Goal: Information Seeking & Learning: Learn about a topic

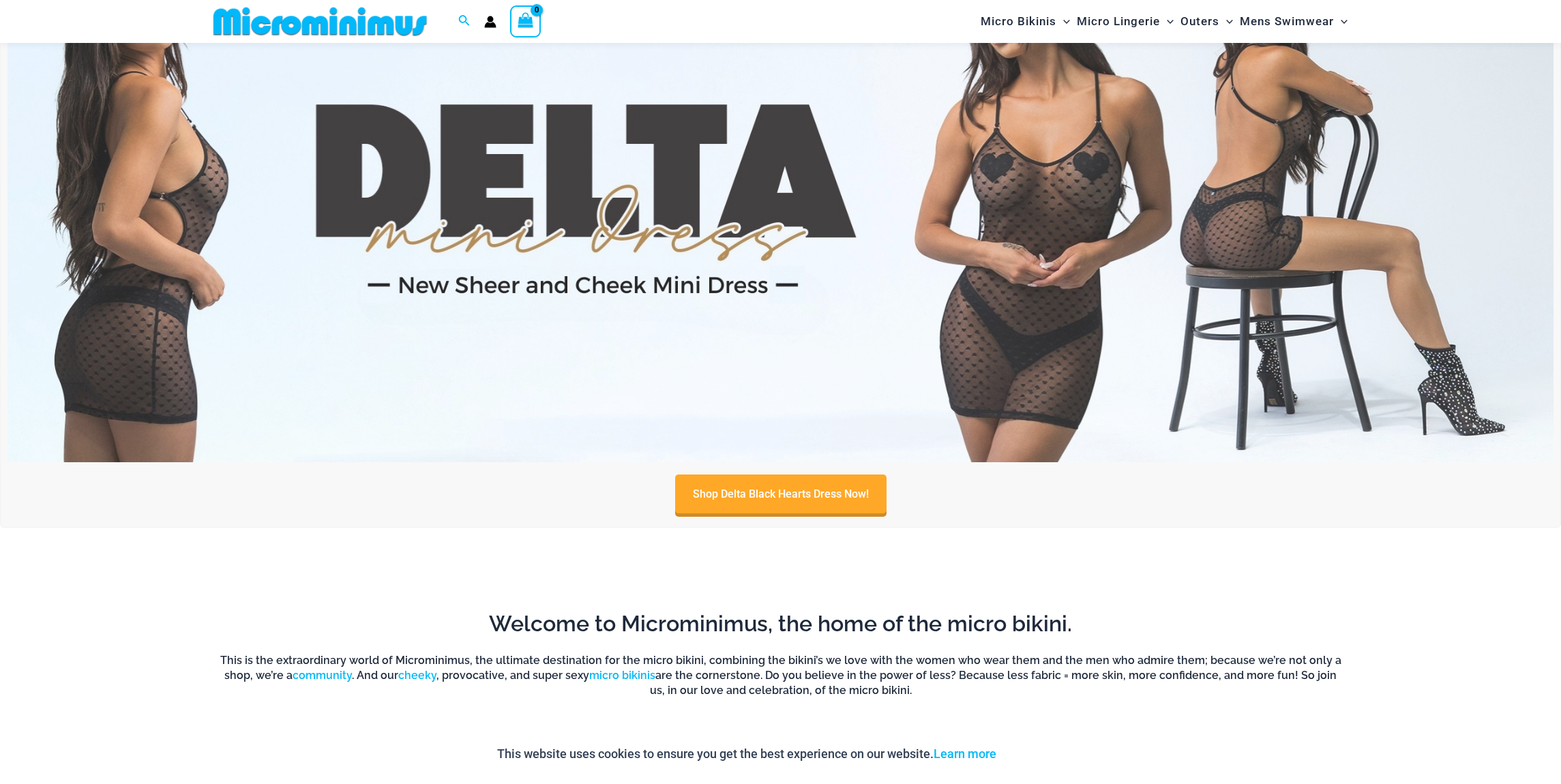
scroll to position [946, 0]
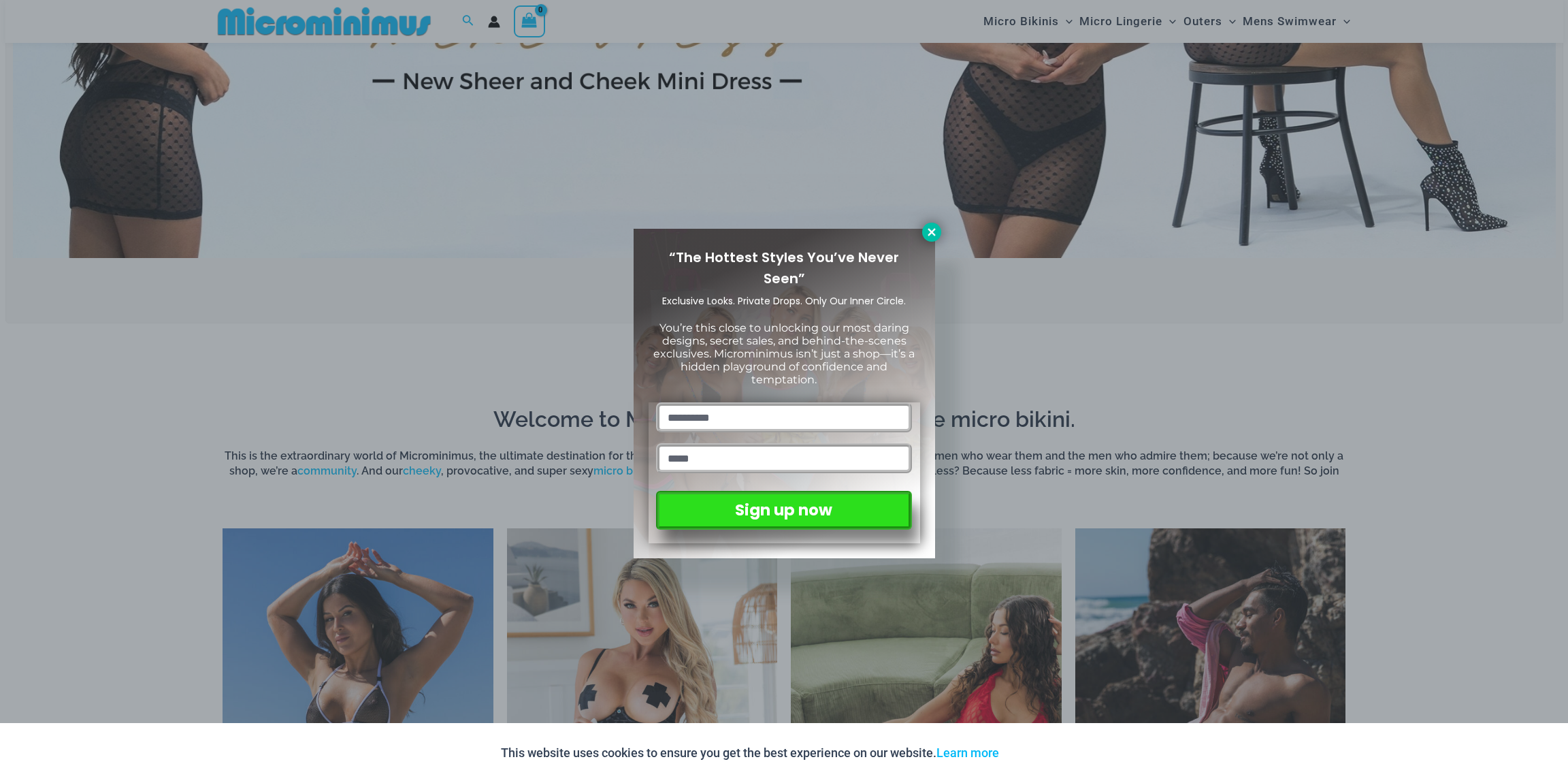
click at [931, 229] on icon at bounding box center [931, 232] width 12 height 12
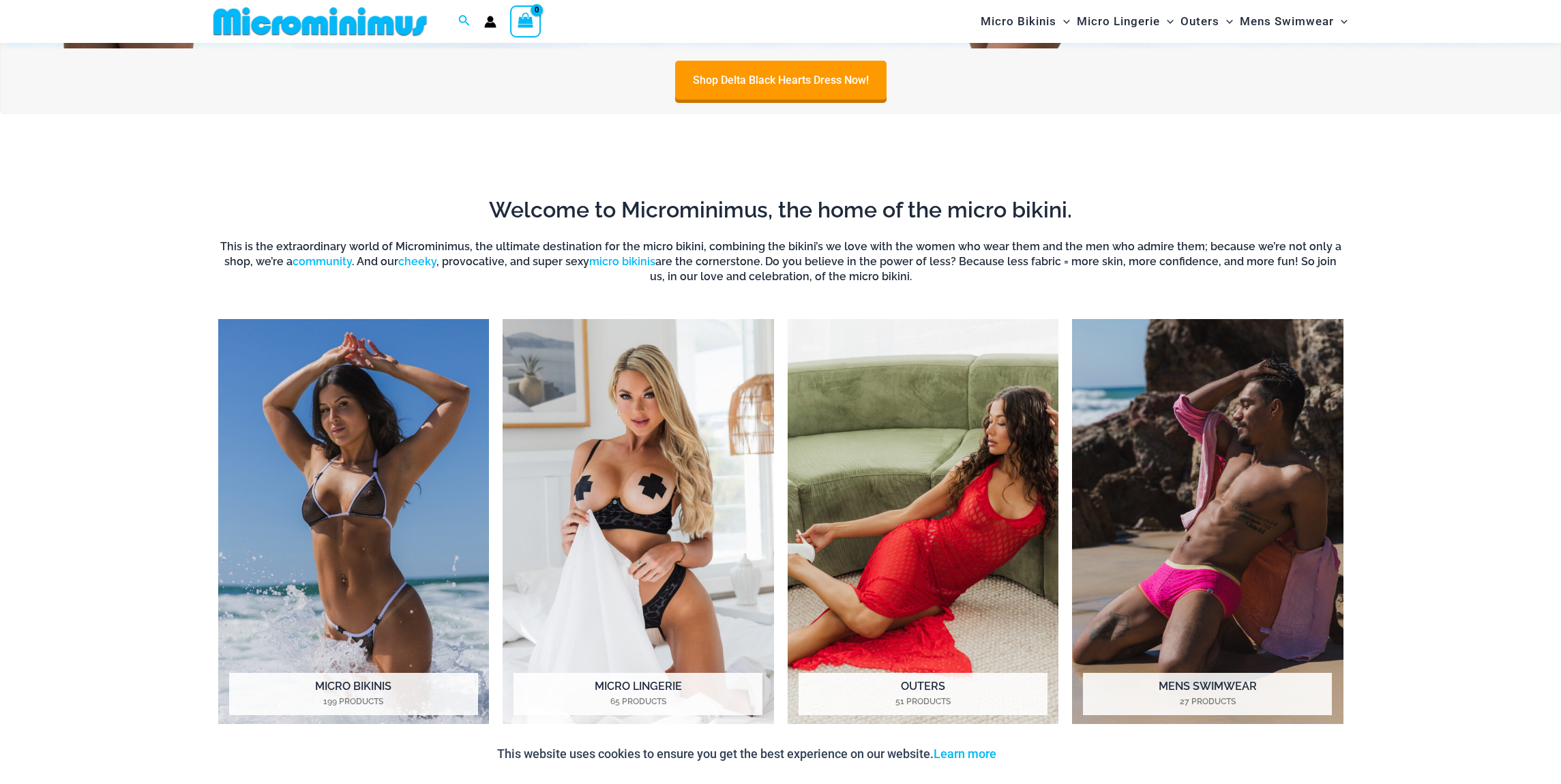
scroll to position [1229, 0]
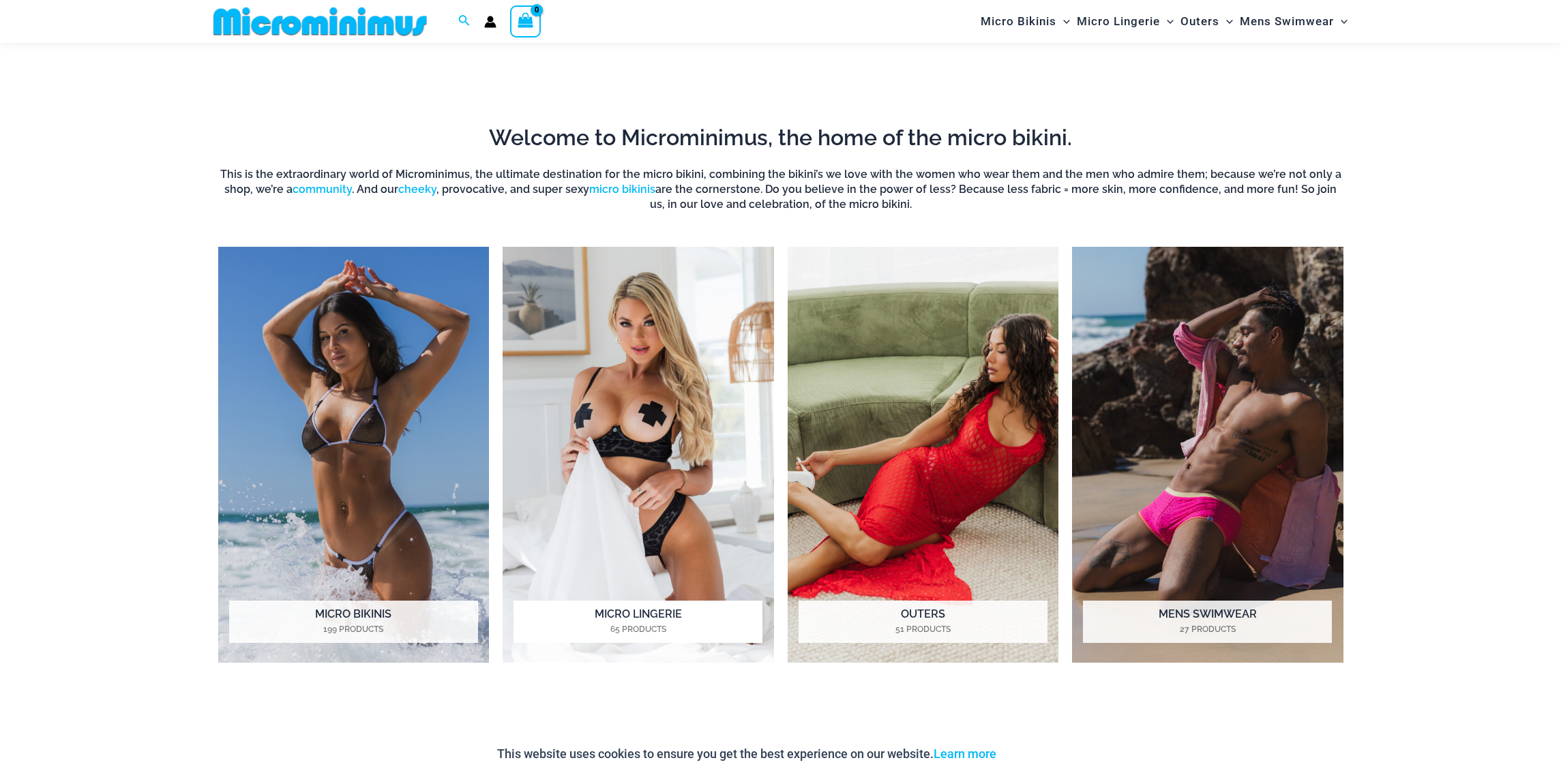
click at [652, 411] on img "Visit product category Micro Lingerie" at bounding box center [638, 455] width 272 height 416
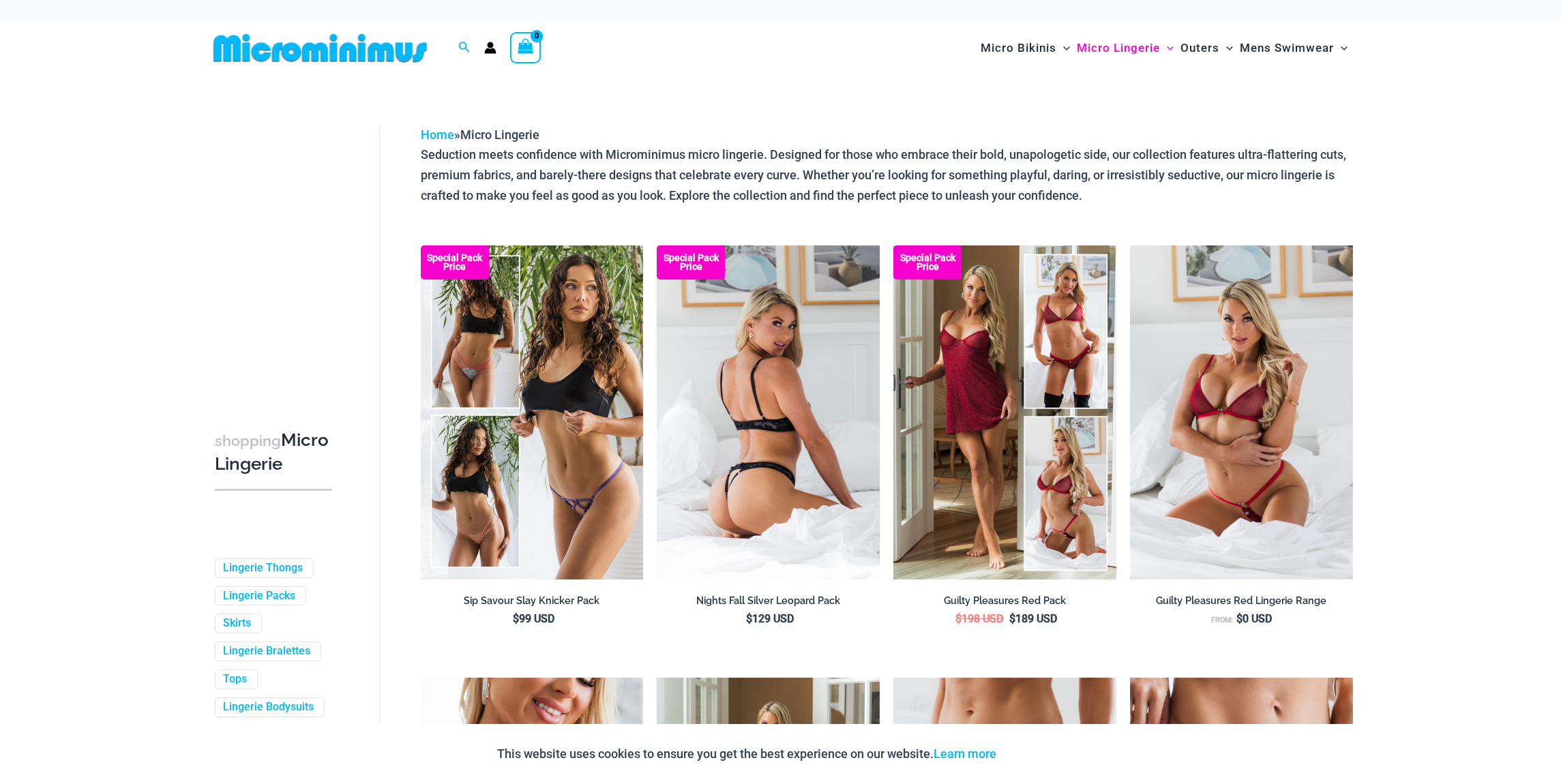
click at [712, 422] on img at bounding box center [768, 413] width 223 height 334
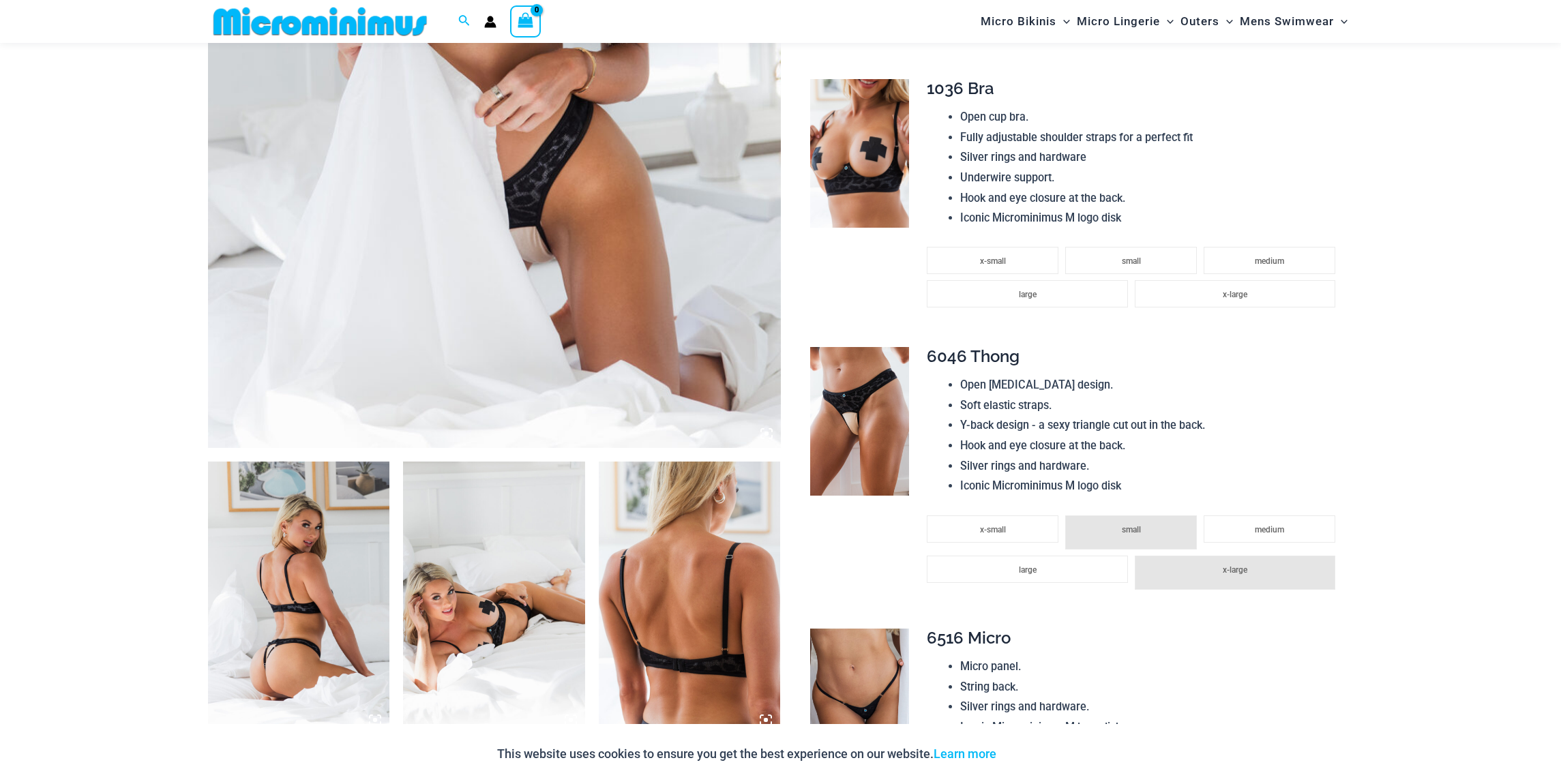
scroll to position [641, 0]
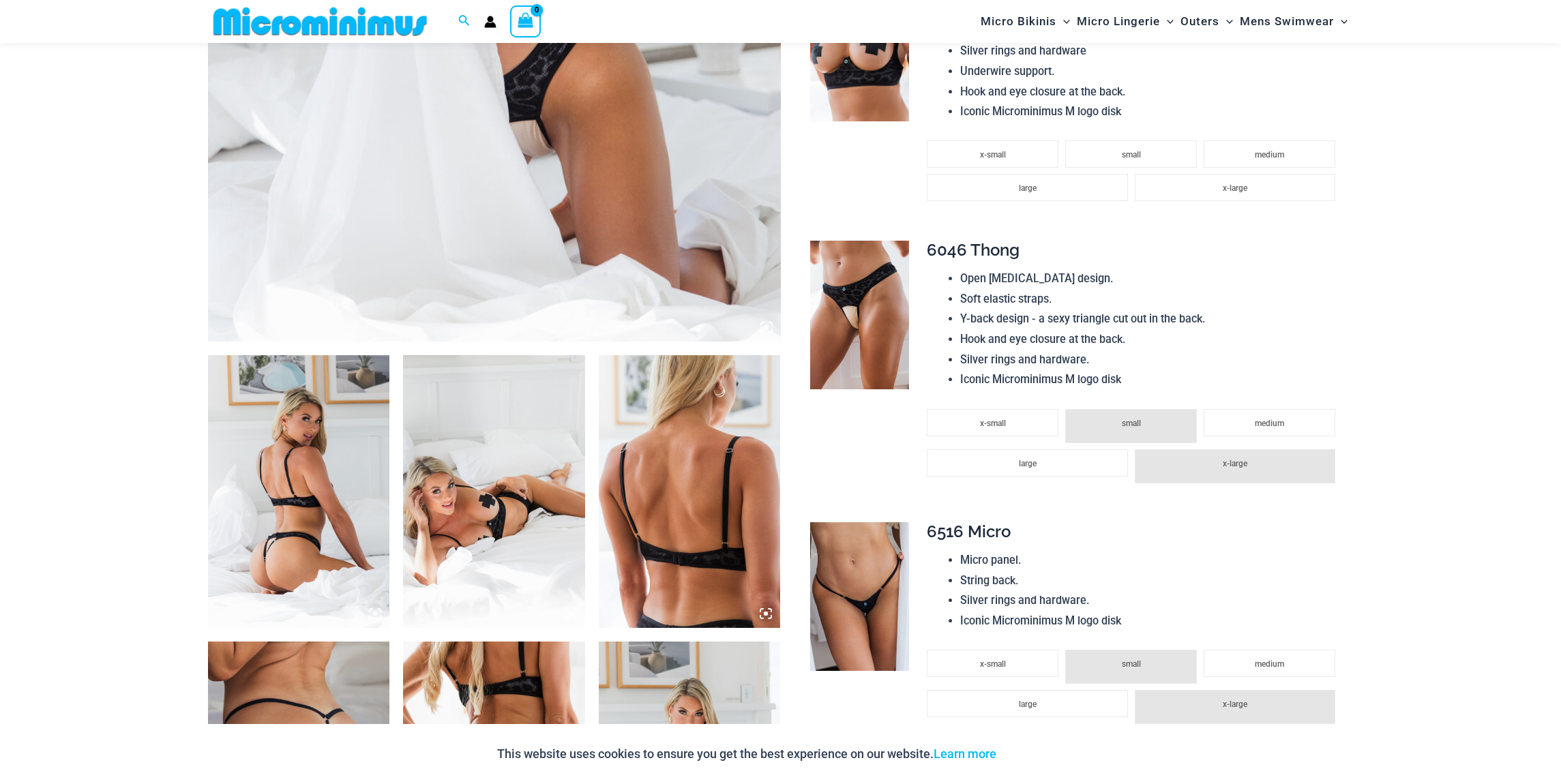
click at [333, 479] on img at bounding box center [299, 491] width 182 height 272
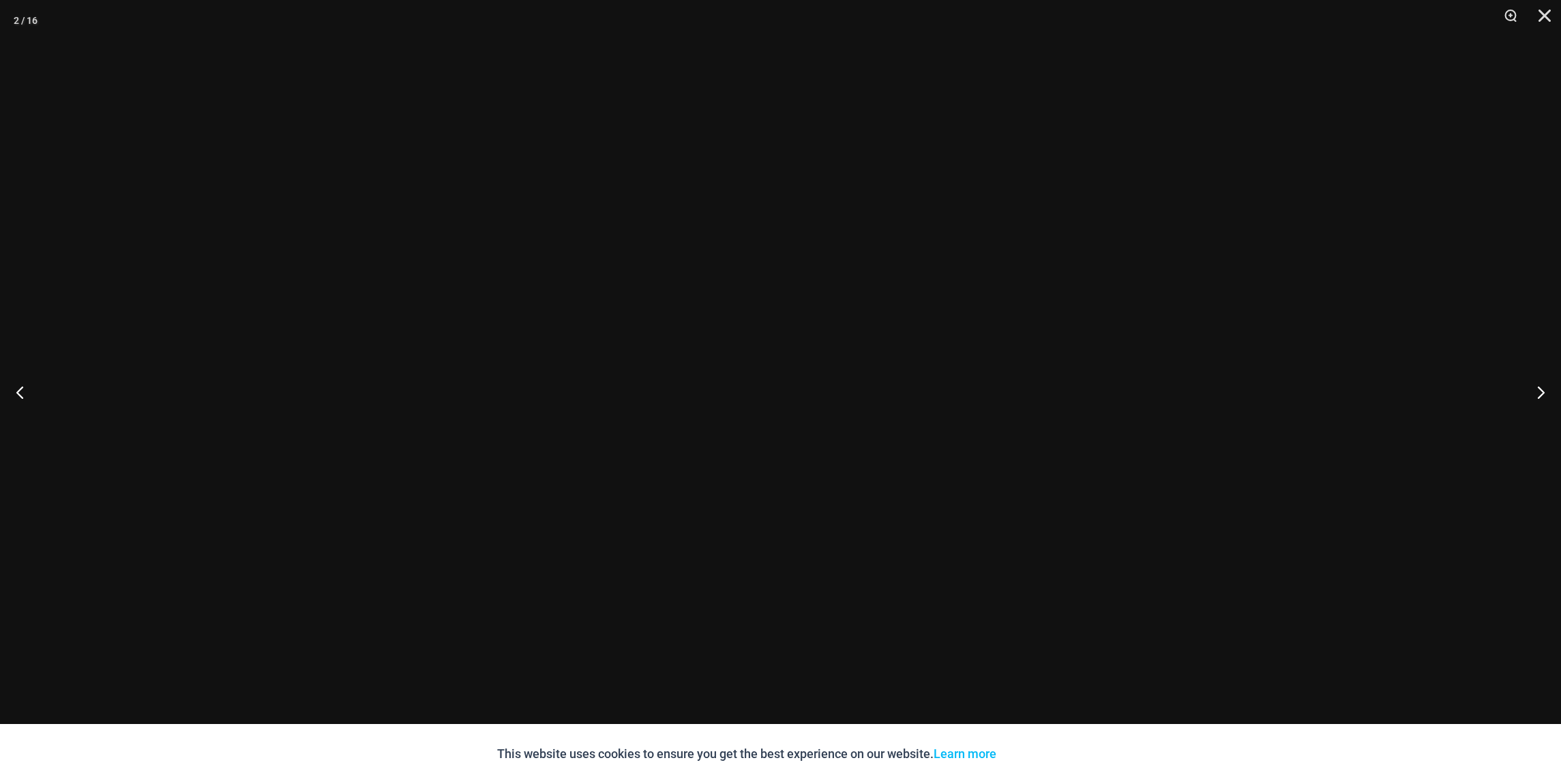
click at [332, 478] on div at bounding box center [780, 392] width 1561 height 784
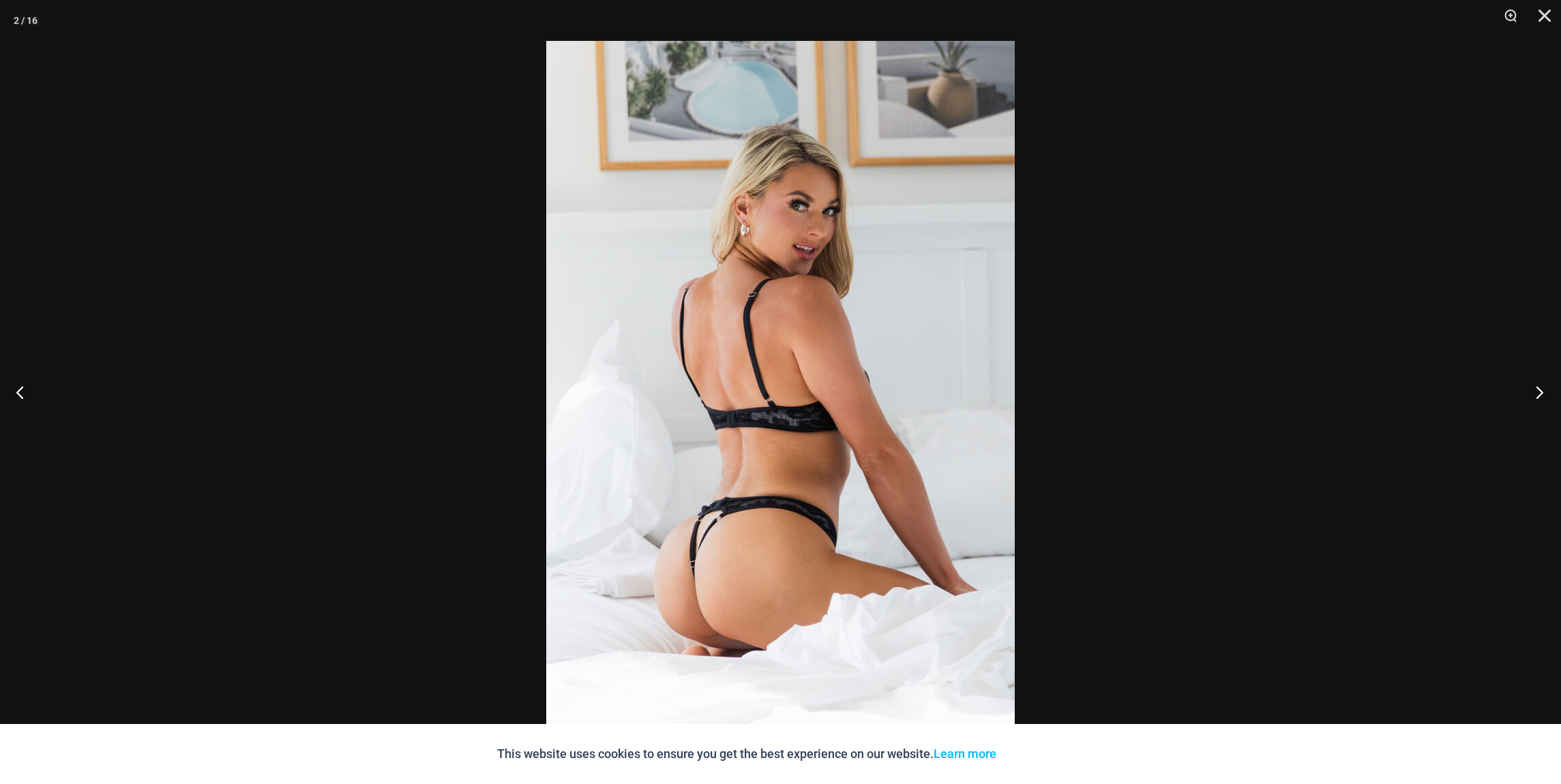
click at [1540, 392] on button "Next" at bounding box center [1535, 392] width 51 height 68
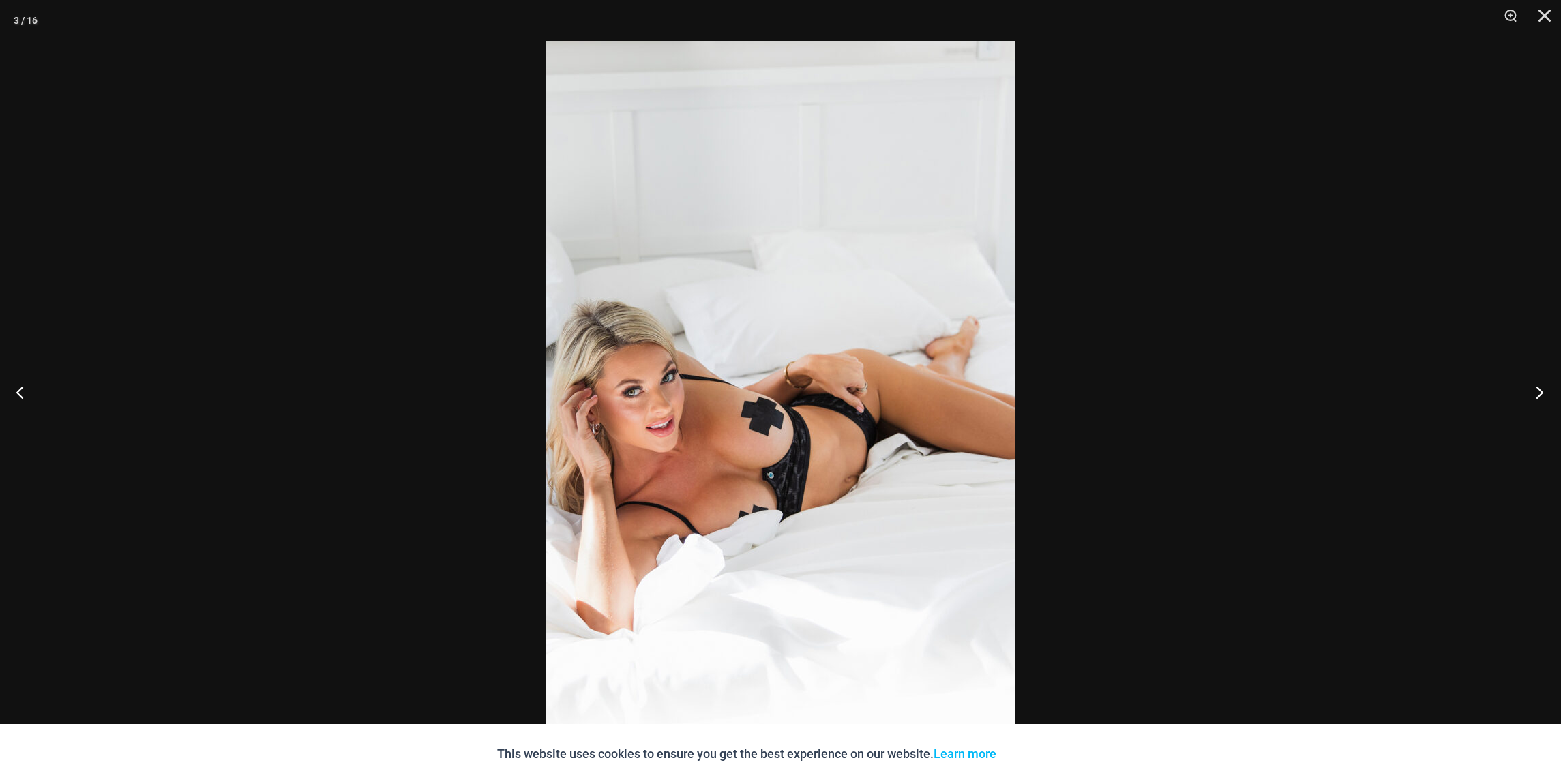
click at [1540, 392] on button "Next" at bounding box center [1535, 392] width 51 height 68
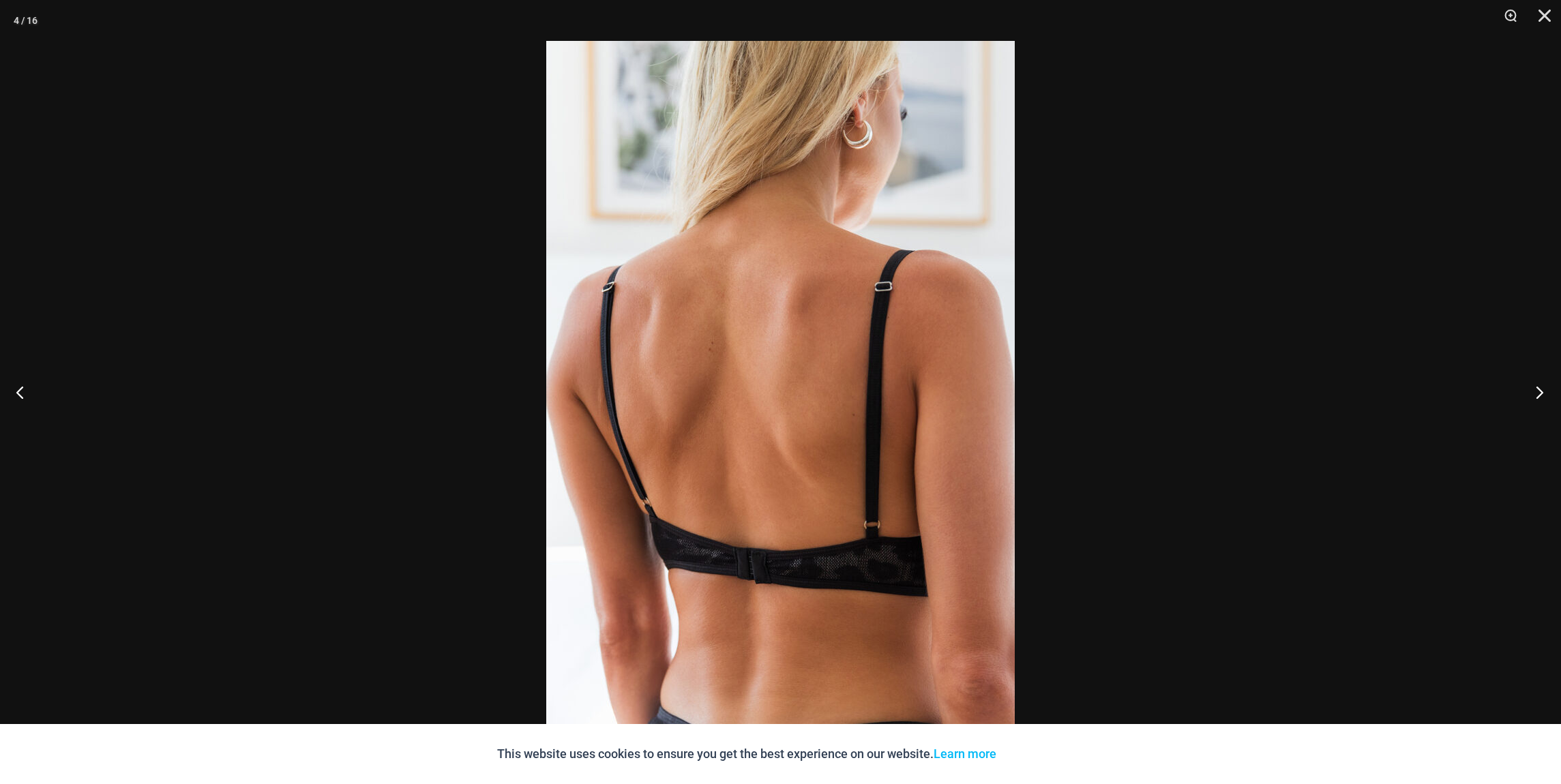
click at [1540, 392] on button "Next" at bounding box center [1535, 392] width 51 height 68
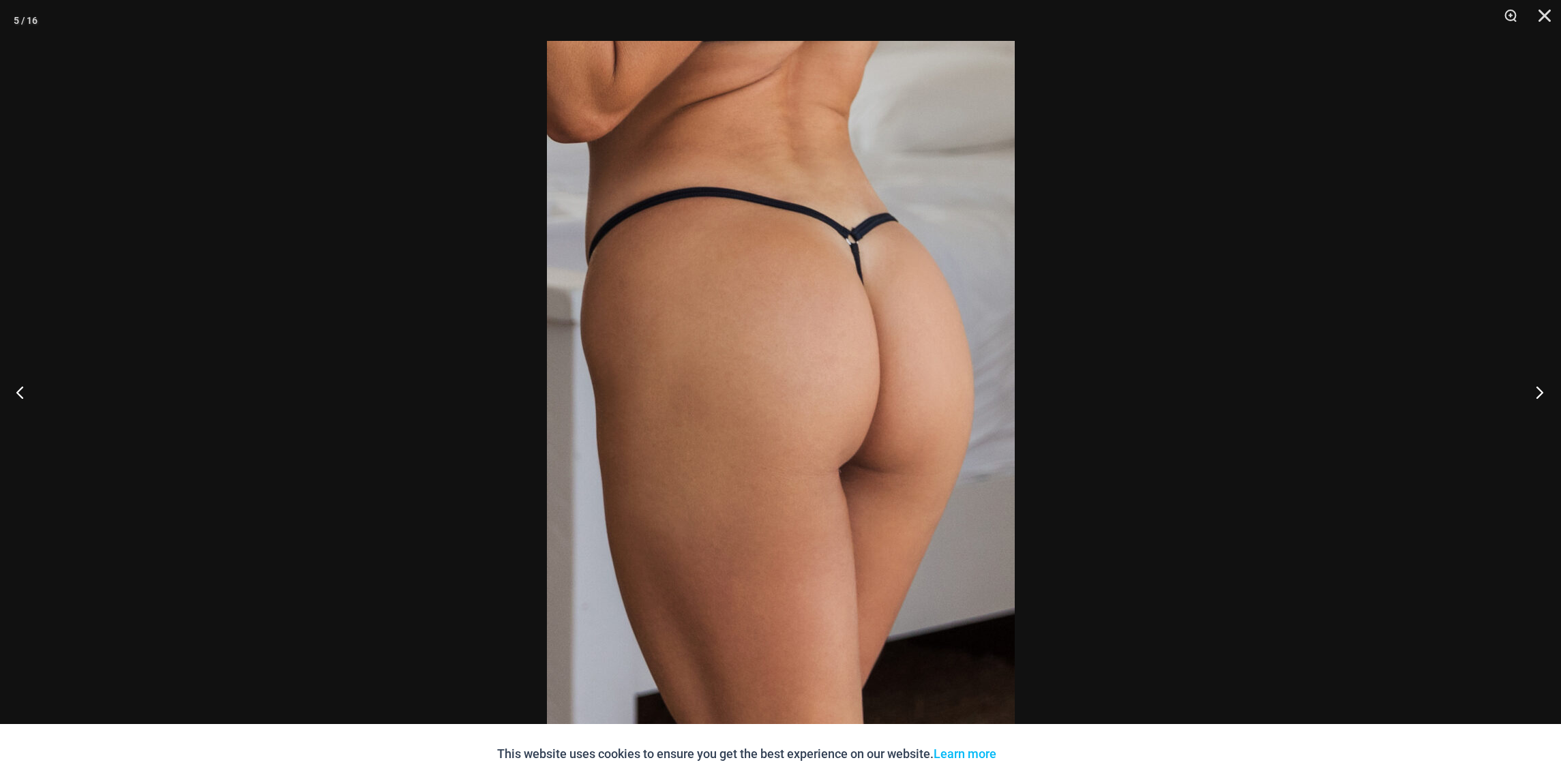
click at [1540, 392] on button "Next" at bounding box center [1535, 392] width 51 height 68
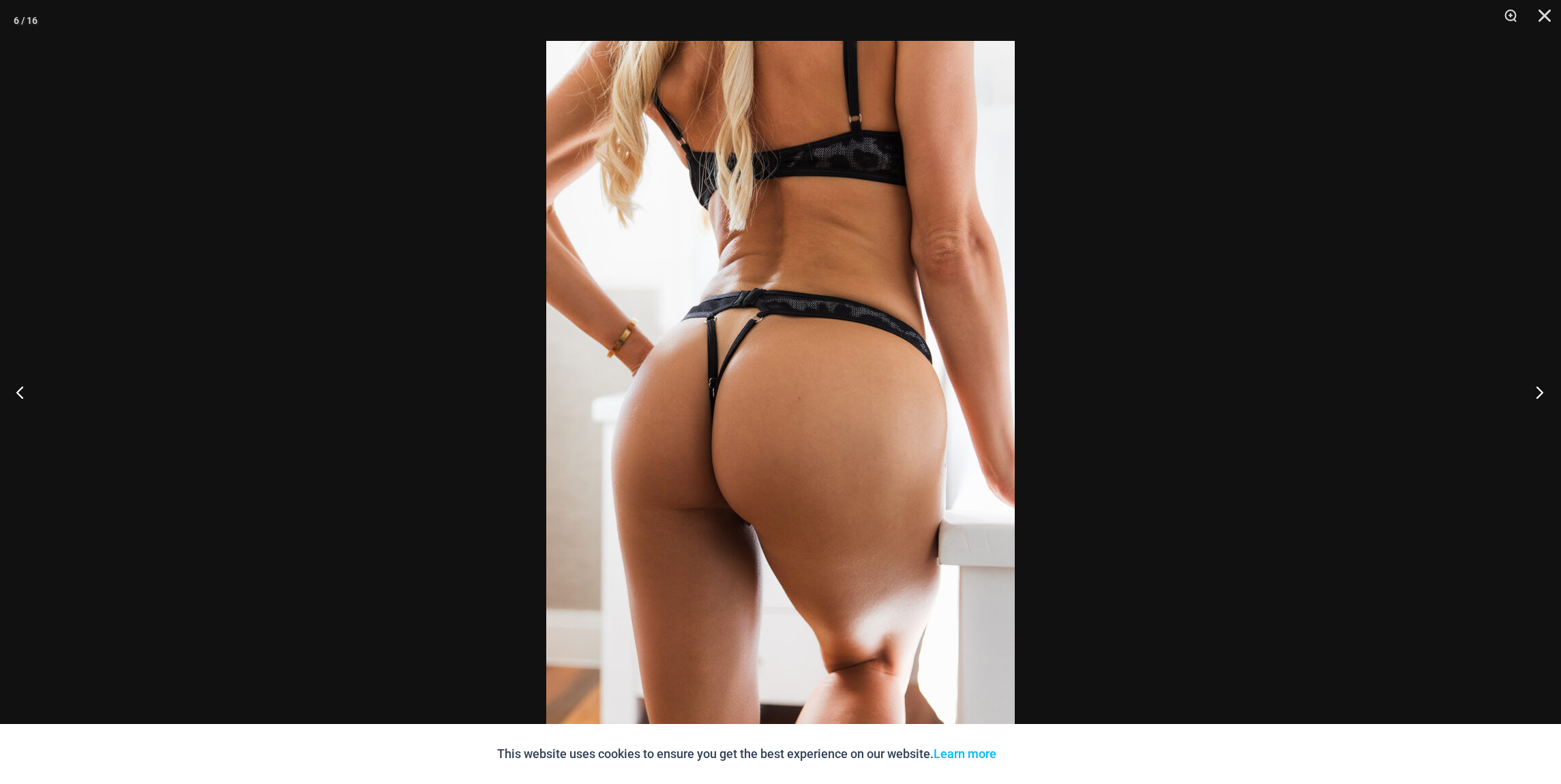
click at [1540, 392] on button "Next" at bounding box center [1535, 392] width 51 height 68
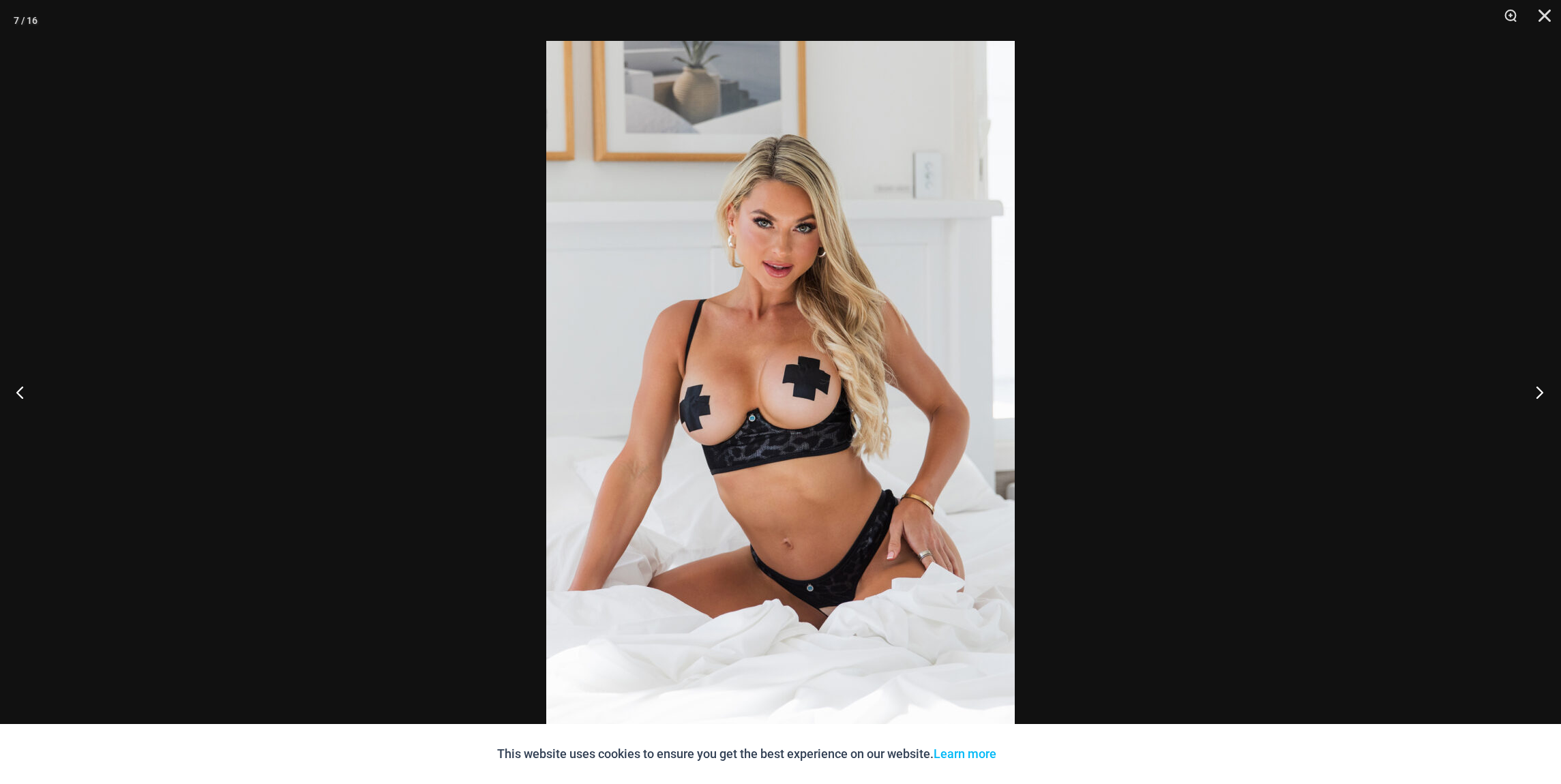
click at [1540, 392] on button "Next" at bounding box center [1535, 392] width 51 height 68
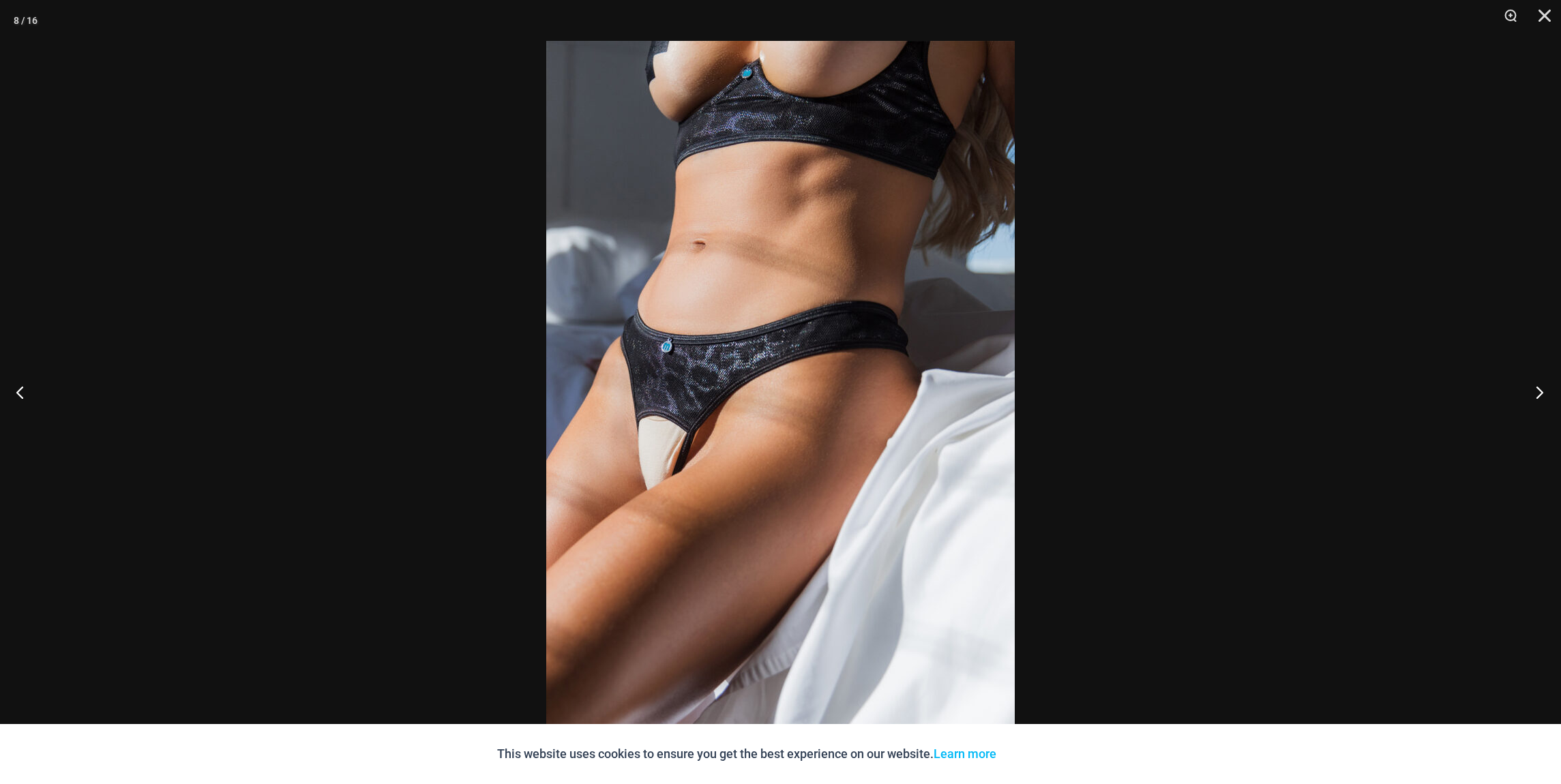
click at [1540, 392] on button "Next" at bounding box center [1535, 392] width 51 height 68
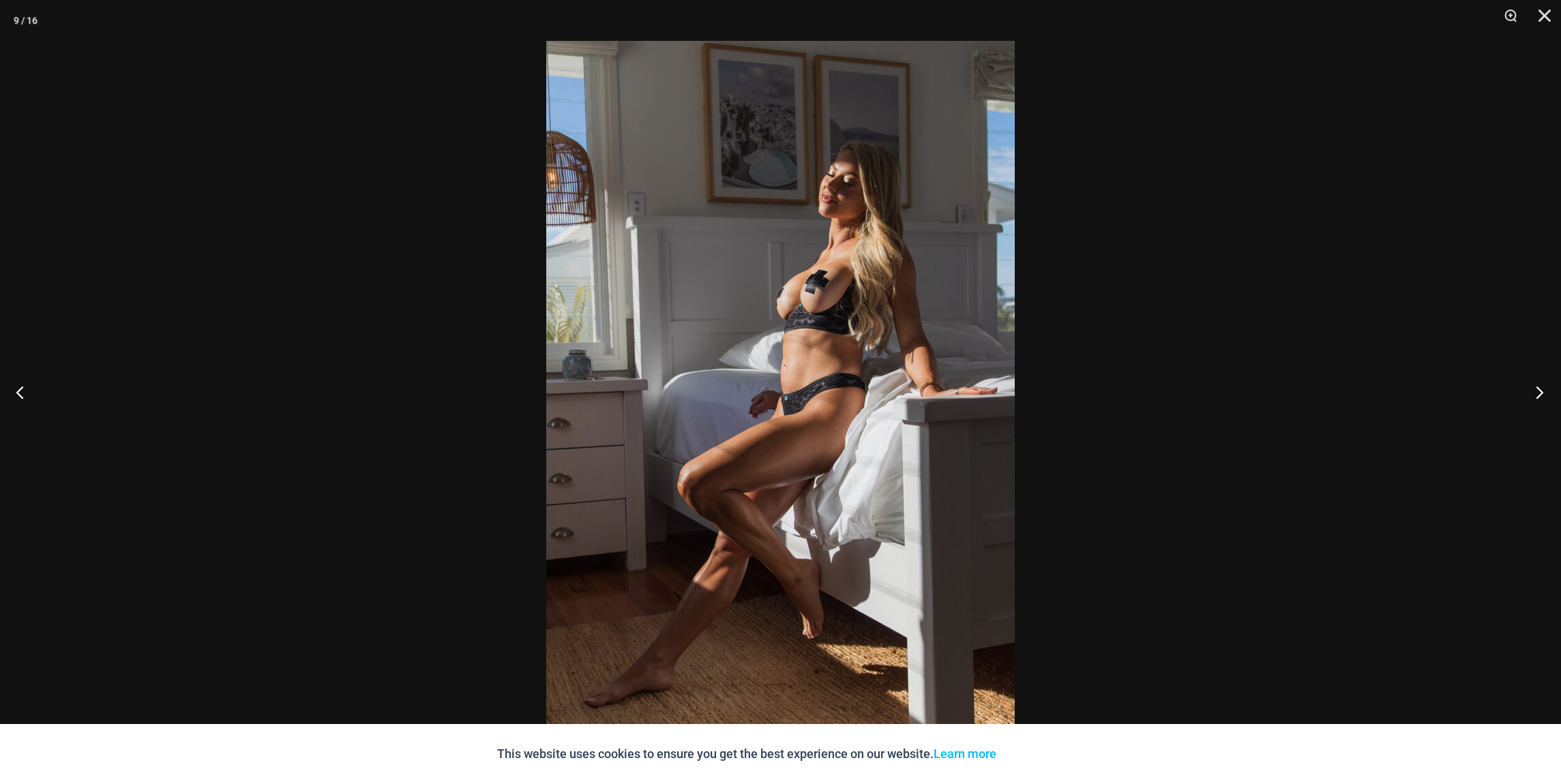
click at [1540, 392] on button "Next" at bounding box center [1535, 392] width 51 height 68
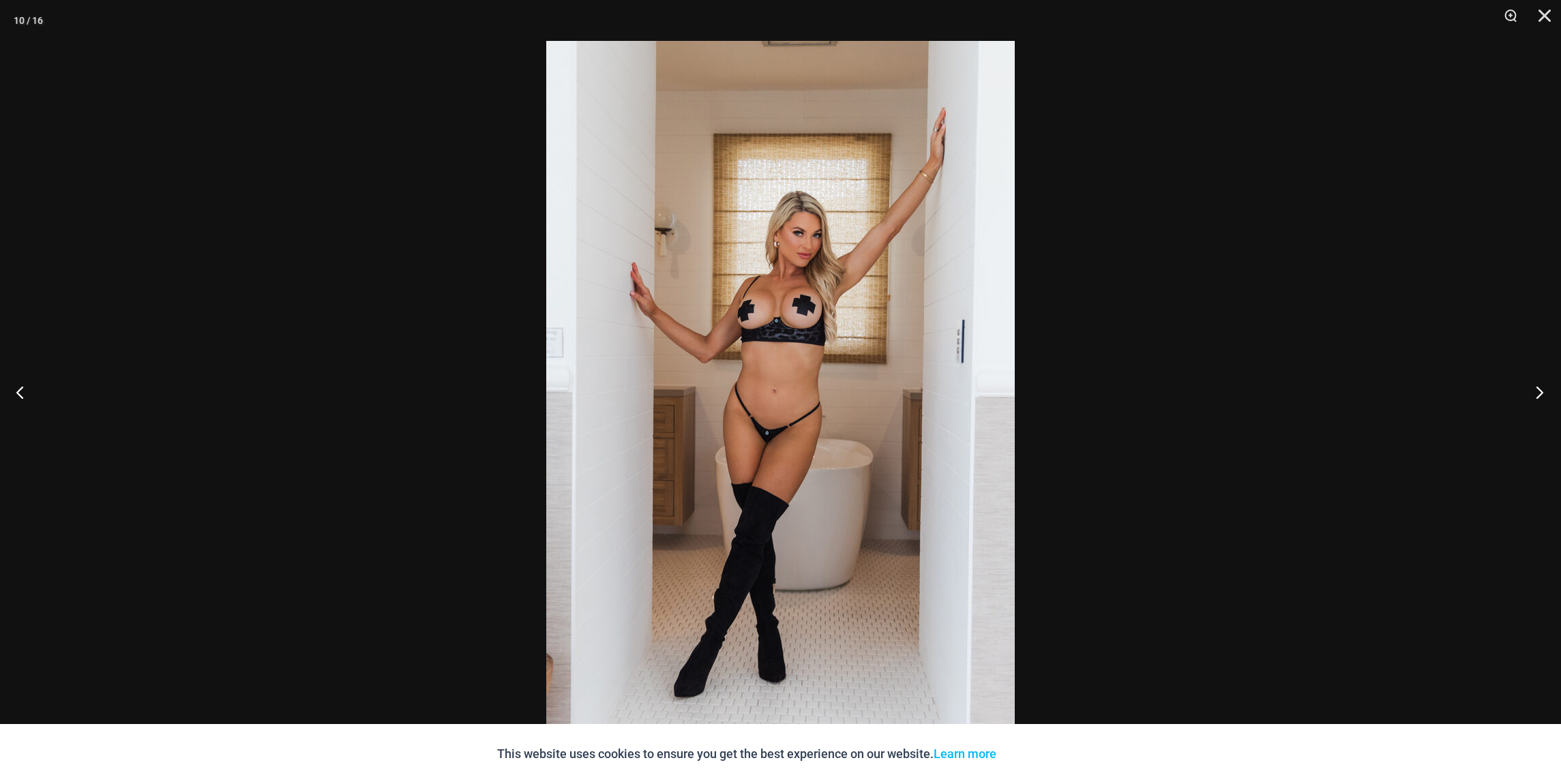
click at [1540, 392] on button "Next" at bounding box center [1535, 392] width 51 height 68
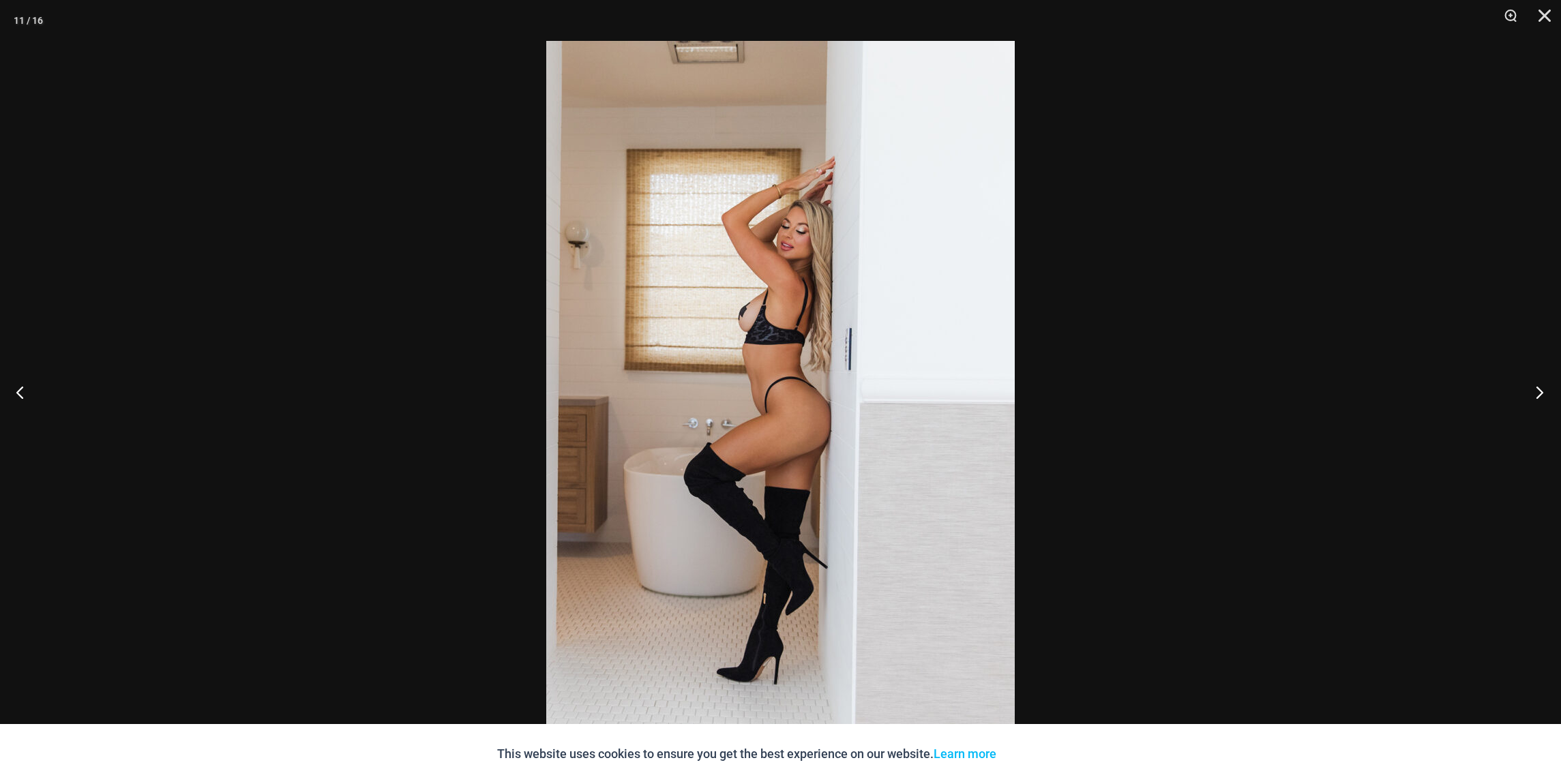
click at [1540, 392] on button "Next" at bounding box center [1535, 392] width 51 height 68
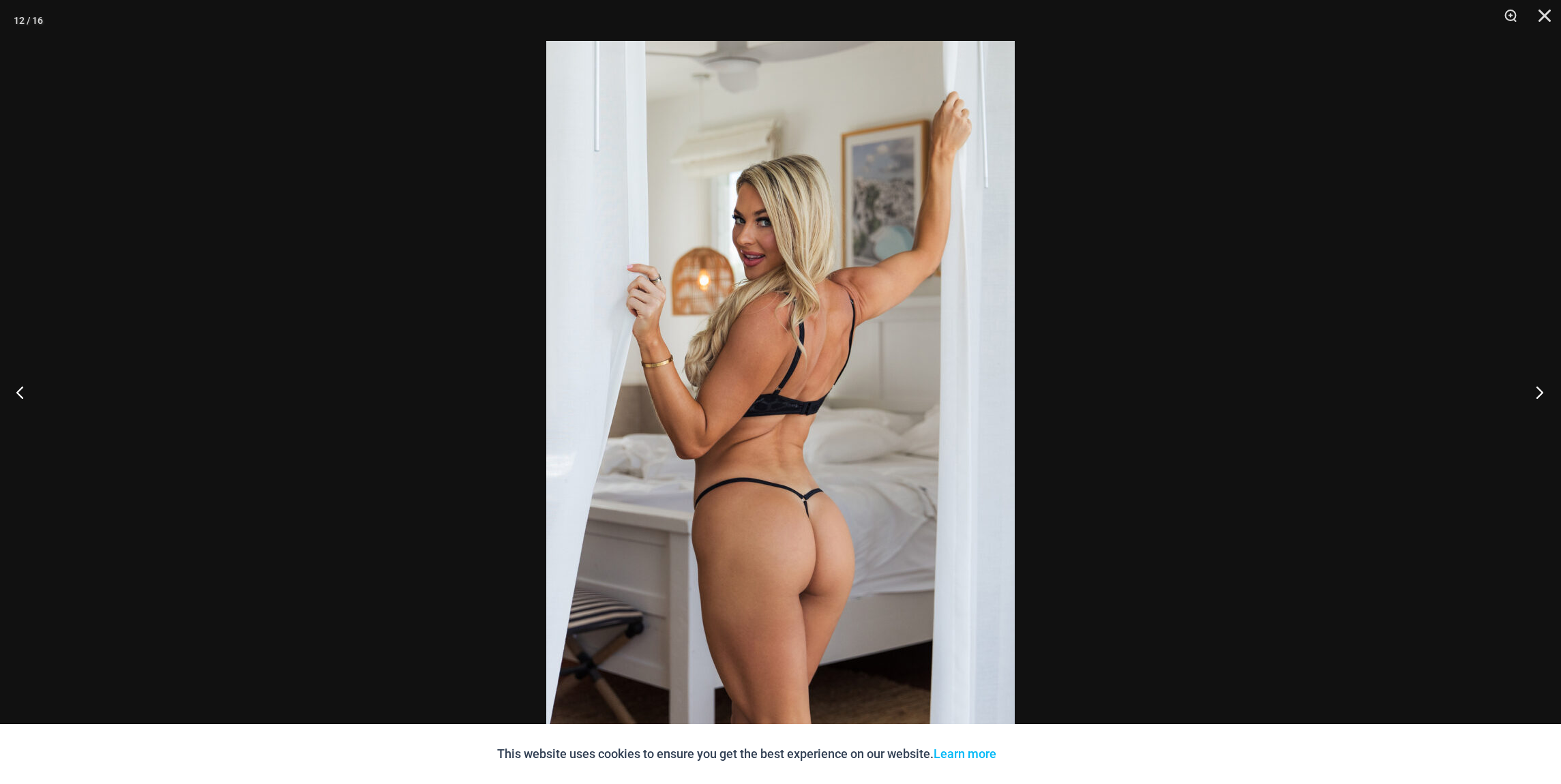
click at [1540, 392] on button "Next" at bounding box center [1535, 392] width 51 height 68
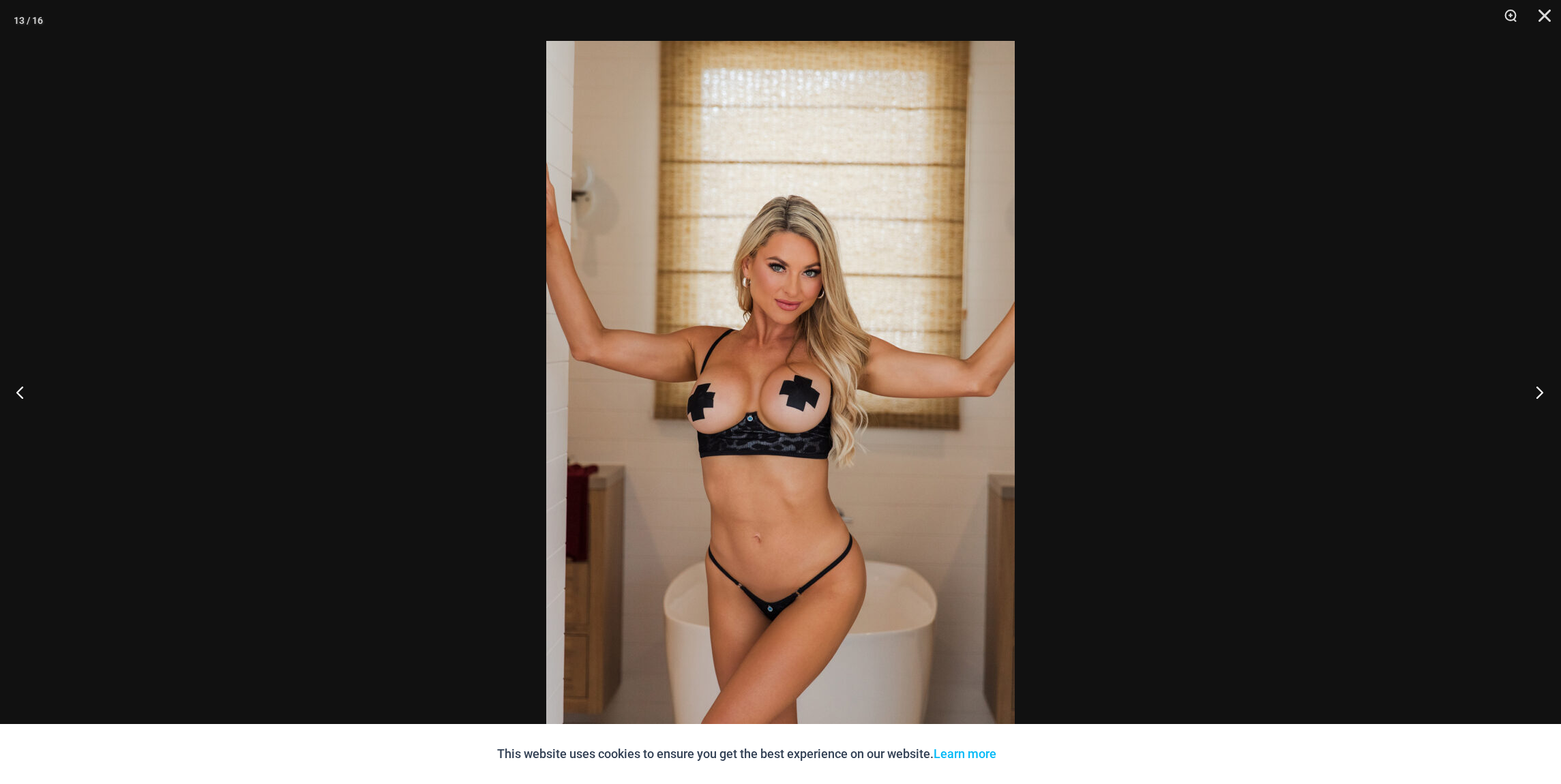
click at [1540, 392] on button "Next" at bounding box center [1535, 392] width 51 height 68
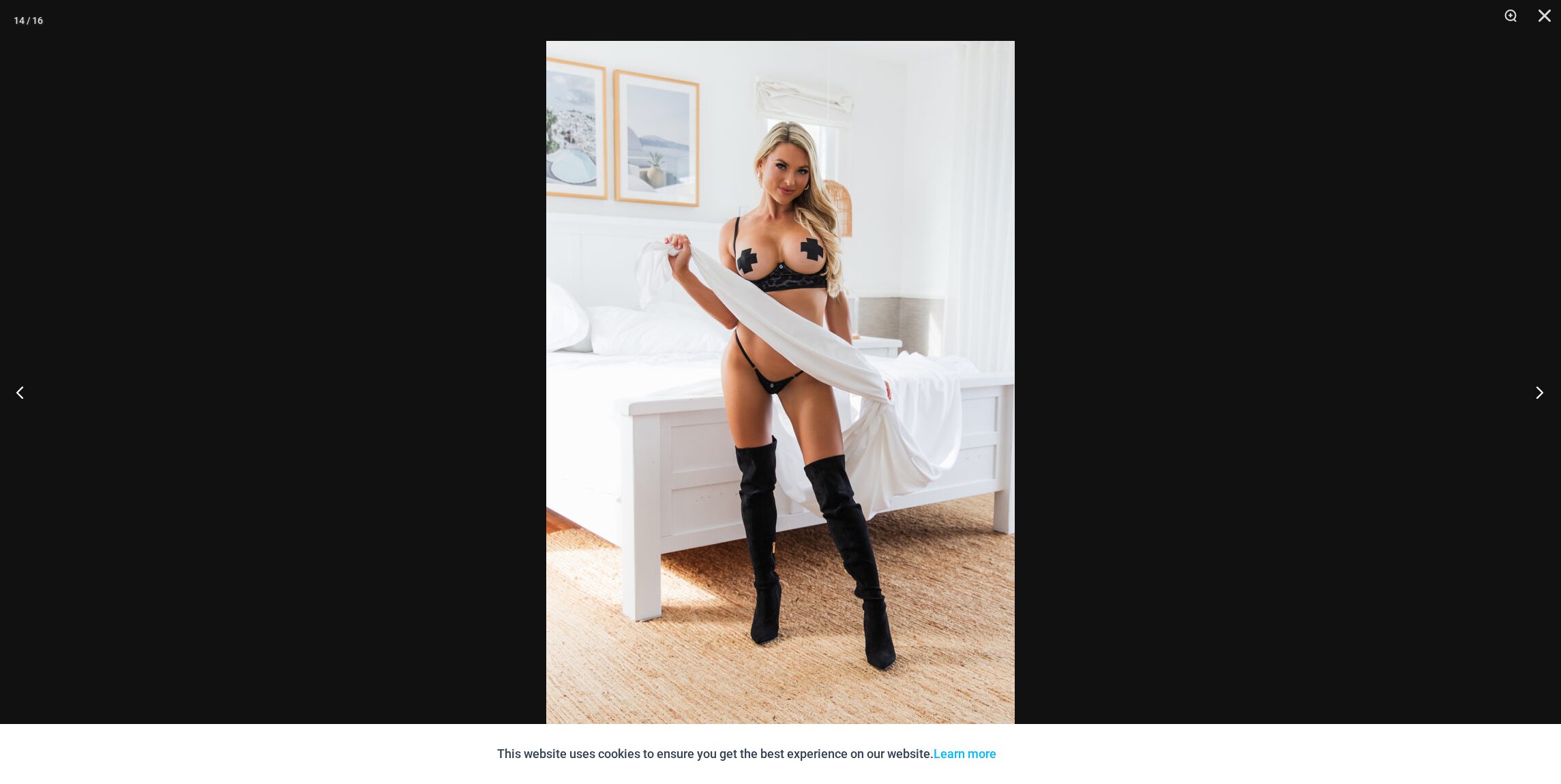
click at [1540, 392] on button "Next" at bounding box center [1535, 392] width 51 height 68
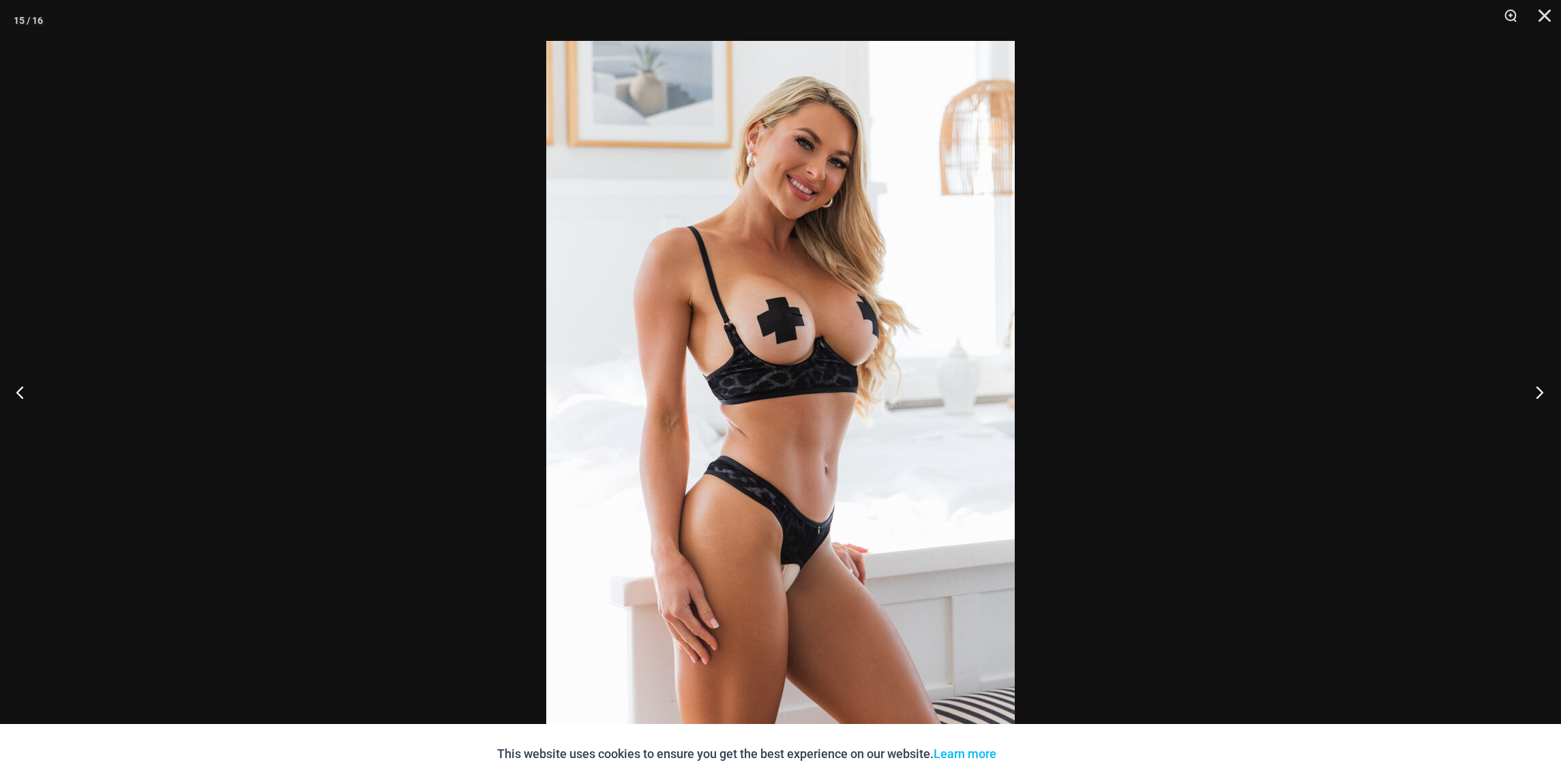
click at [1540, 392] on button "Next" at bounding box center [1535, 392] width 51 height 68
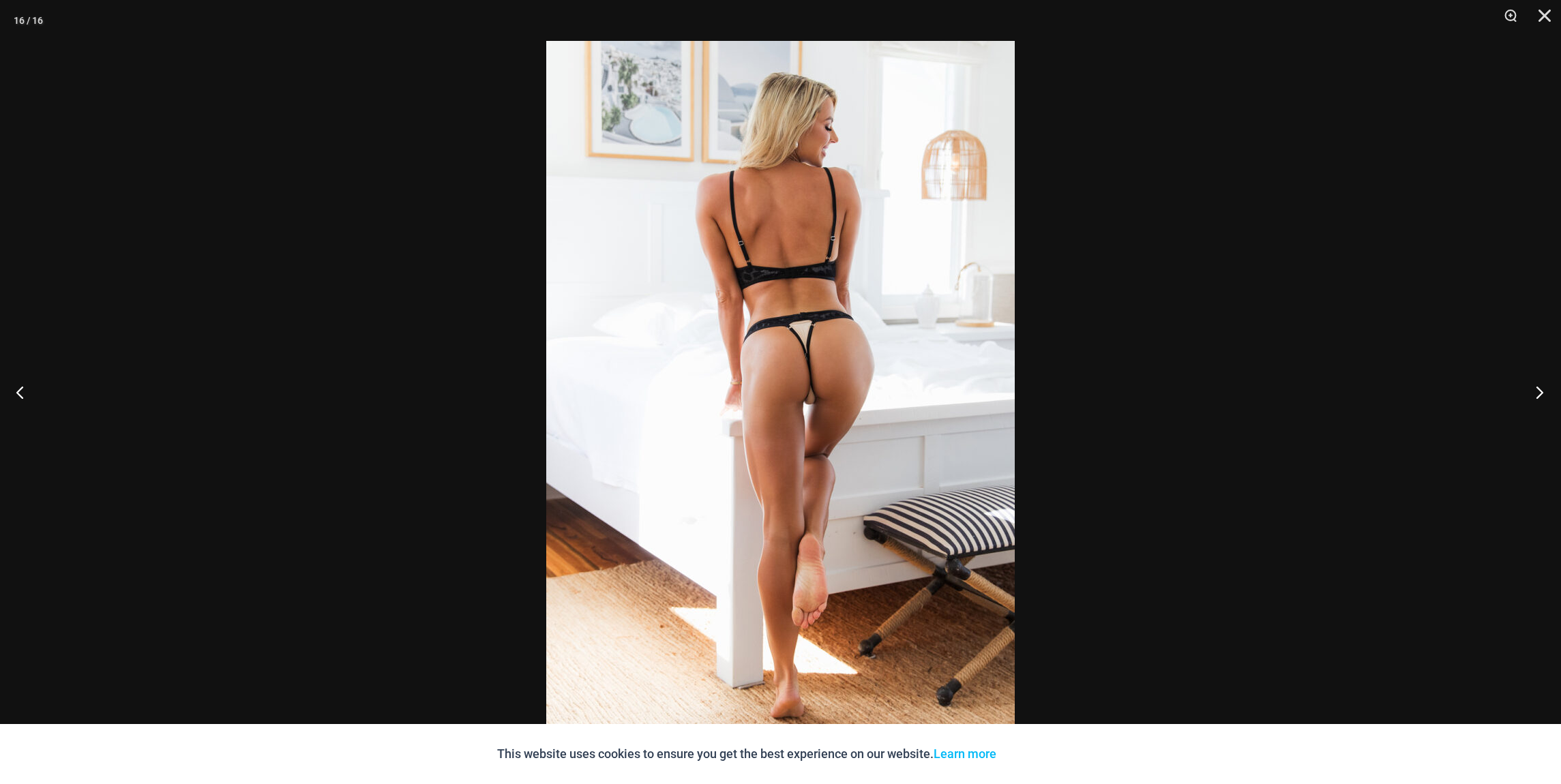
click at [1540, 392] on button "Next" at bounding box center [1535, 392] width 51 height 68
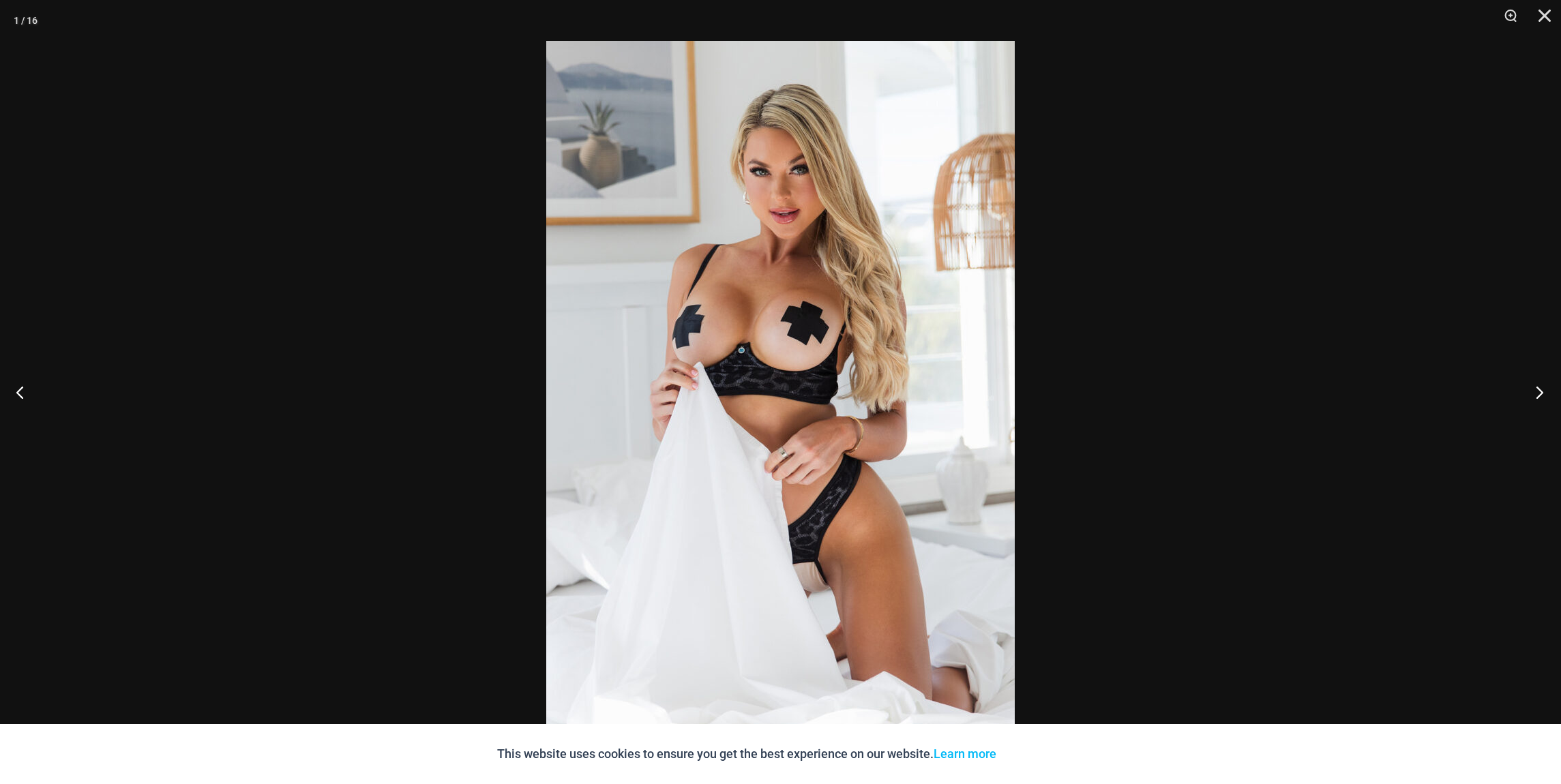
click at [1540, 392] on button "Next" at bounding box center [1535, 392] width 51 height 68
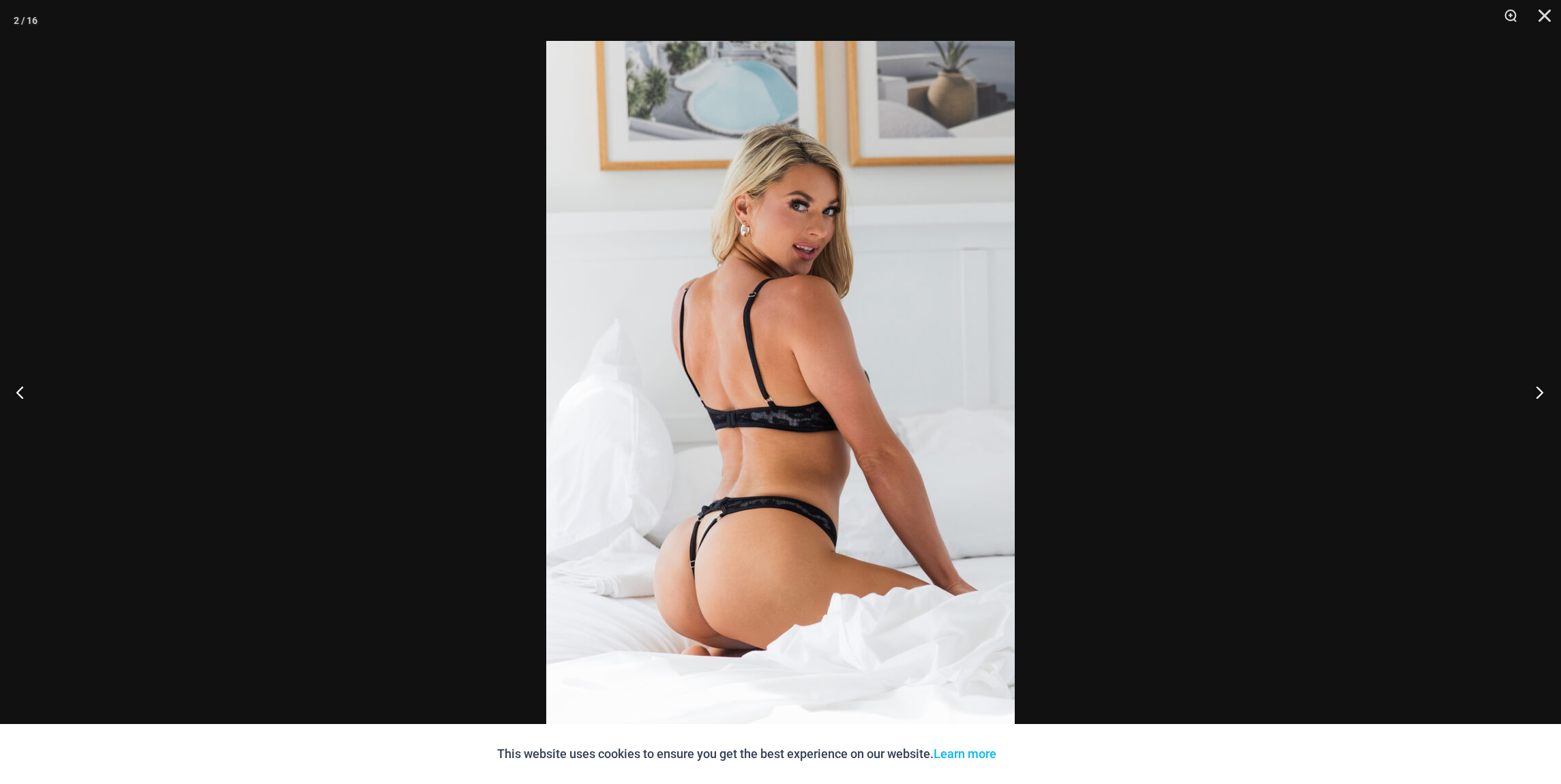
click at [1540, 392] on button "Next" at bounding box center [1535, 392] width 51 height 68
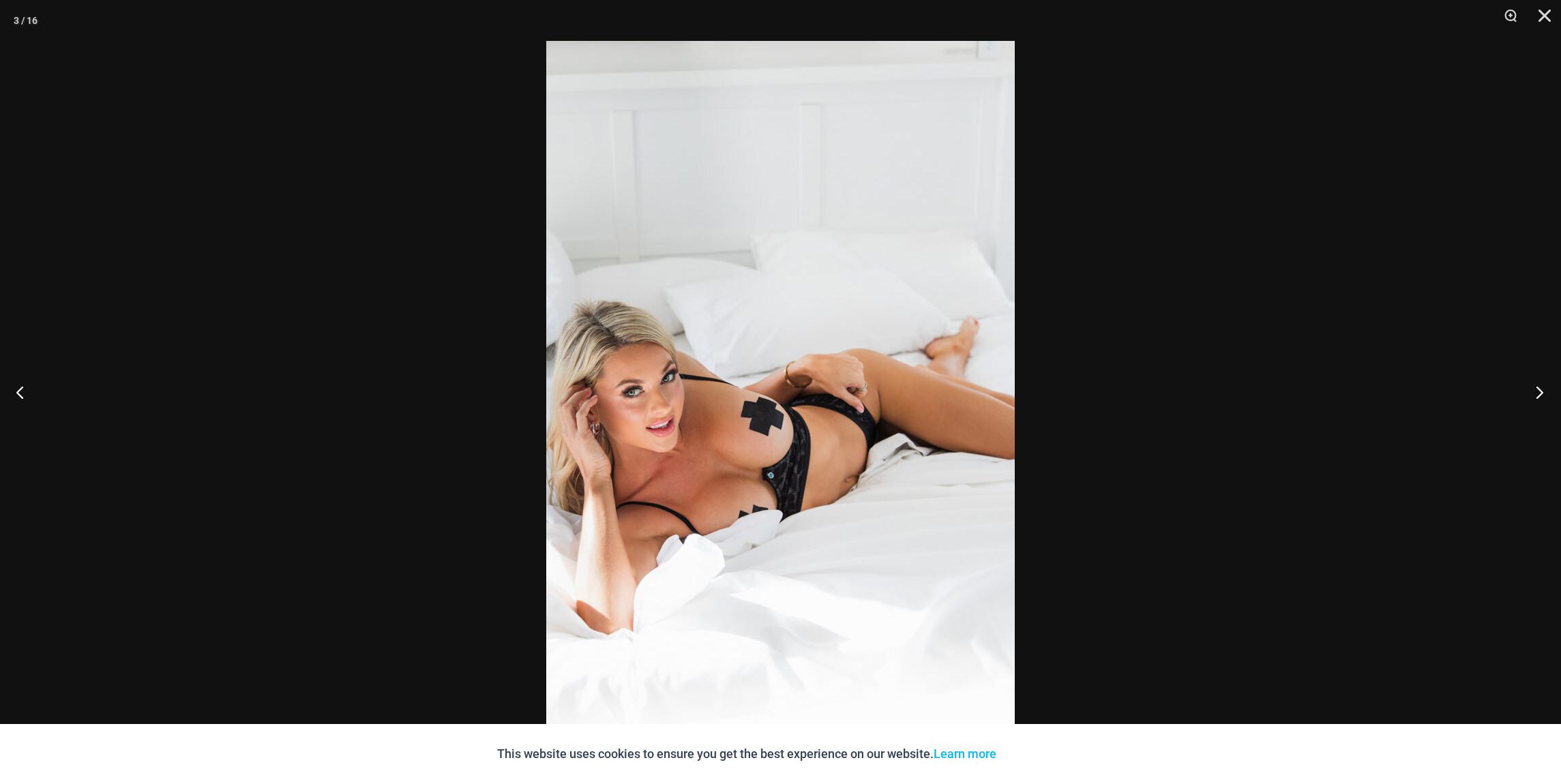
click at [1540, 392] on button "Next" at bounding box center [1535, 392] width 51 height 68
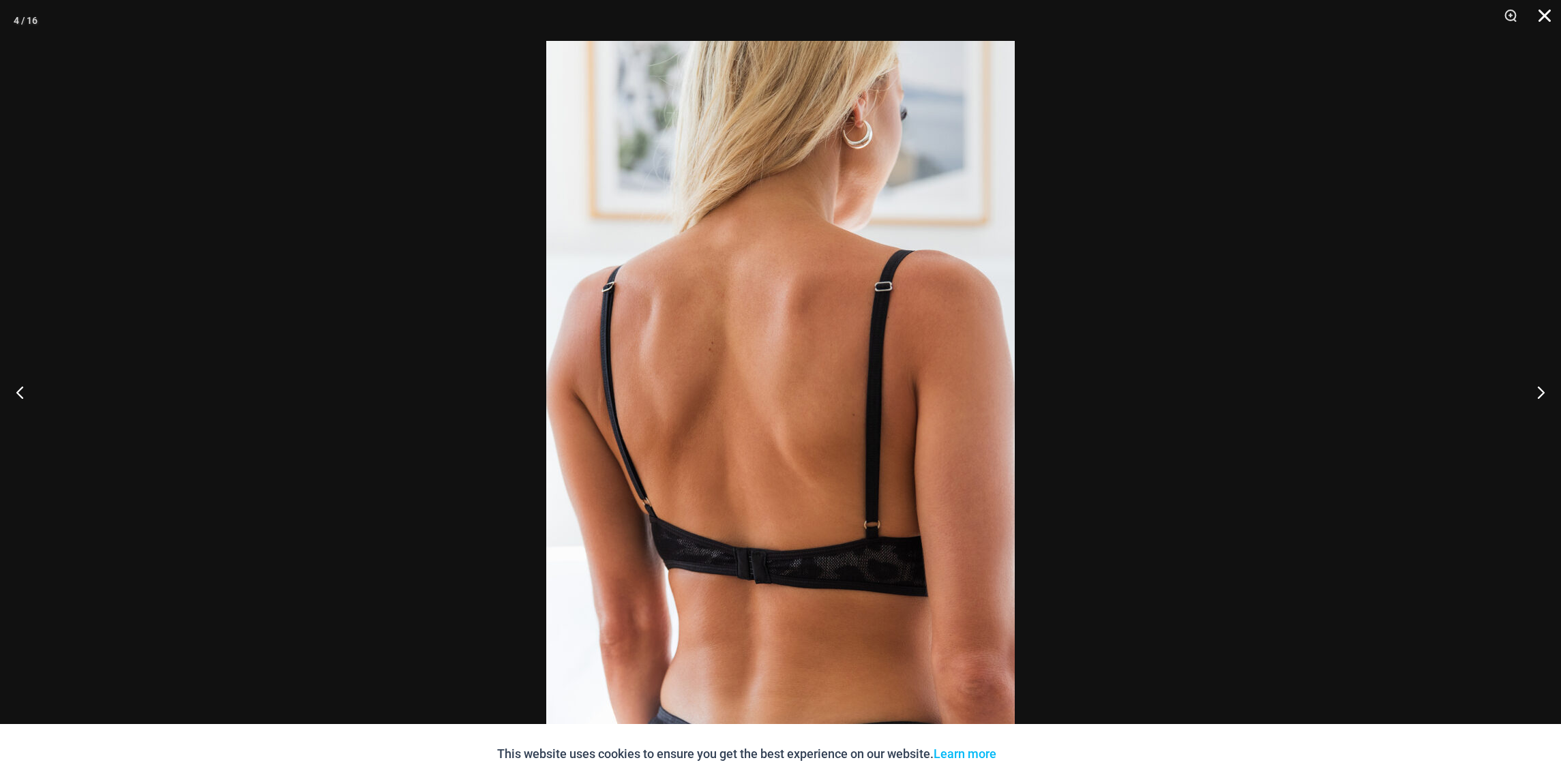
click at [1541, 9] on button "Close" at bounding box center [1539, 20] width 34 height 41
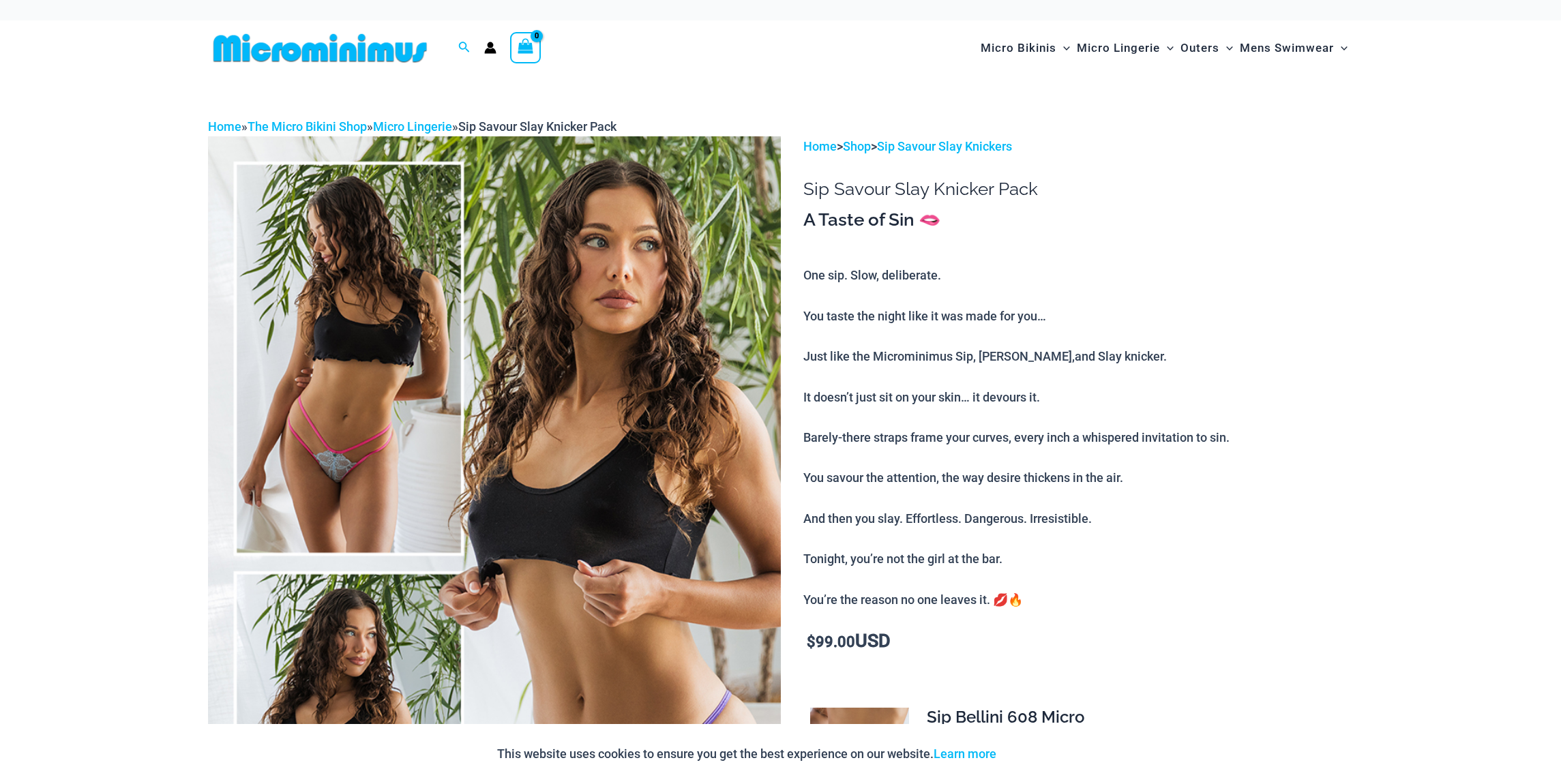
click at [390, 328] on img at bounding box center [494, 566] width 573 height 859
click at [390, 328] on div at bounding box center [780, 392] width 1561 height 784
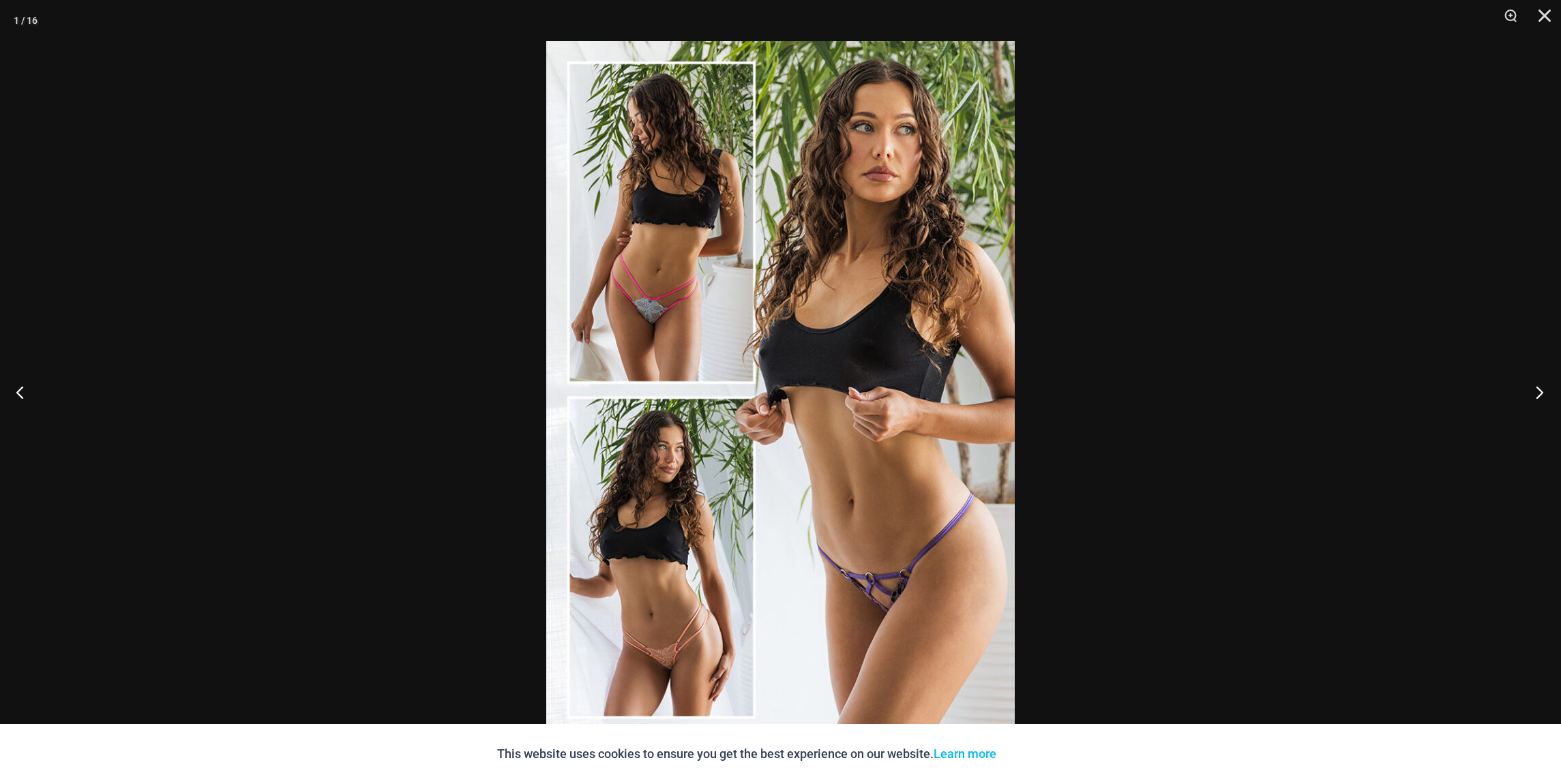
click at [1540, 391] on button "Next" at bounding box center [1535, 392] width 51 height 68
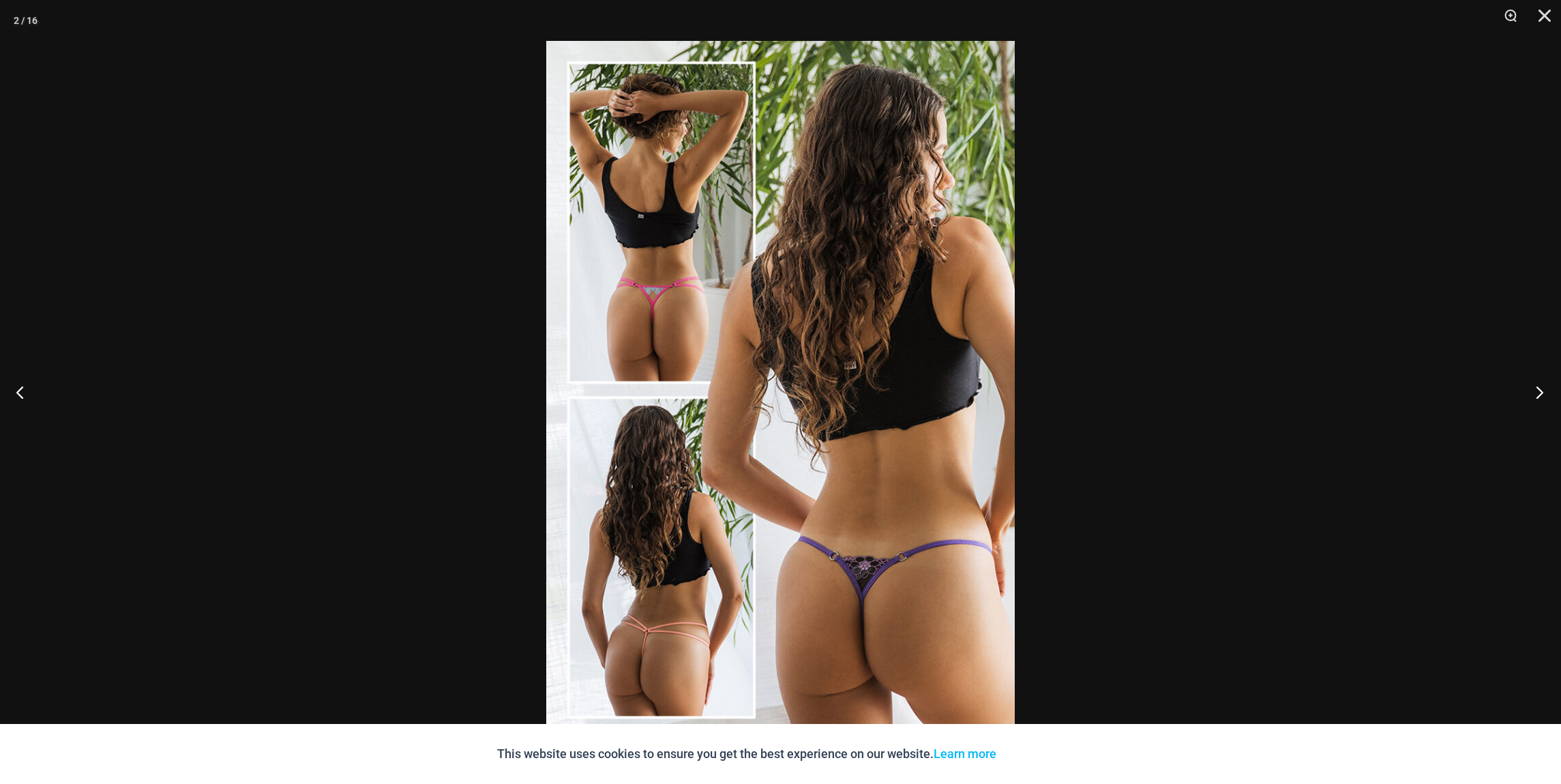
click at [1540, 391] on button "Next" at bounding box center [1535, 392] width 51 height 68
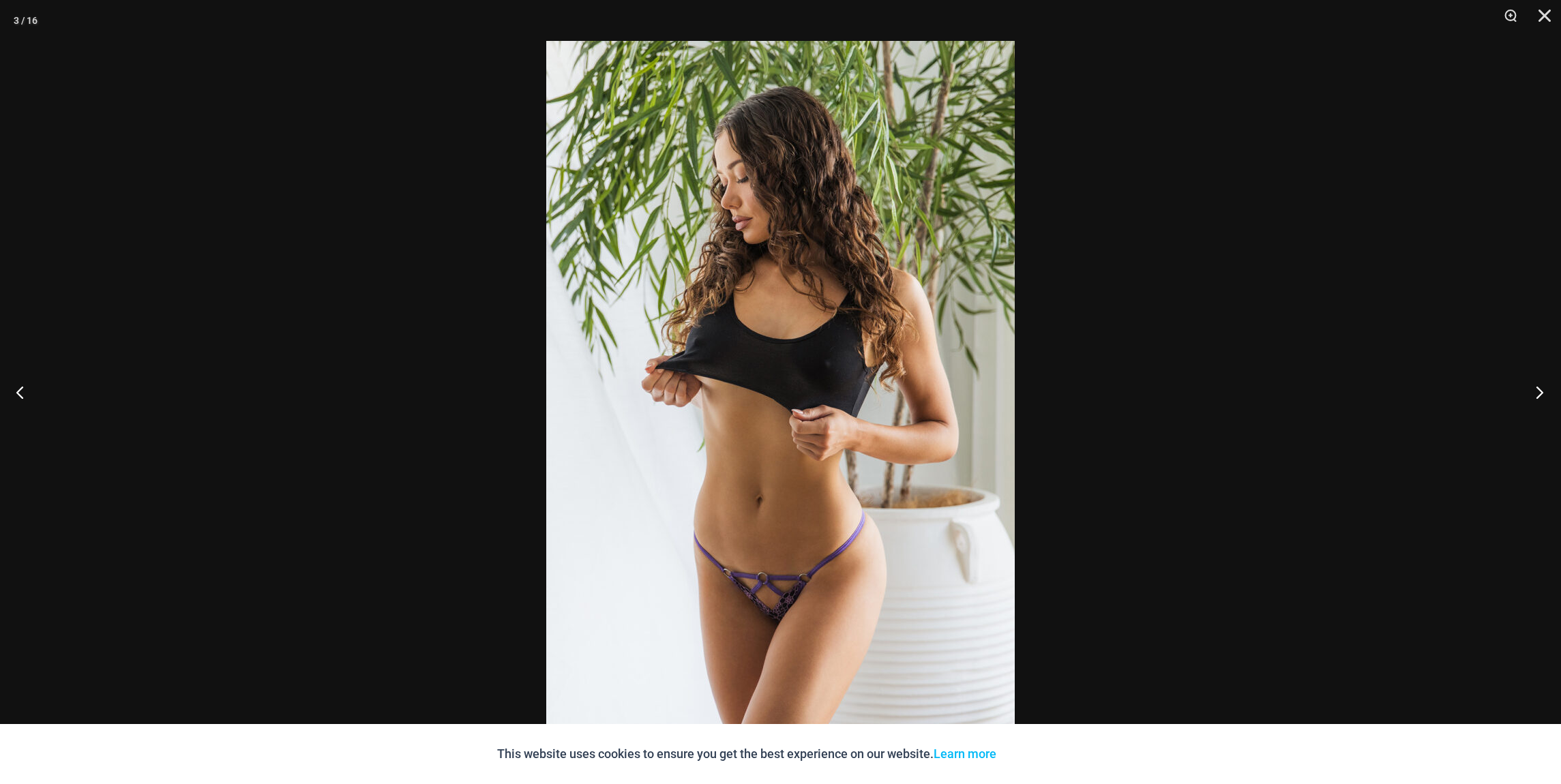
click at [1540, 391] on button "Next" at bounding box center [1535, 392] width 51 height 68
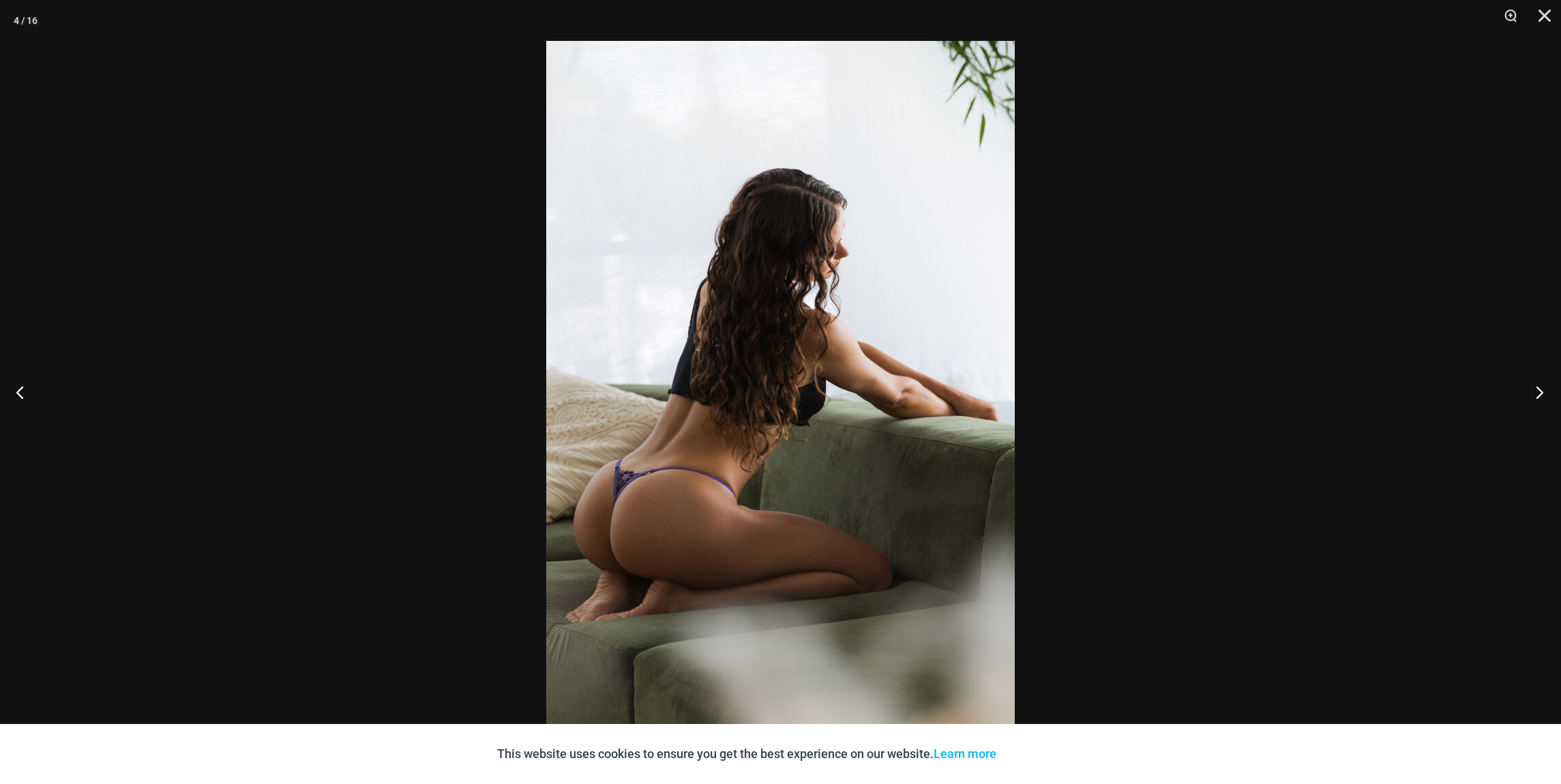
click at [1540, 391] on button "Next" at bounding box center [1535, 392] width 51 height 68
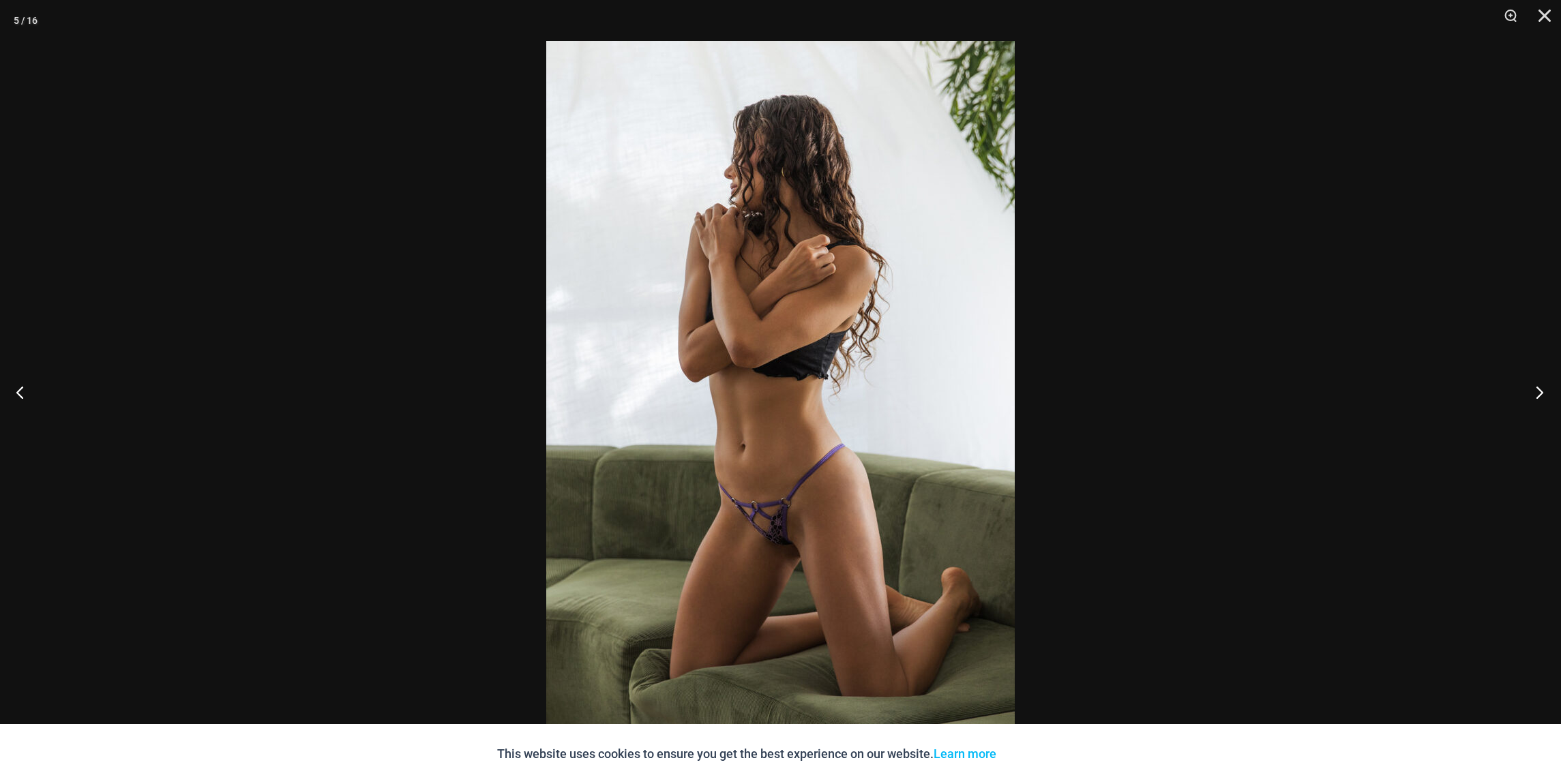
click at [1540, 391] on button "Next" at bounding box center [1535, 392] width 51 height 68
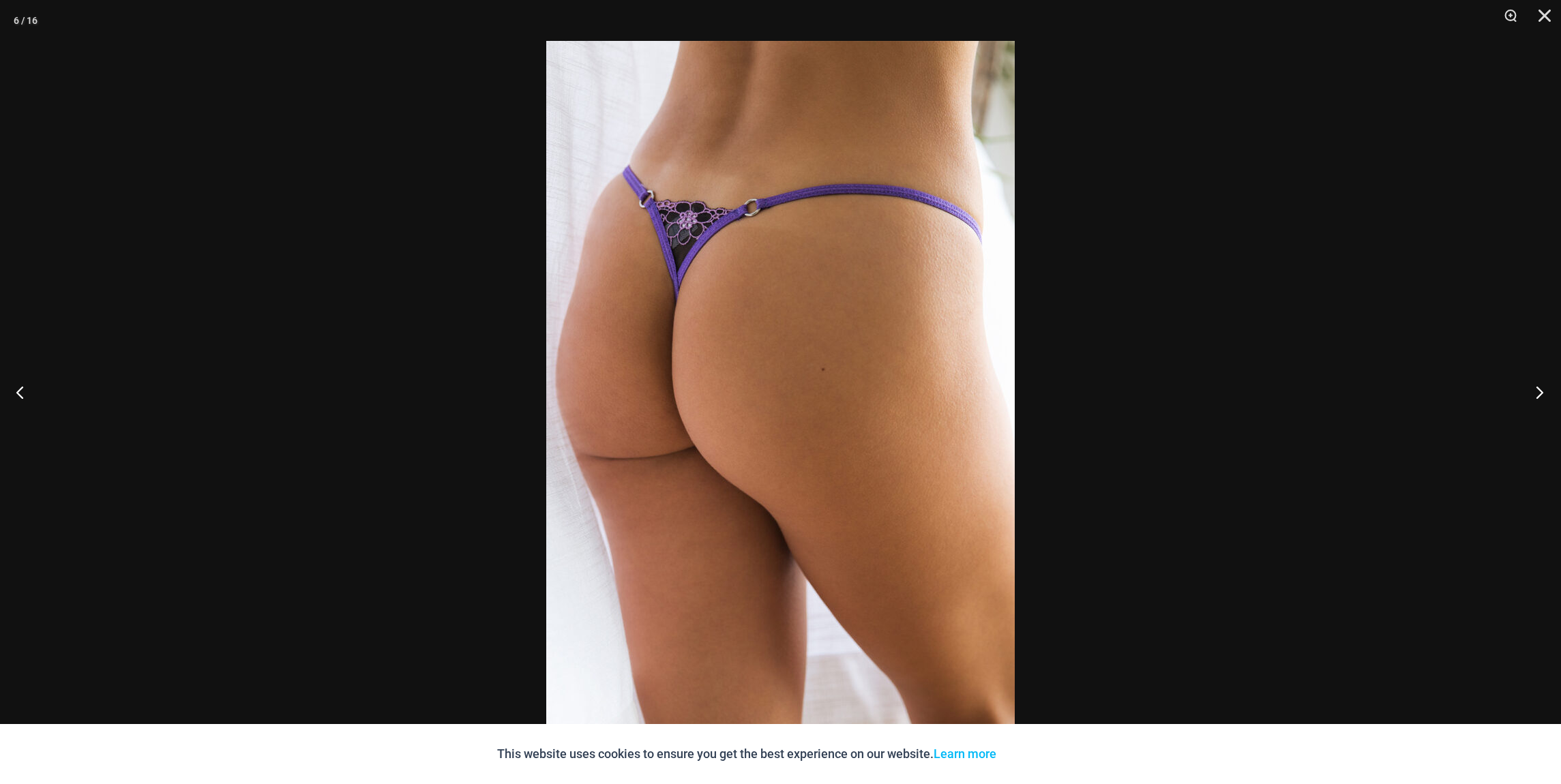
click at [1540, 391] on button "Next" at bounding box center [1535, 392] width 51 height 68
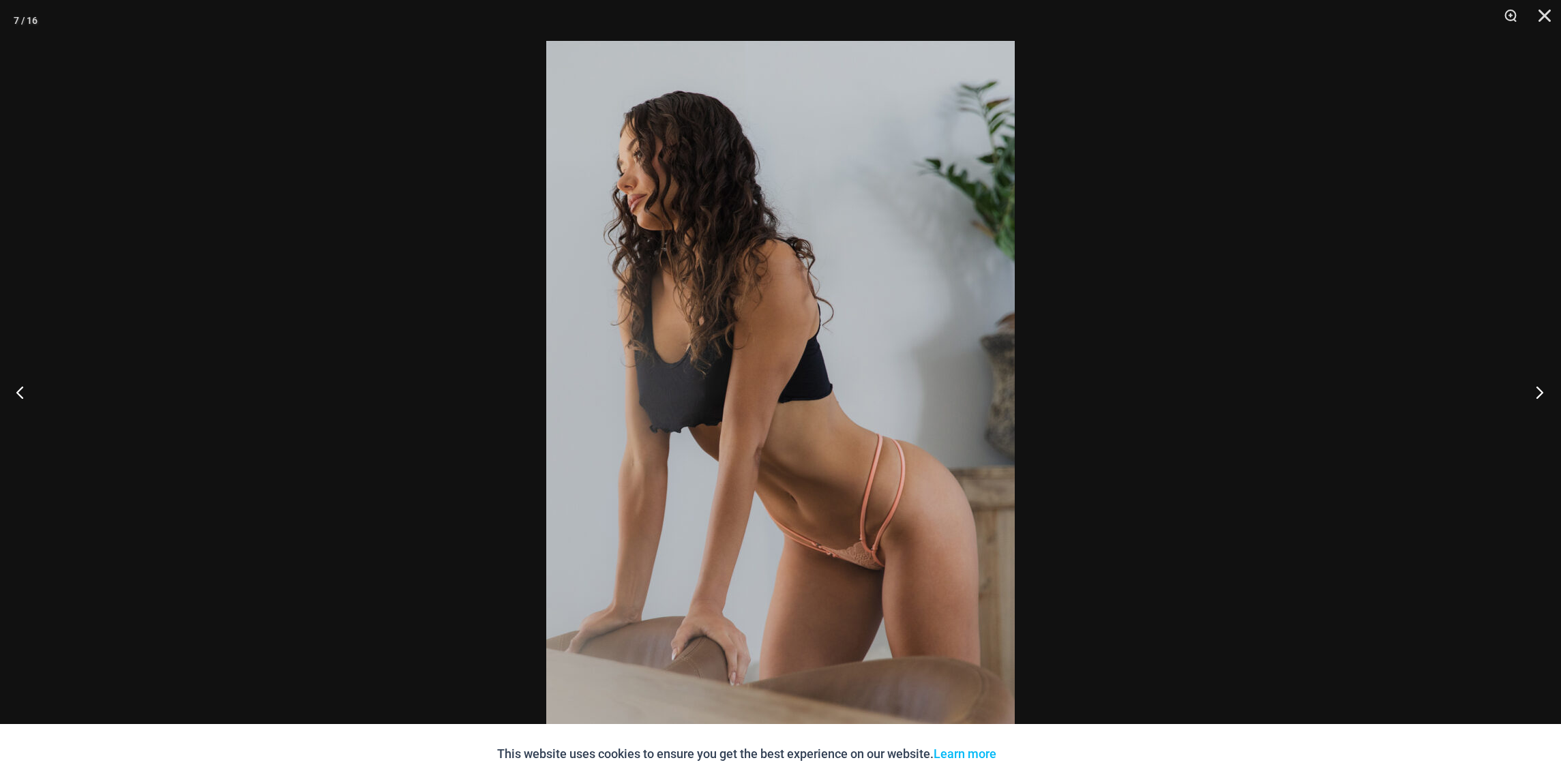
click at [1540, 391] on button "Next" at bounding box center [1535, 392] width 51 height 68
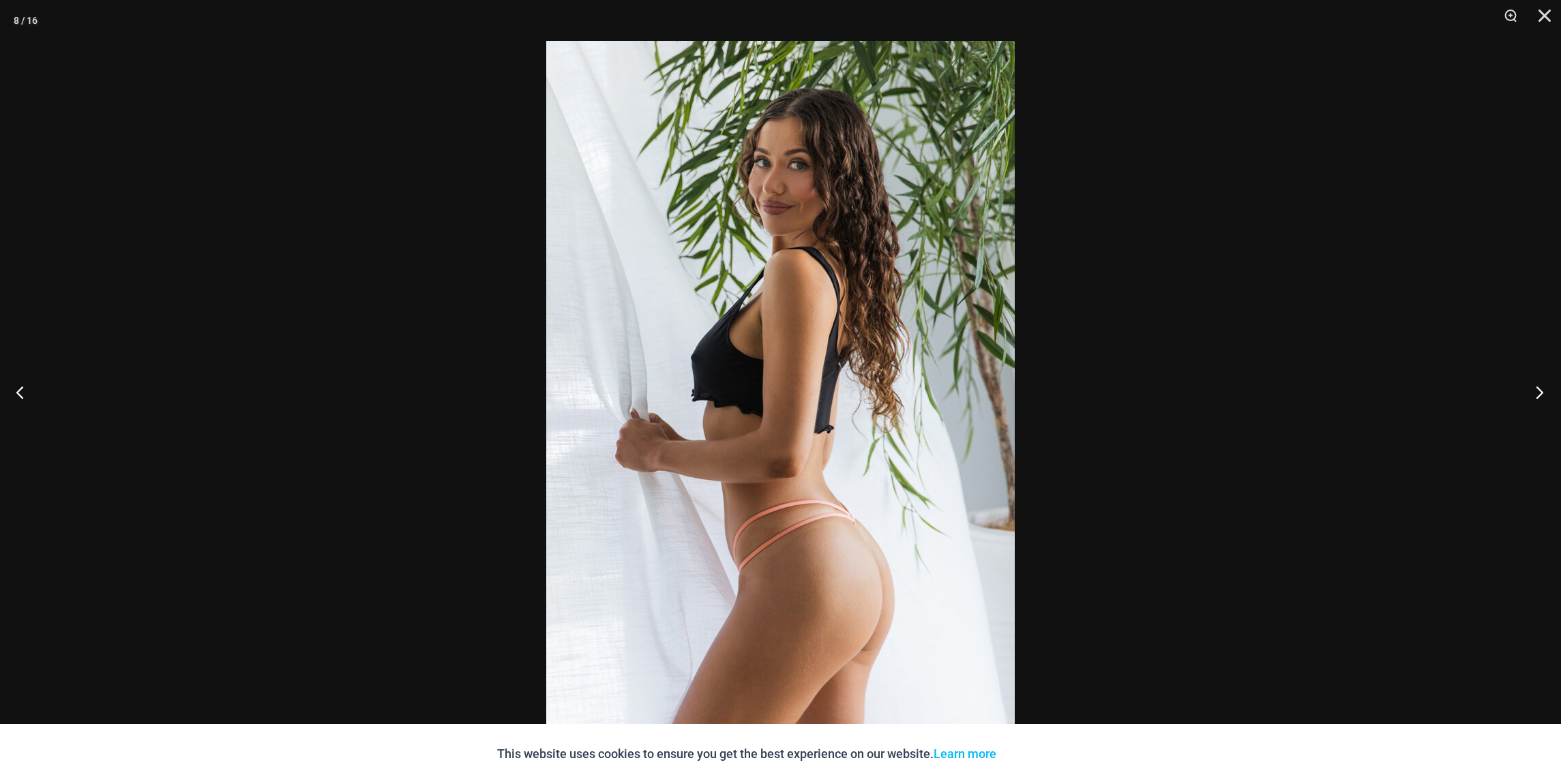
click at [1540, 391] on button "Next" at bounding box center [1535, 392] width 51 height 68
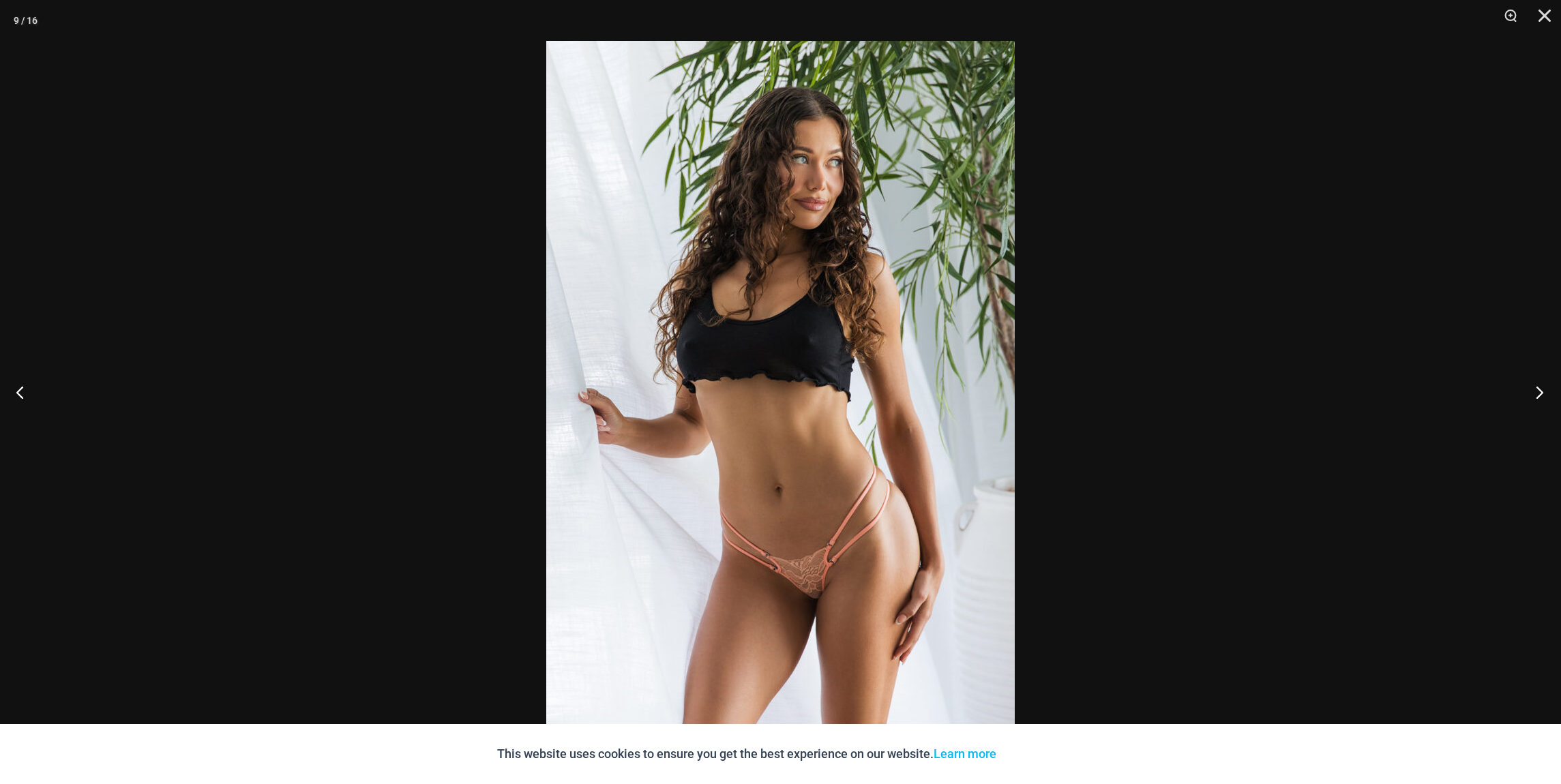
click at [1540, 391] on button "Next" at bounding box center [1535, 392] width 51 height 68
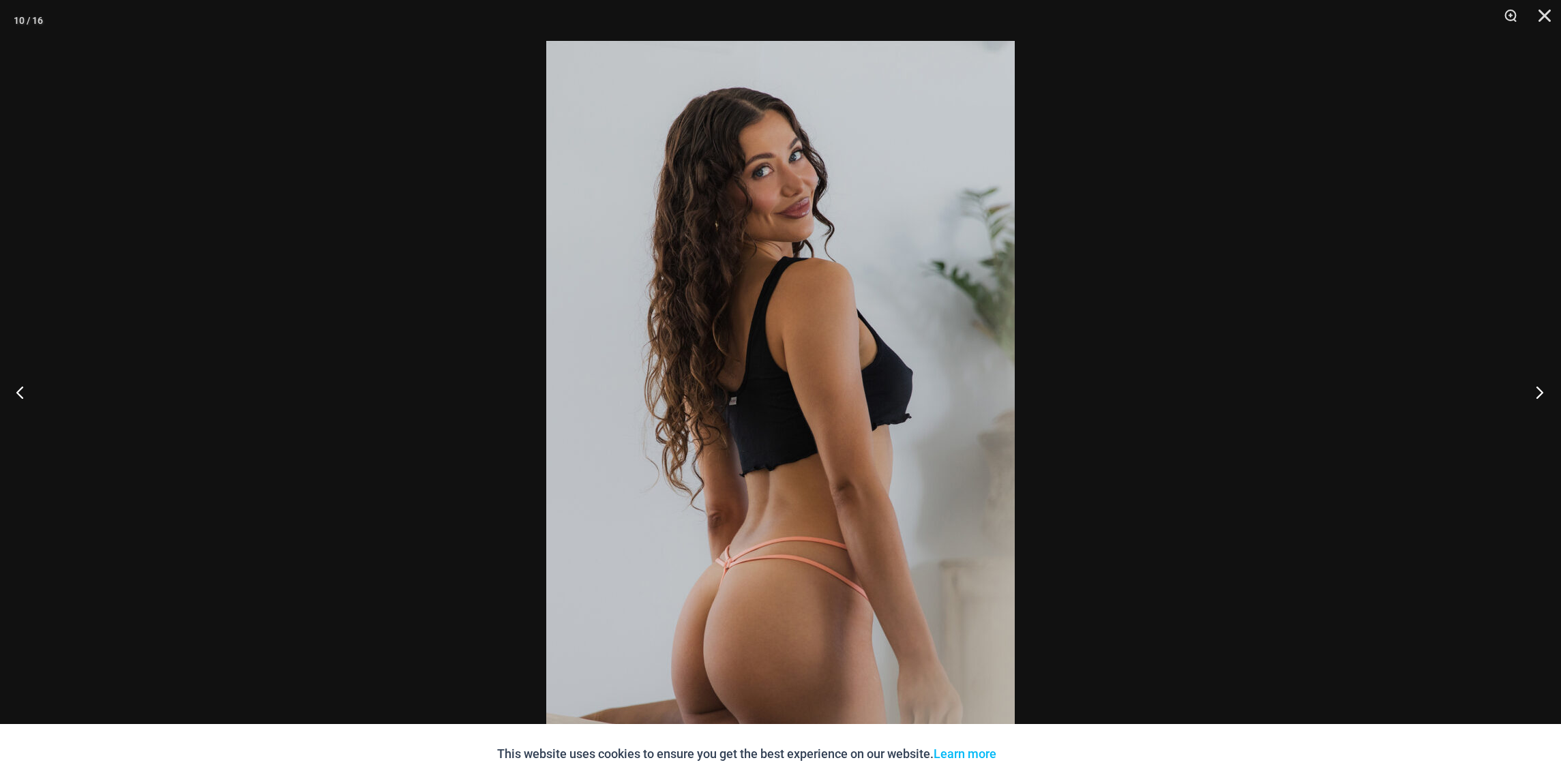
click at [1540, 391] on button "Next" at bounding box center [1535, 392] width 51 height 68
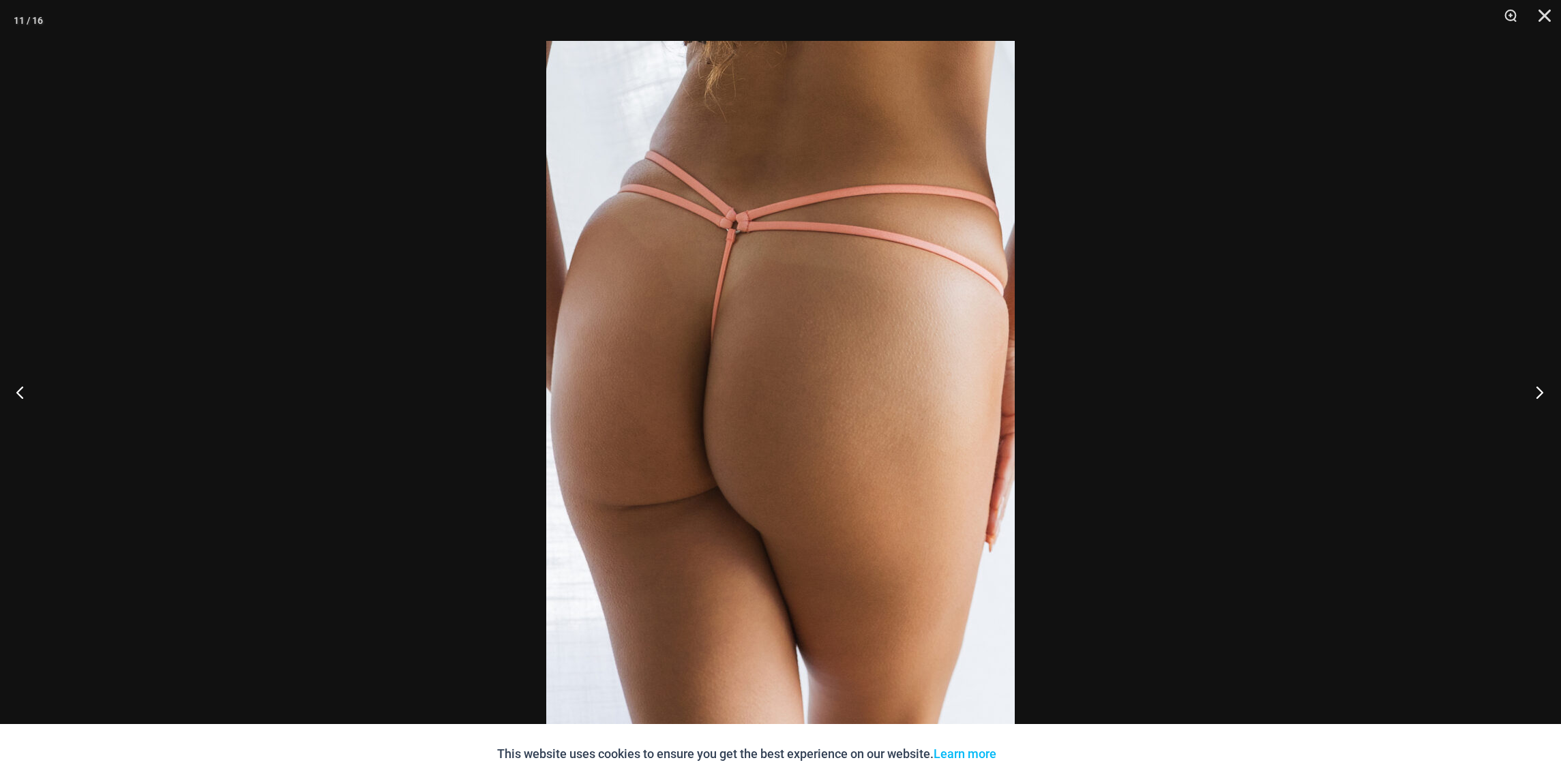
click at [1540, 391] on button "Next" at bounding box center [1535, 392] width 51 height 68
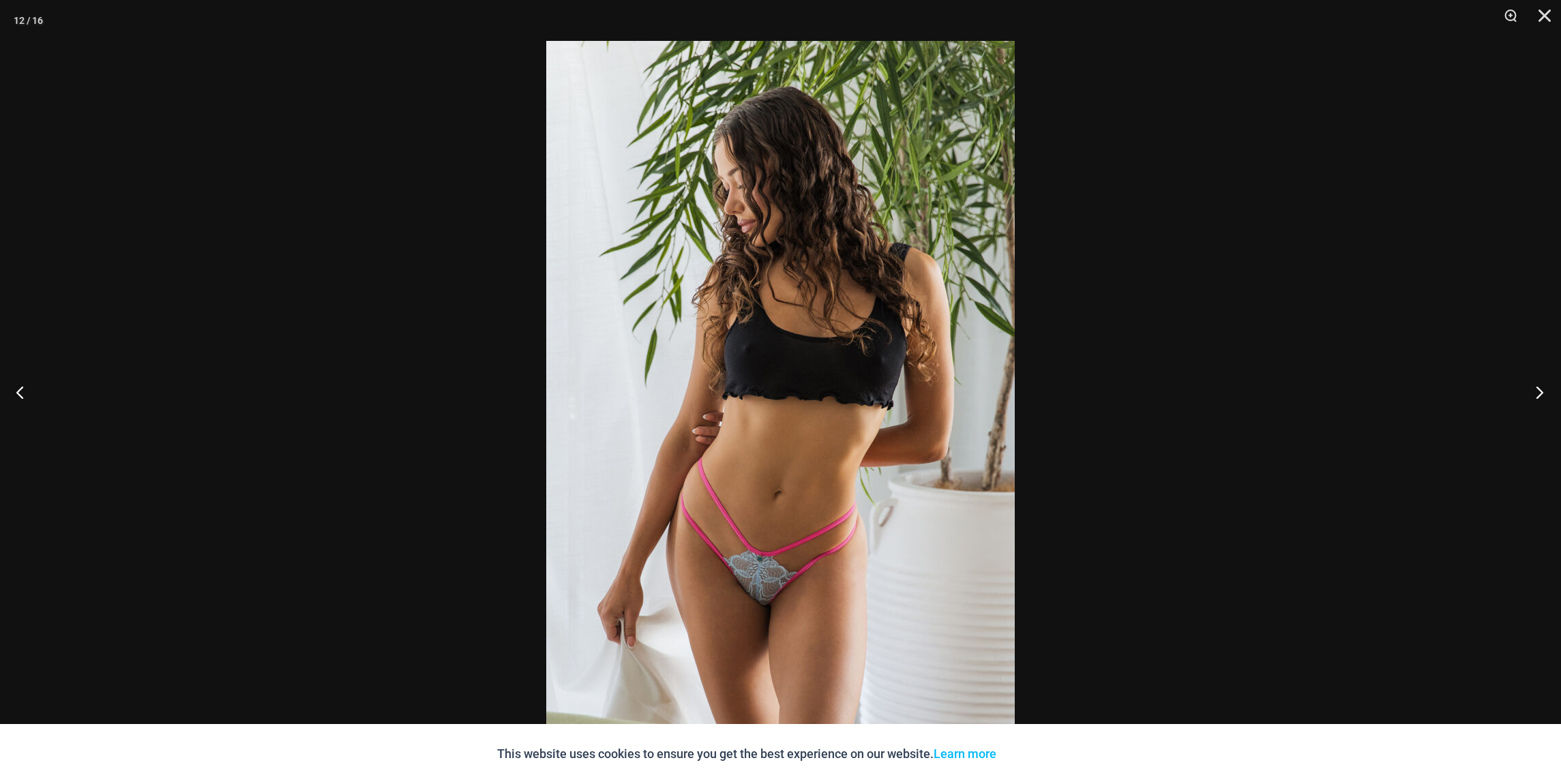
click at [1540, 391] on button "Next" at bounding box center [1535, 392] width 51 height 68
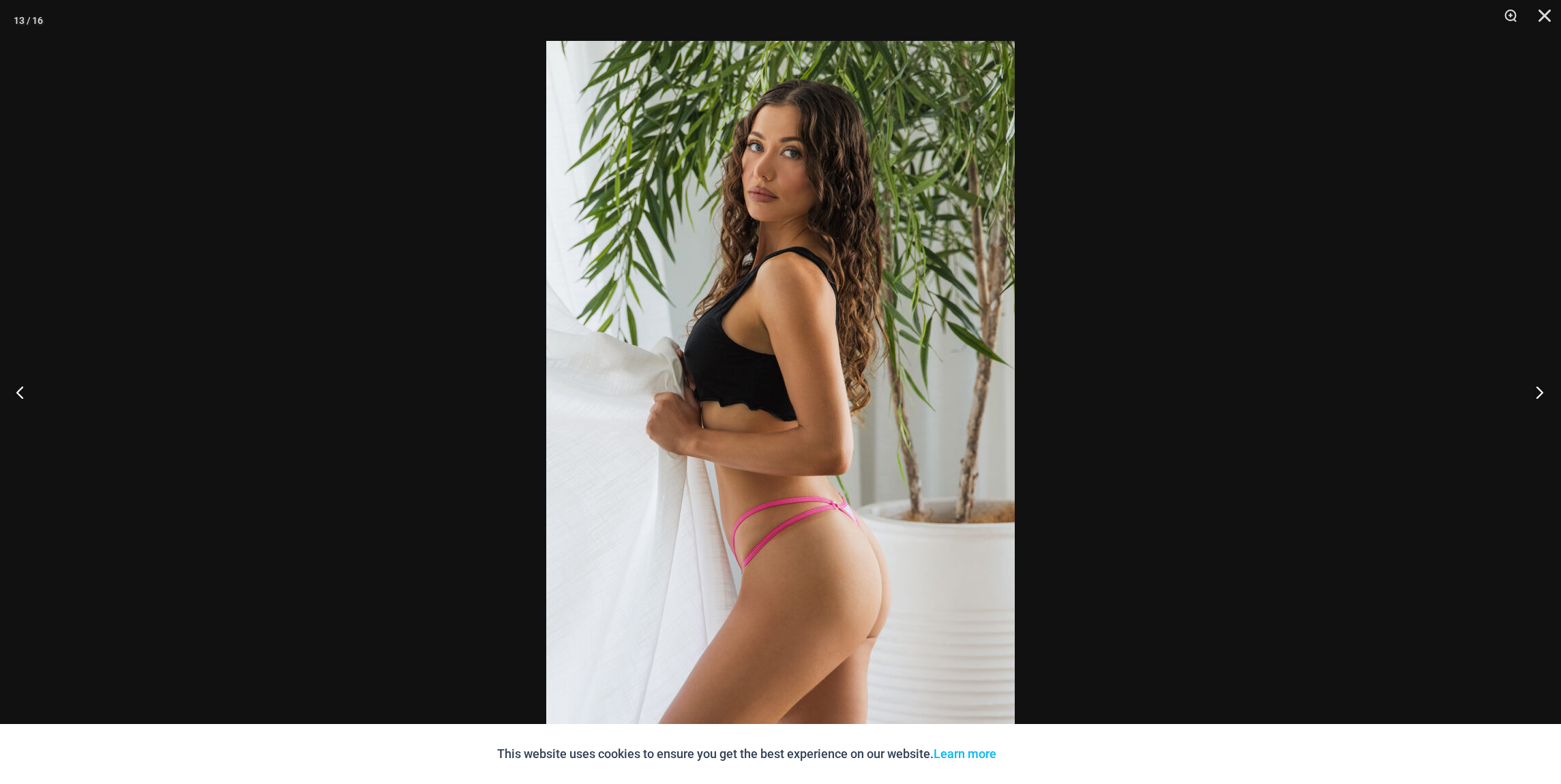
click at [1540, 391] on button "Next" at bounding box center [1535, 392] width 51 height 68
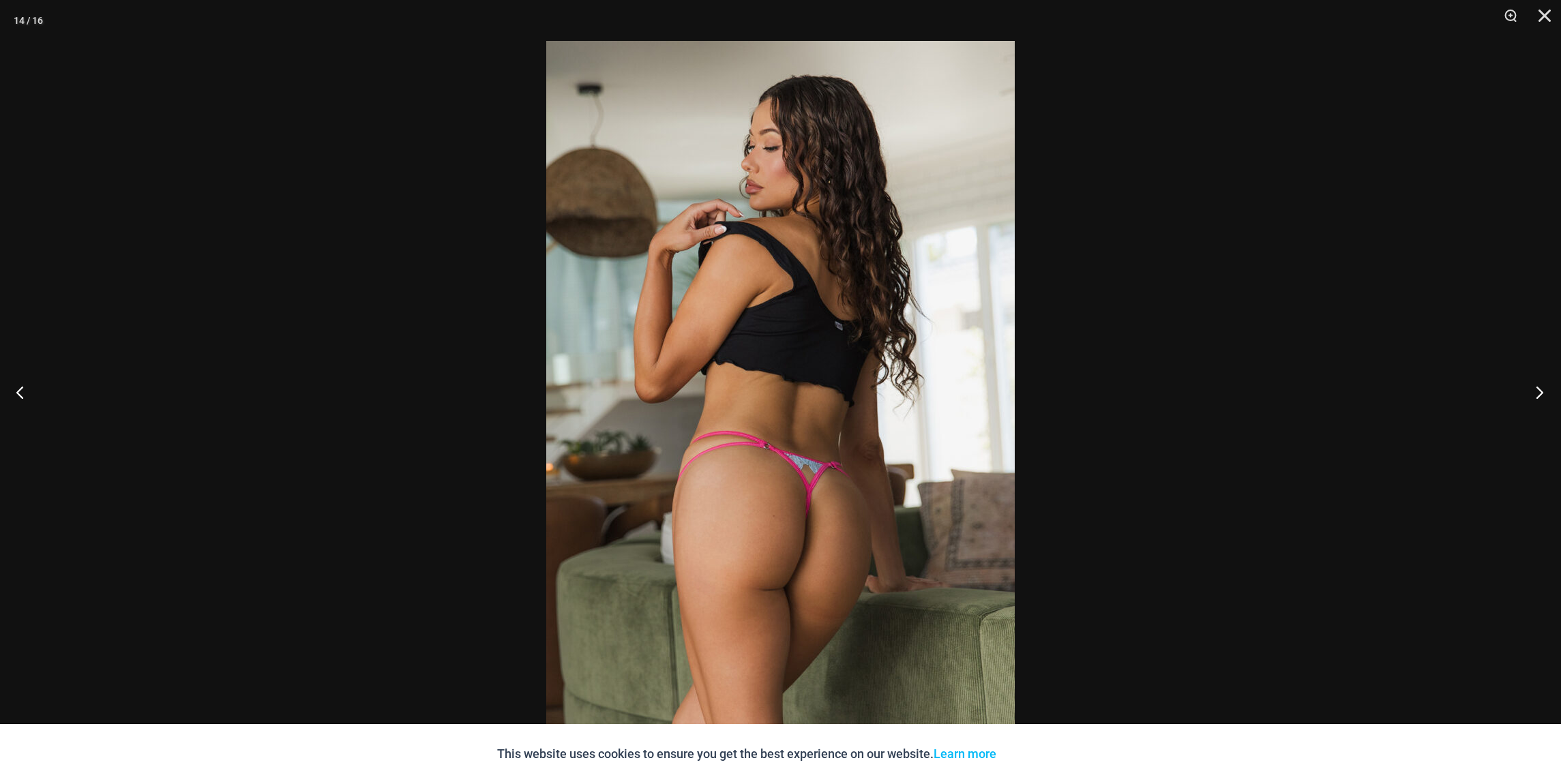
click at [1540, 391] on button "Next" at bounding box center [1535, 392] width 51 height 68
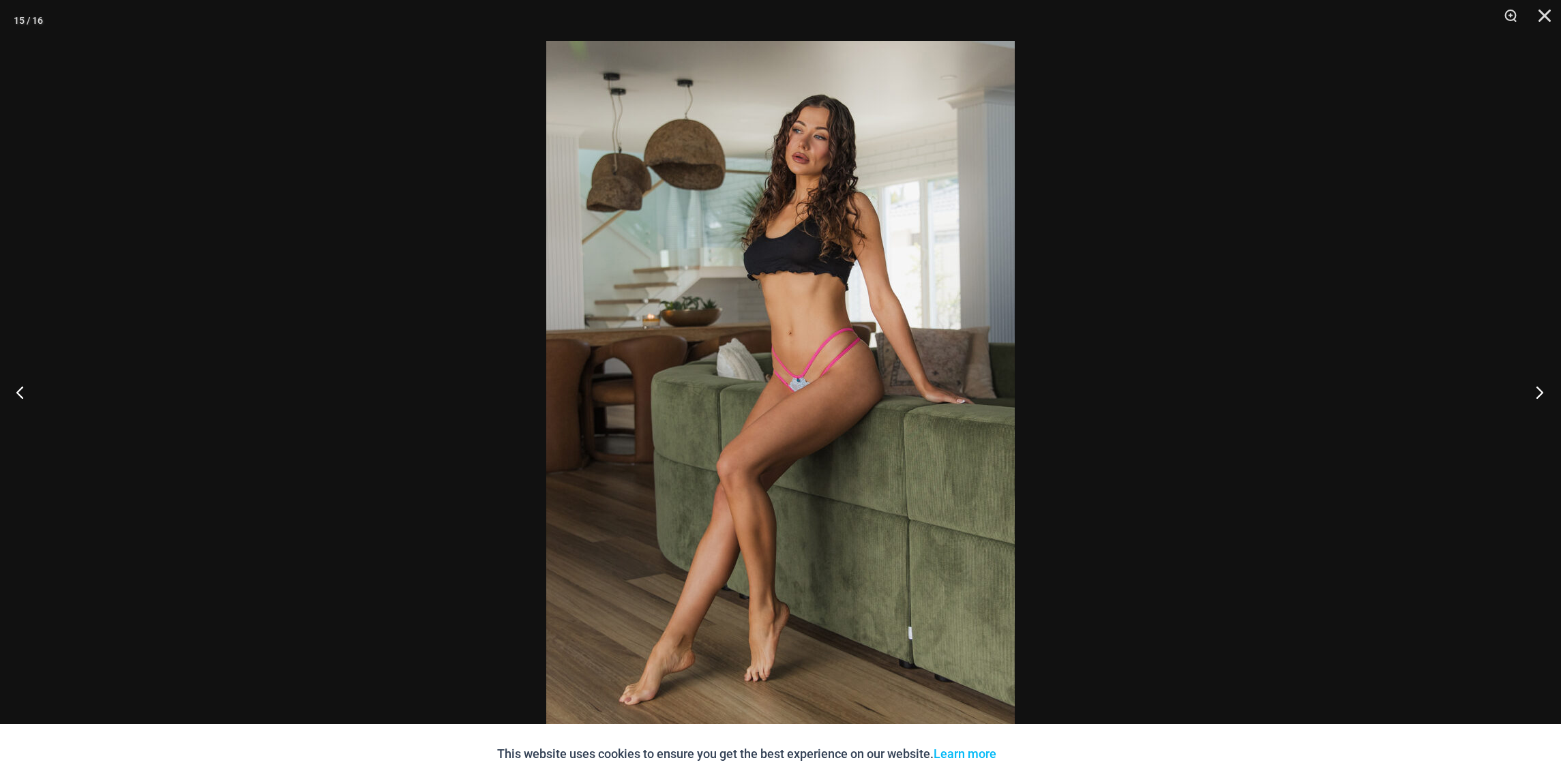
click at [1540, 391] on button "Next" at bounding box center [1535, 392] width 51 height 68
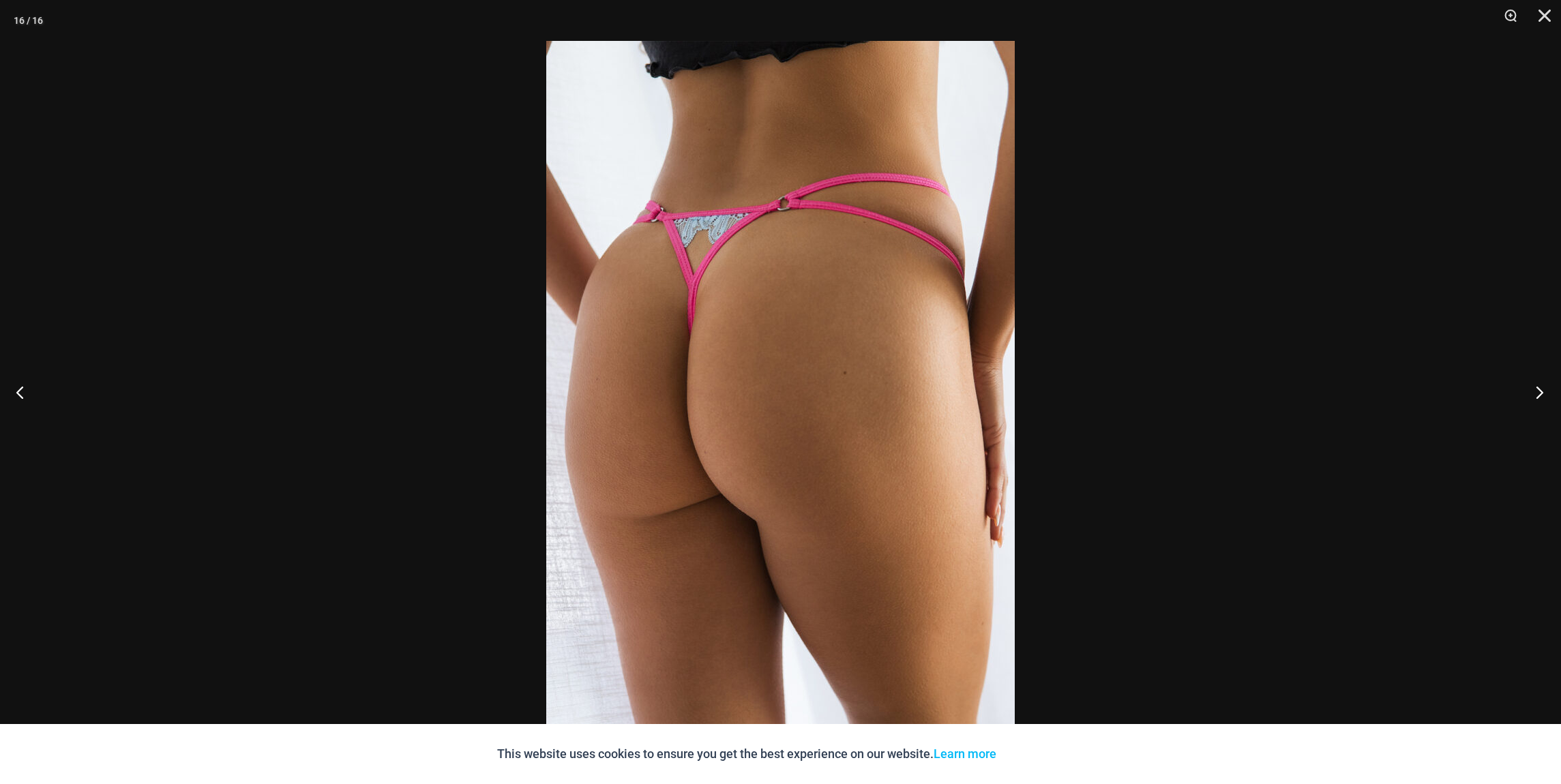
click at [1540, 391] on button "Next" at bounding box center [1535, 392] width 51 height 68
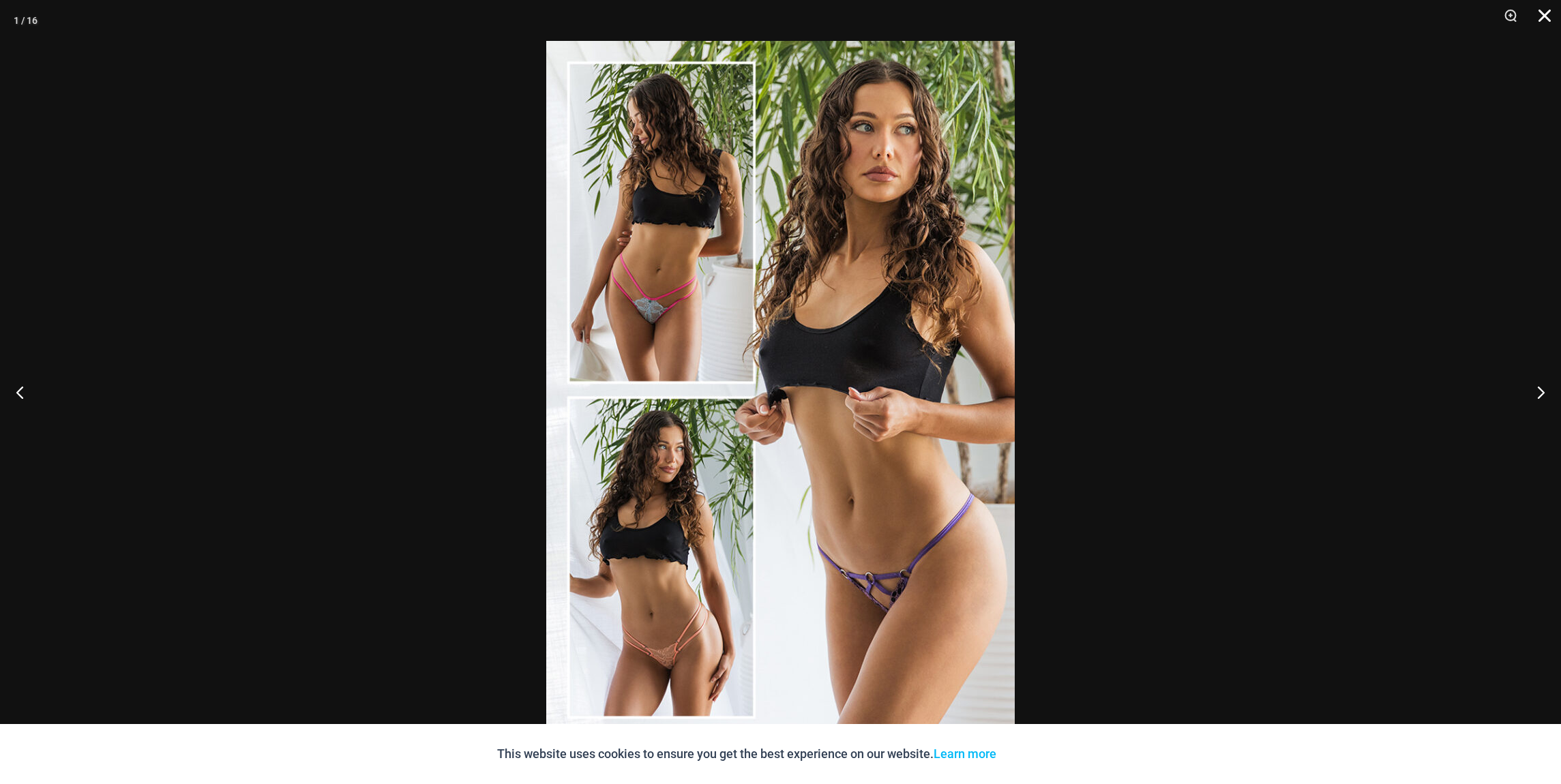
click at [1542, 9] on button "Close" at bounding box center [1539, 20] width 34 height 41
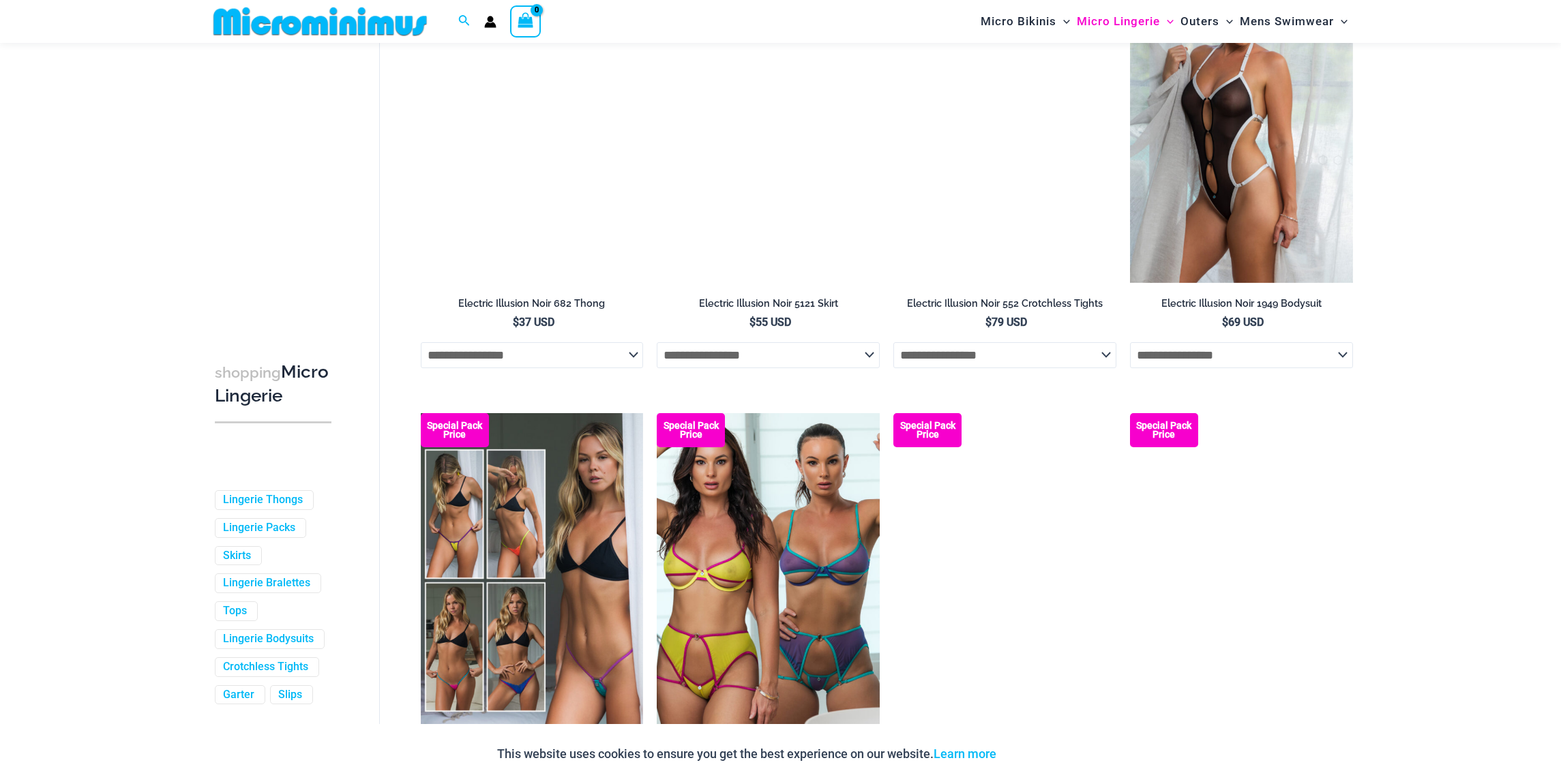
scroll to position [3179, 0]
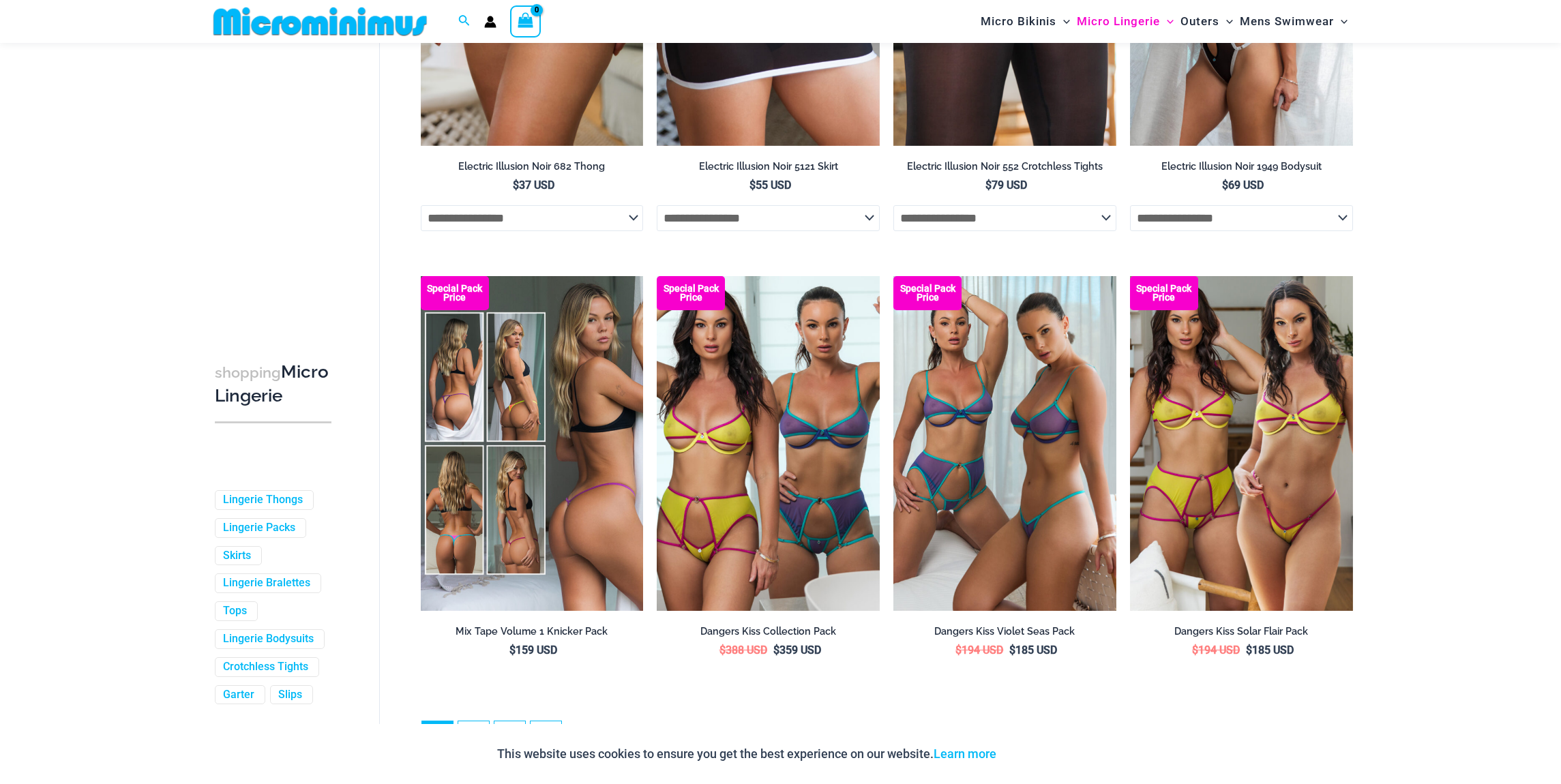
click at [549, 446] on img at bounding box center [532, 443] width 223 height 334
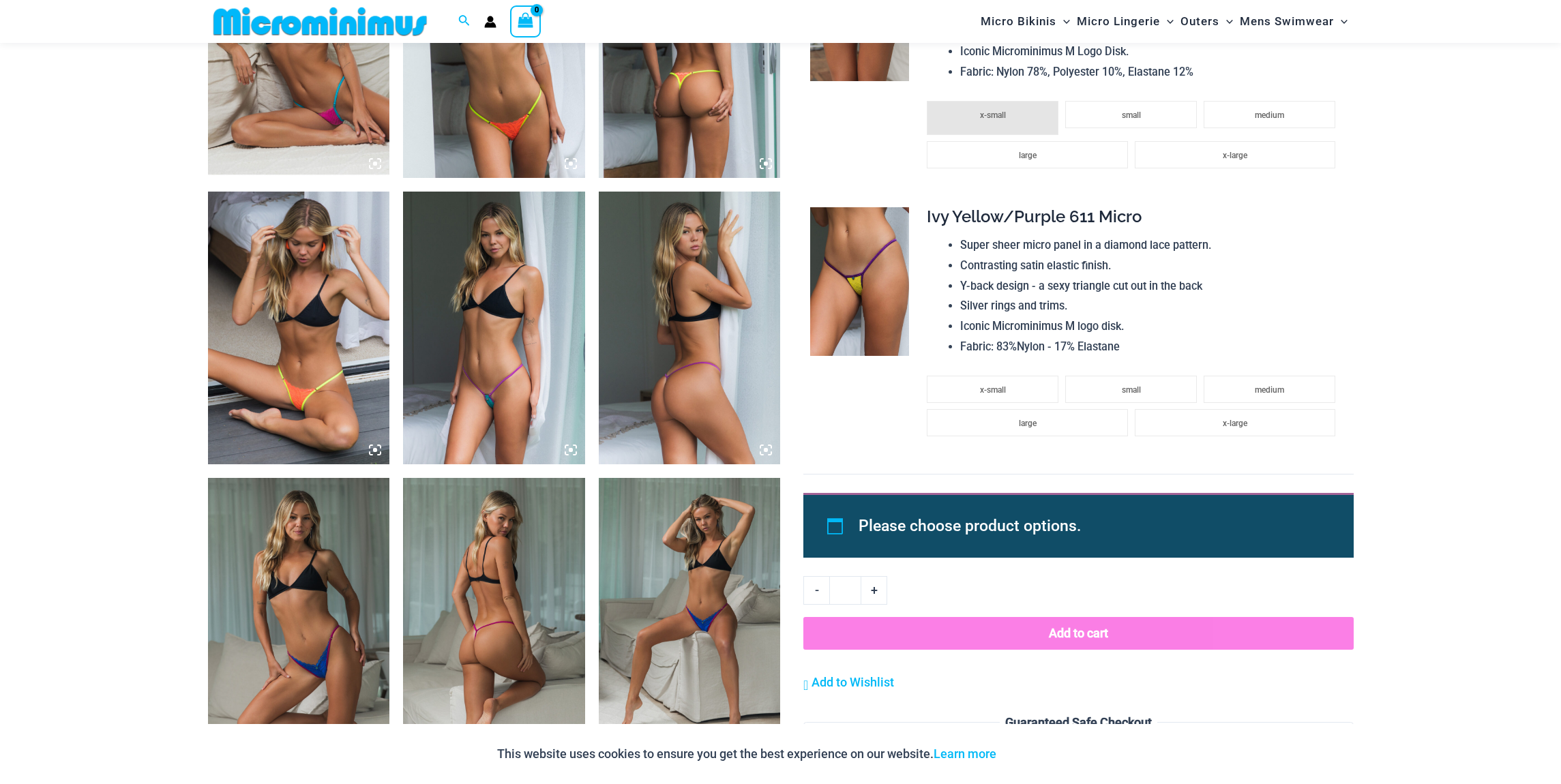
scroll to position [1461, 0]
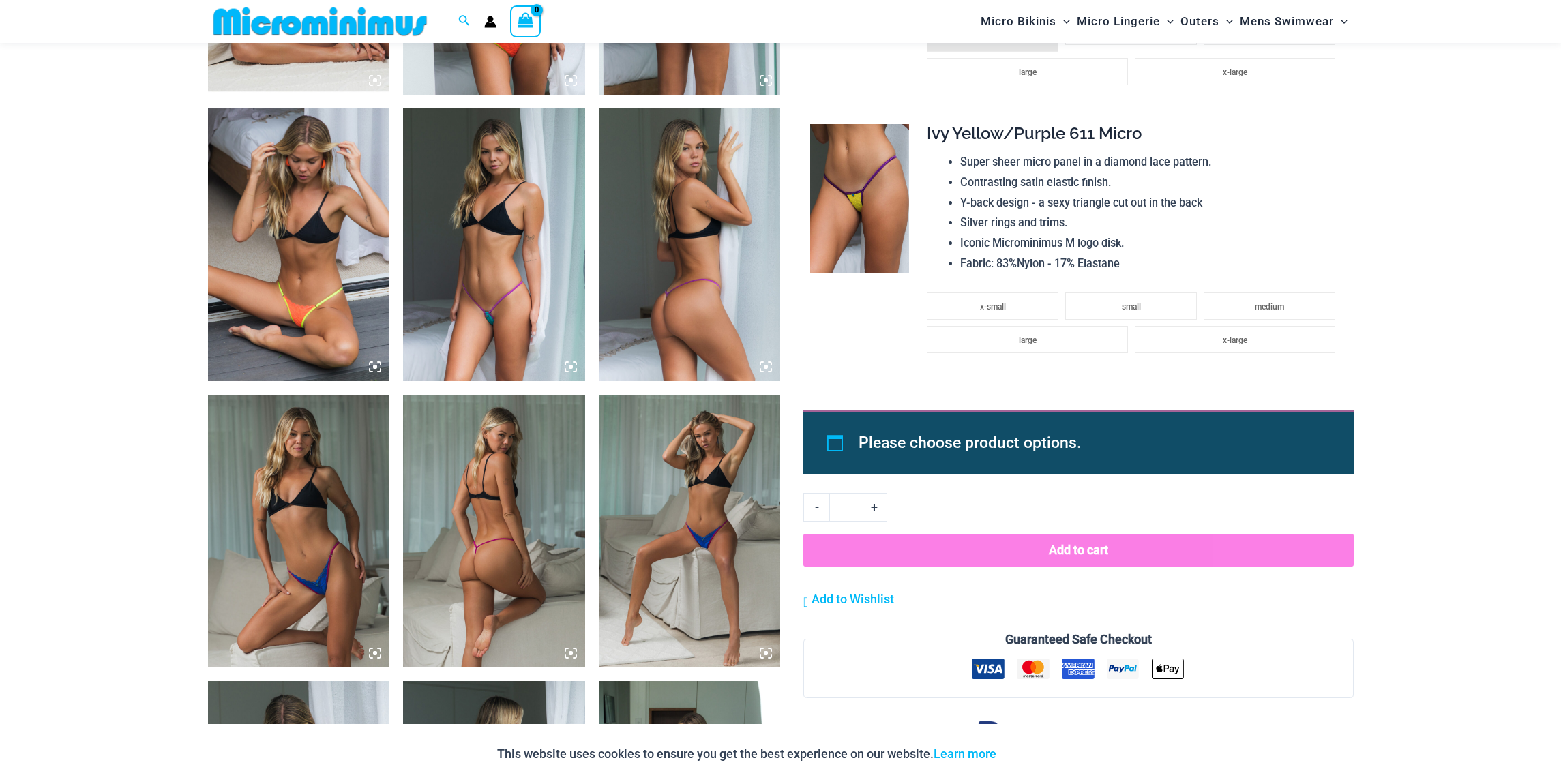
click at [491, 267] on img at bounding box center [494, 244] width 182 height 272
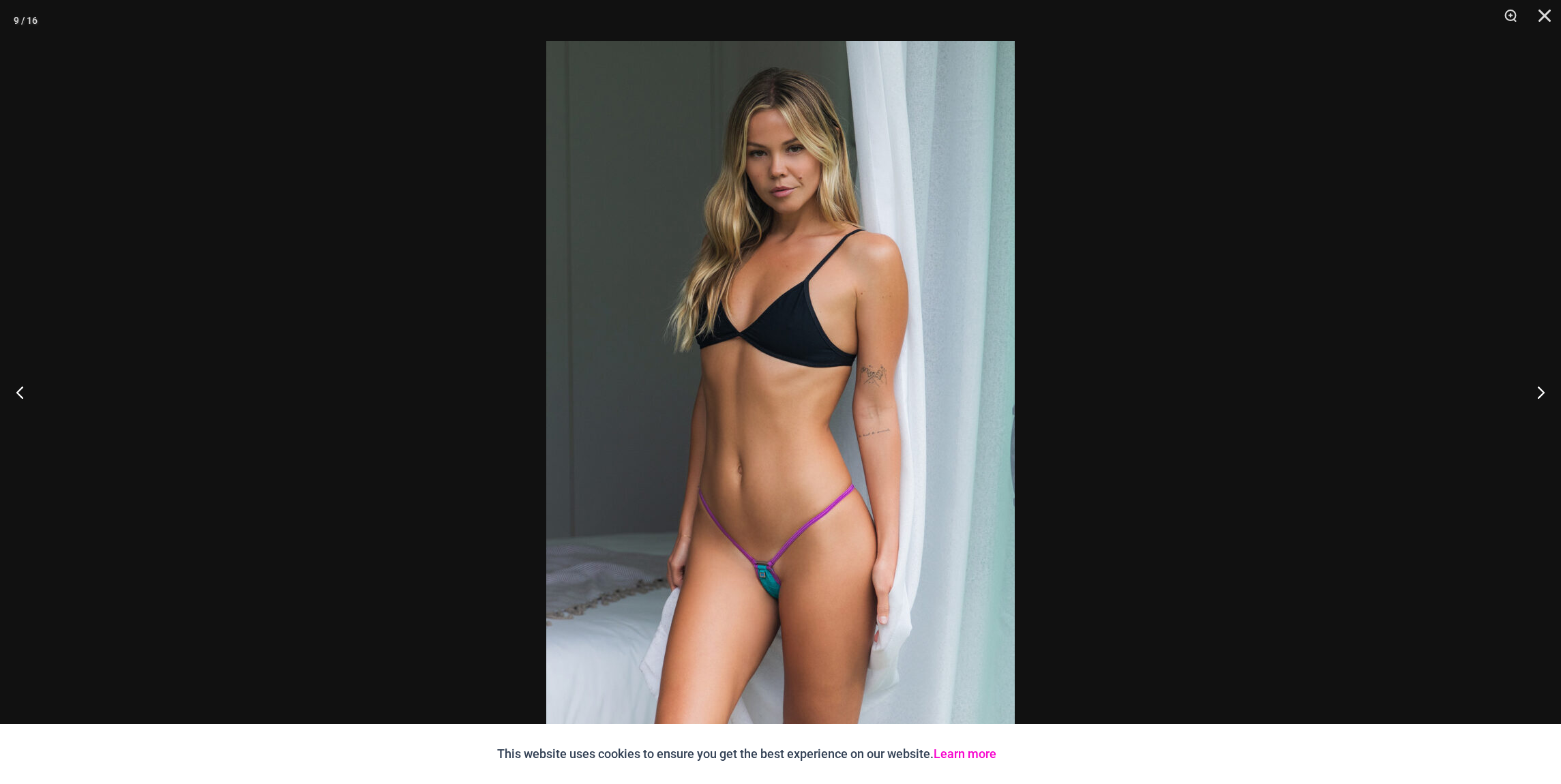
click at [971, 754] on link "Learn more" at bounding box center [964, 754] width 63 height 14
click at [1539, 389] on button "Next" at bounding box center [1535, 392] width 51 height 68
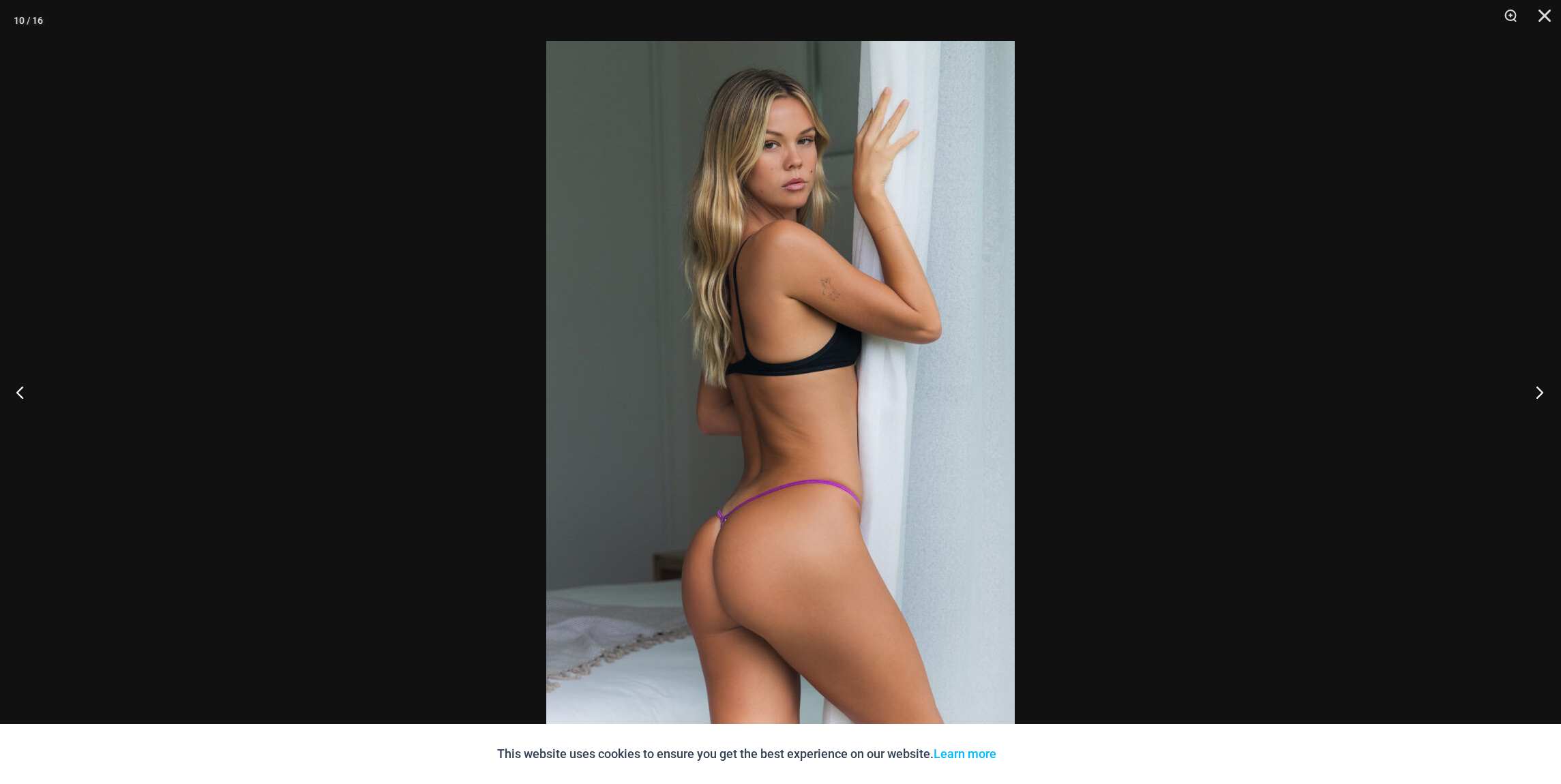
click at [1539, 389] on button "Next" at bounding box center [1535, 392] width 51 height 68
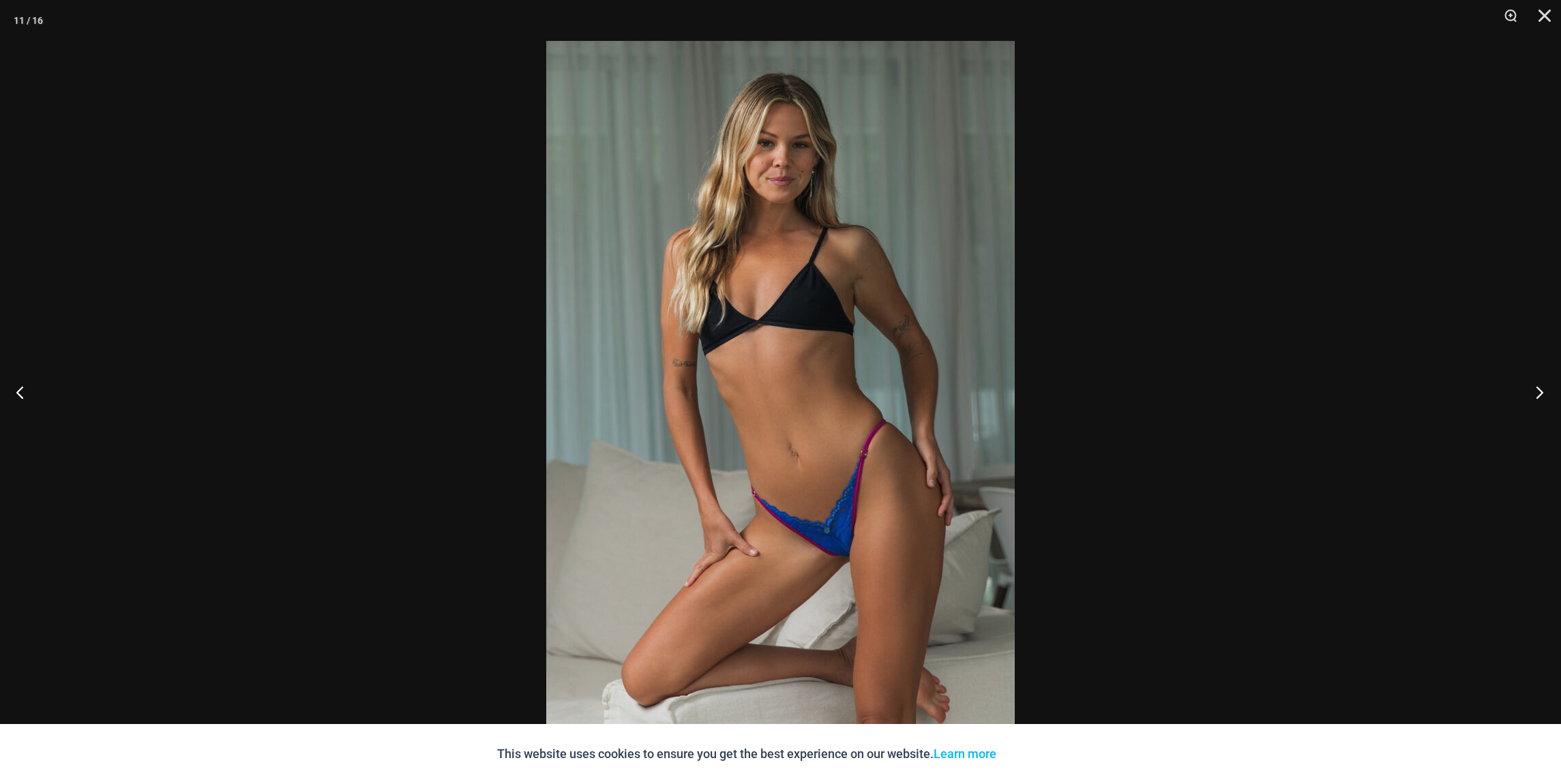
click at [1539, 389] on button "Next" at bounding box center [1535, 392] width 51 height 68
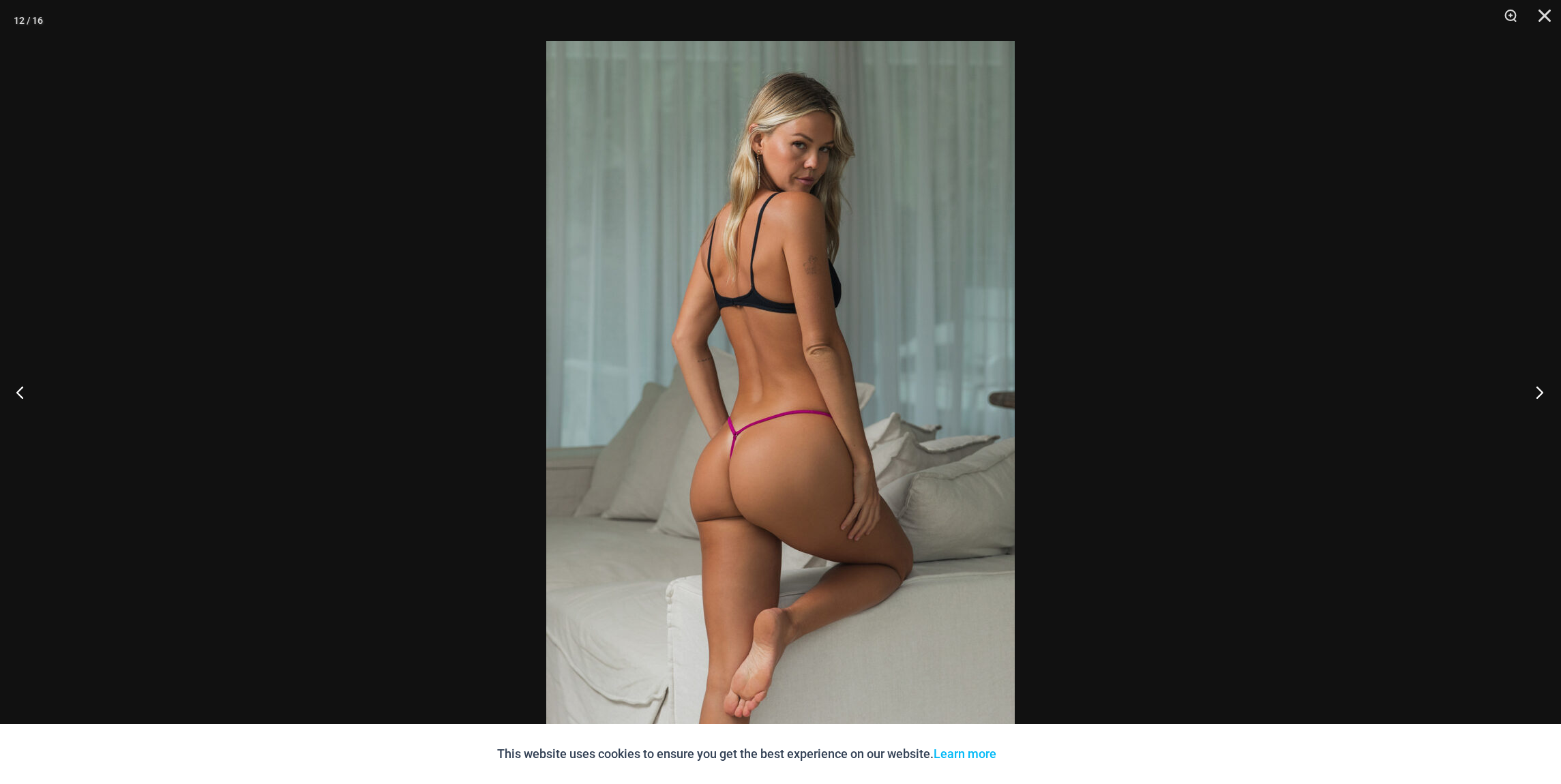
click at [1539, 389] on button "Next" at bounding box center [1535, 392] width 51 height 68
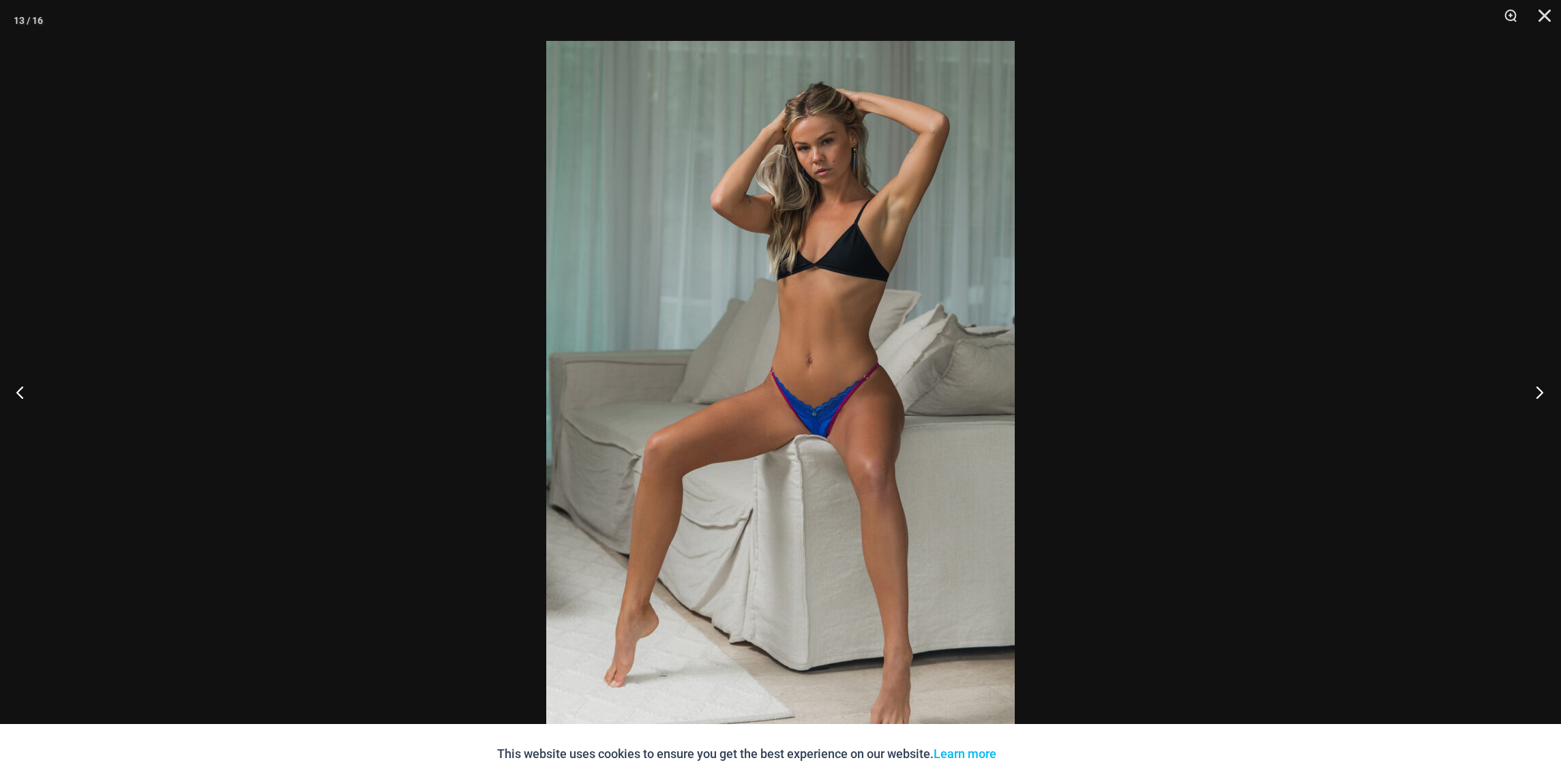
click at [1539, 389] on button "Next" at bounding box center [1535, 392] width 51 height 68
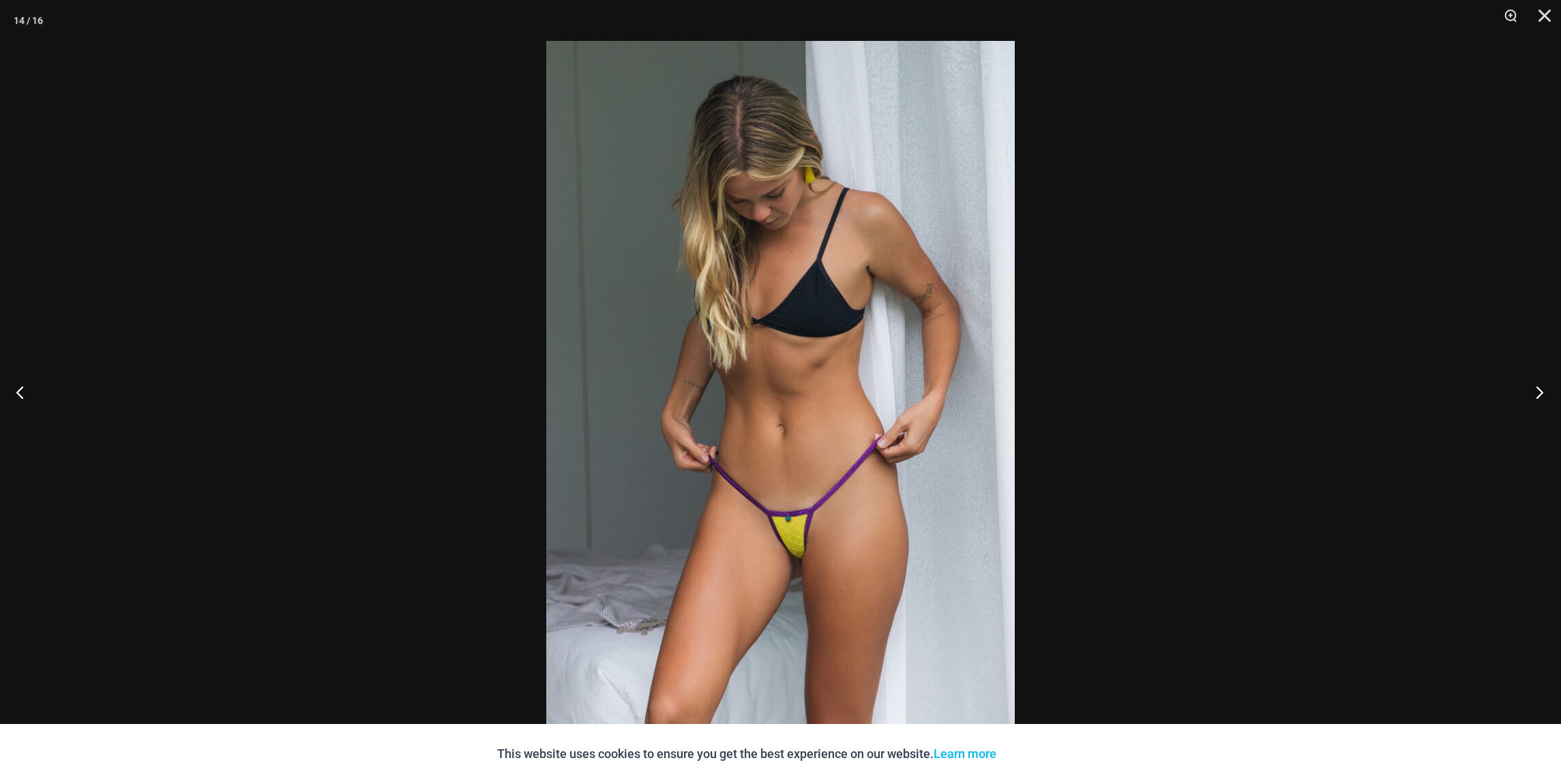
click at [1539, 389] on button "Next" at bounding box center [1535, 392] width 51 height 68
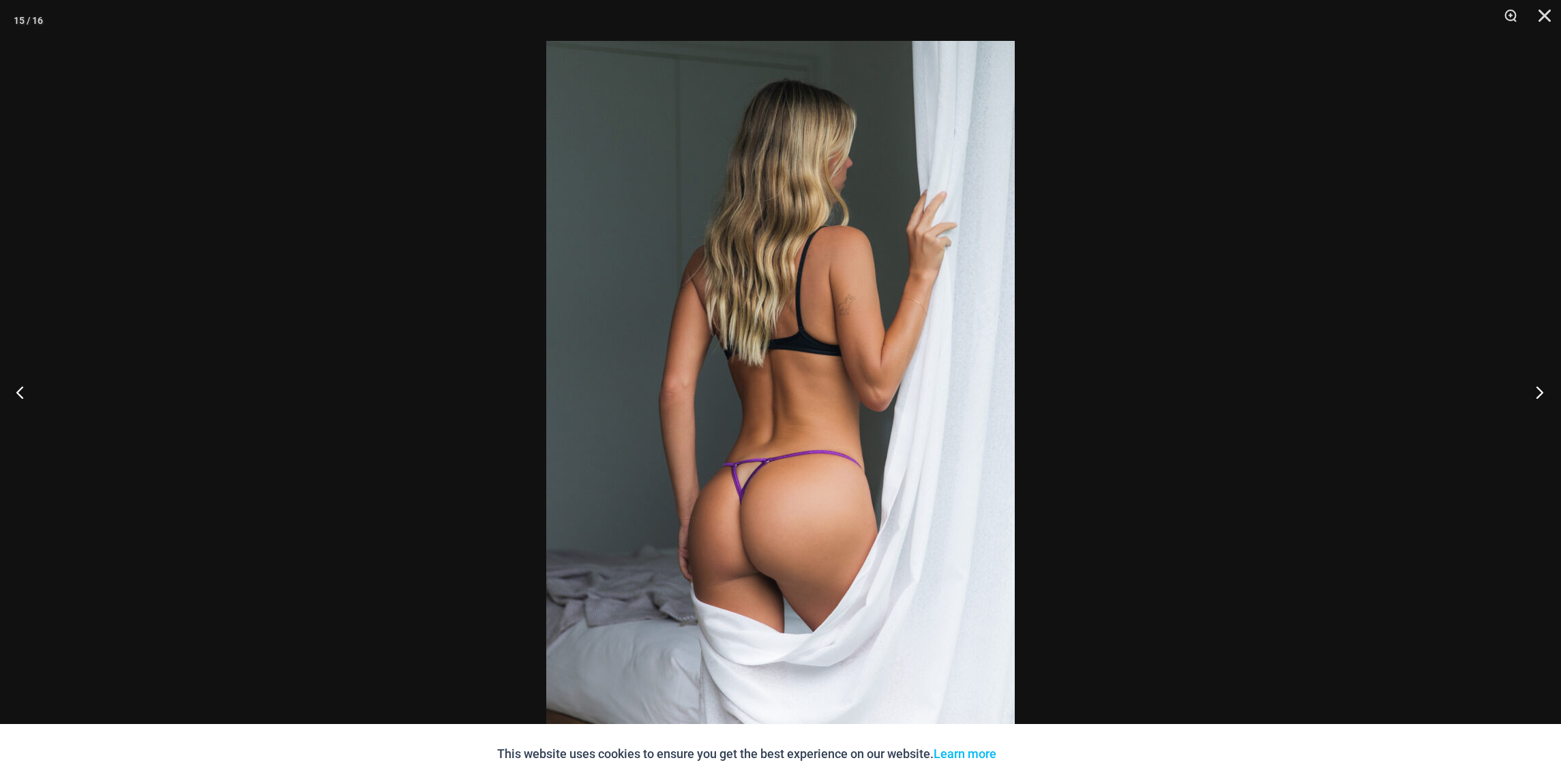
click at [1539, 389] on button "Next" at bounding box center [1535, 392] width 51 height 68
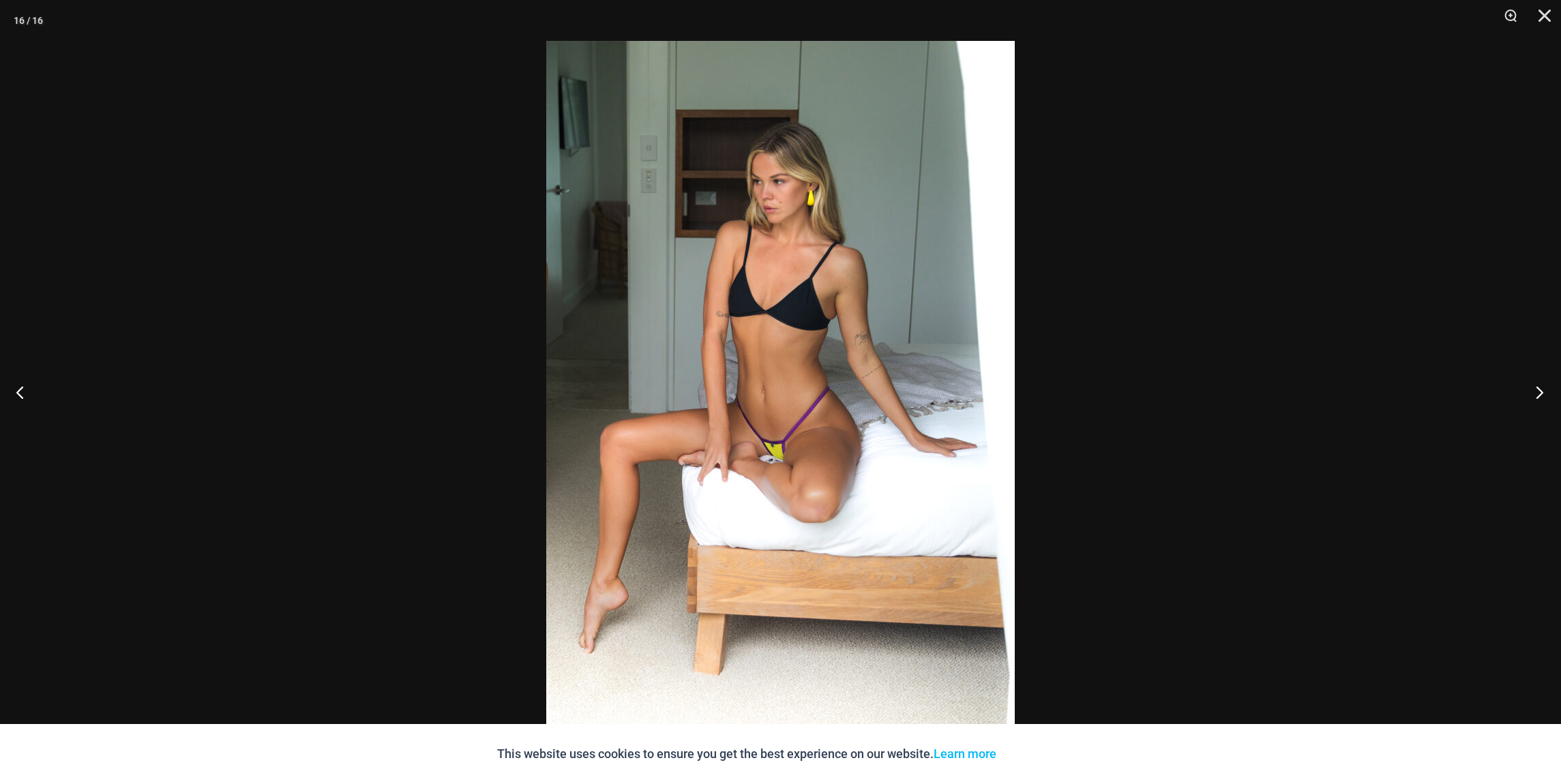
click at [1539, 389] on button "Next" at bounding box center [1535, 392] width 51 height 68
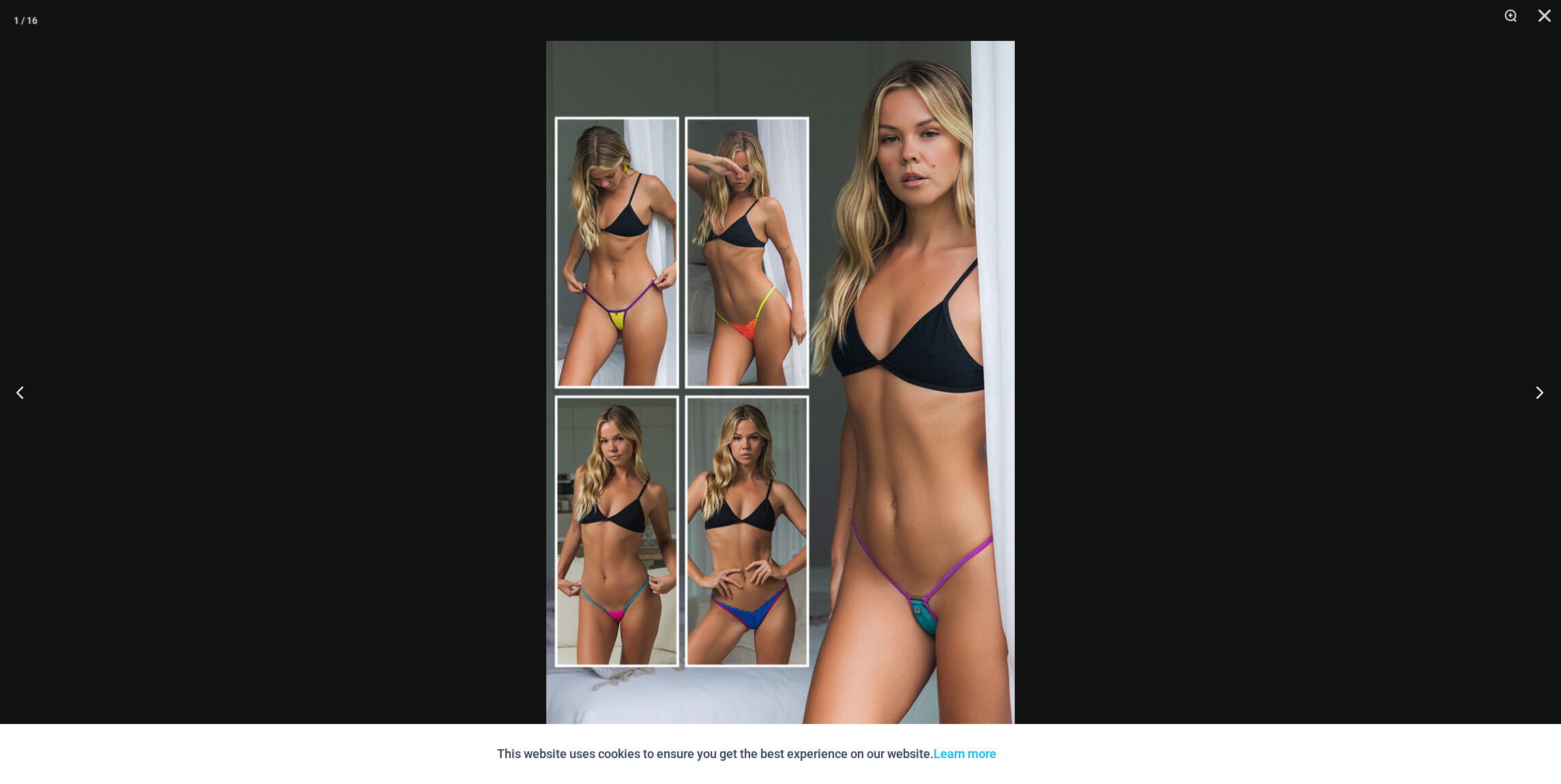
click at [1539, 389] on button "Next" at bounding box center [1535, 392] width 51 height 68
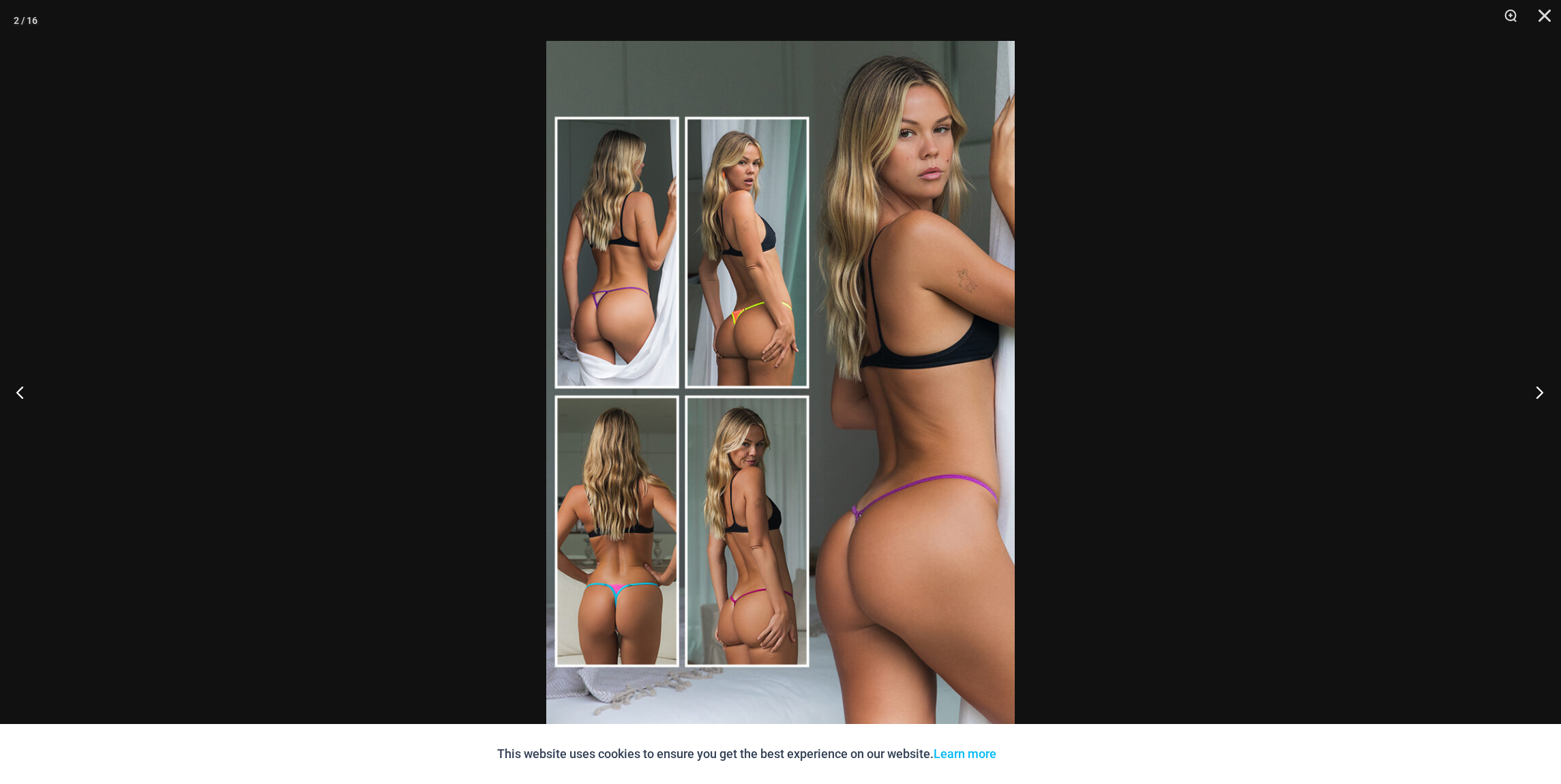
click at [1539, 389] on button "Next" at bounding box center [1535, 392] width 51 height 68
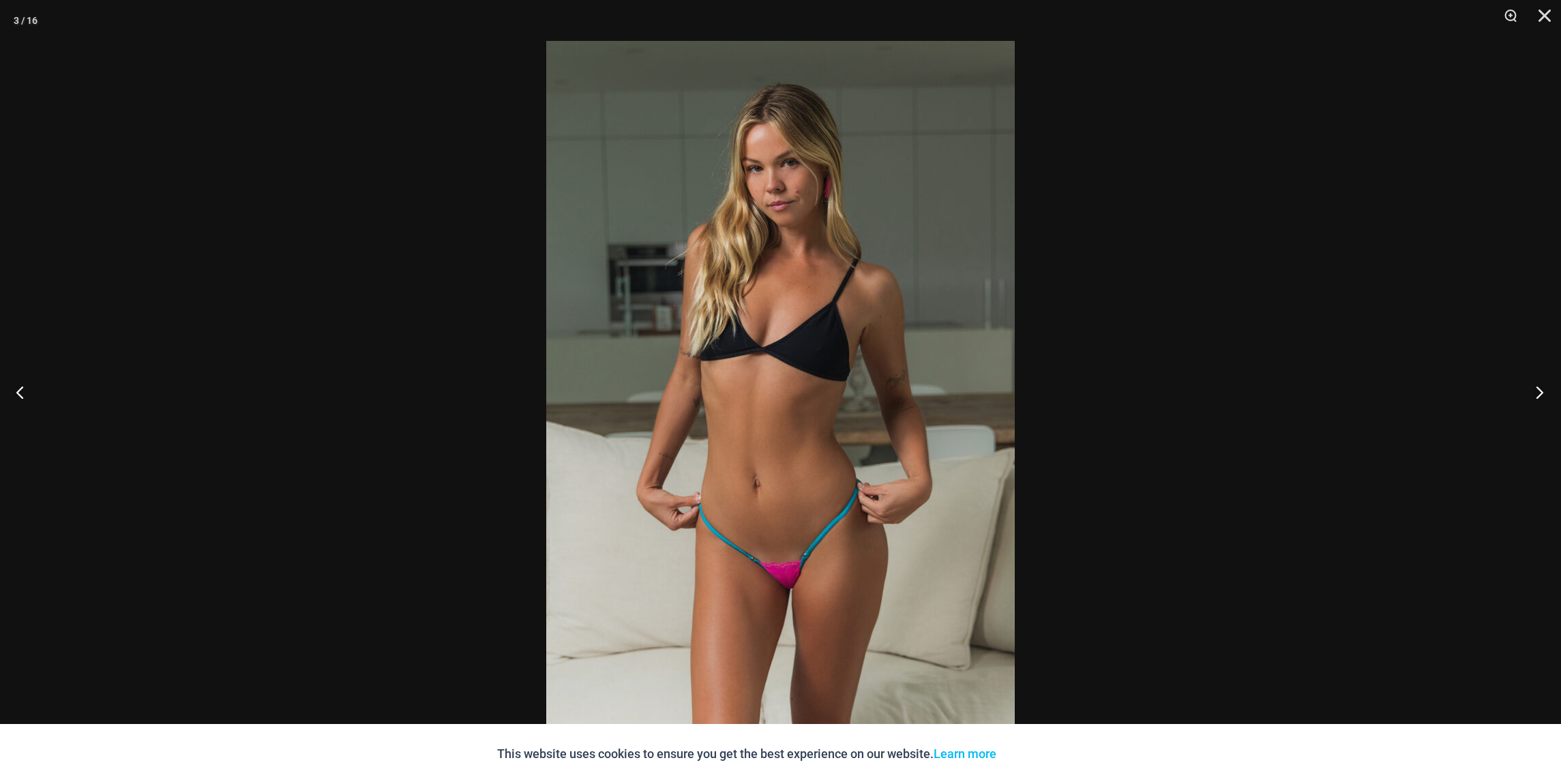
click at [1539, 389] on button "Next" at bounding box center [1535, 392] width 51 height 68
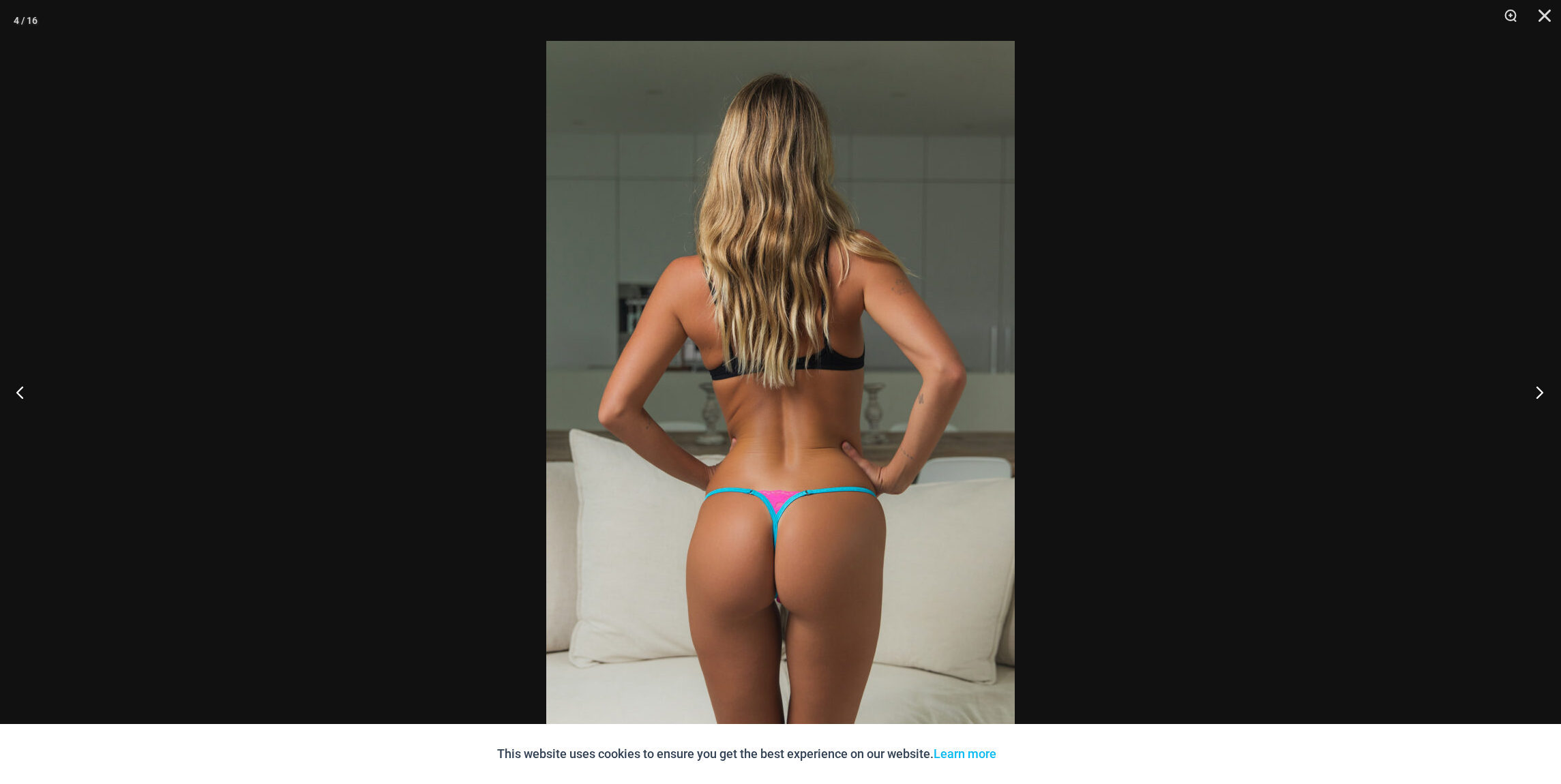
click at [1539, 389] on button "Next" at bounding box center [1535, 392] width 51 height 68
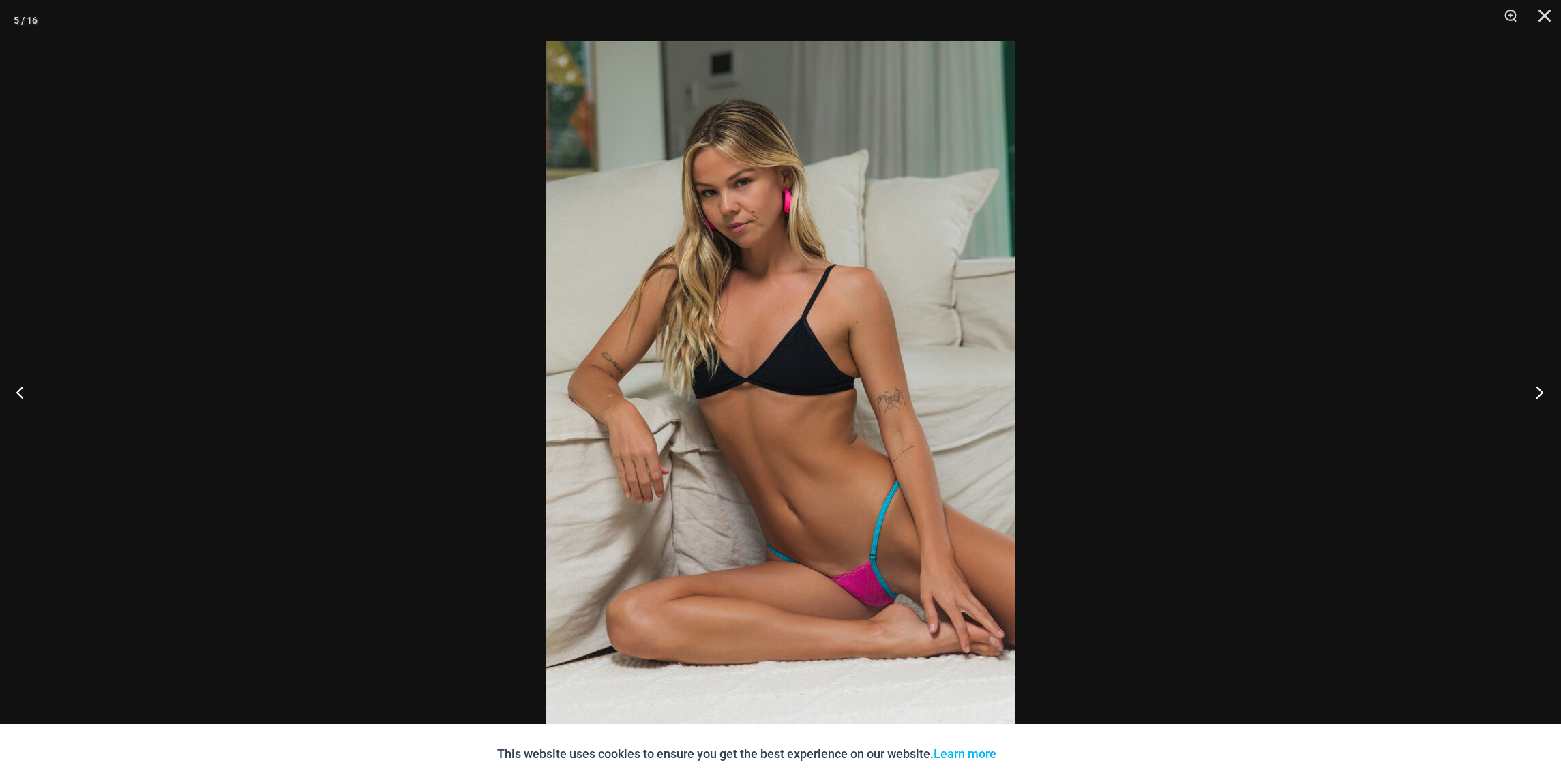
click at [1539, 389] on button "Next" at bounding box center [1535, 392] width 51 height 68
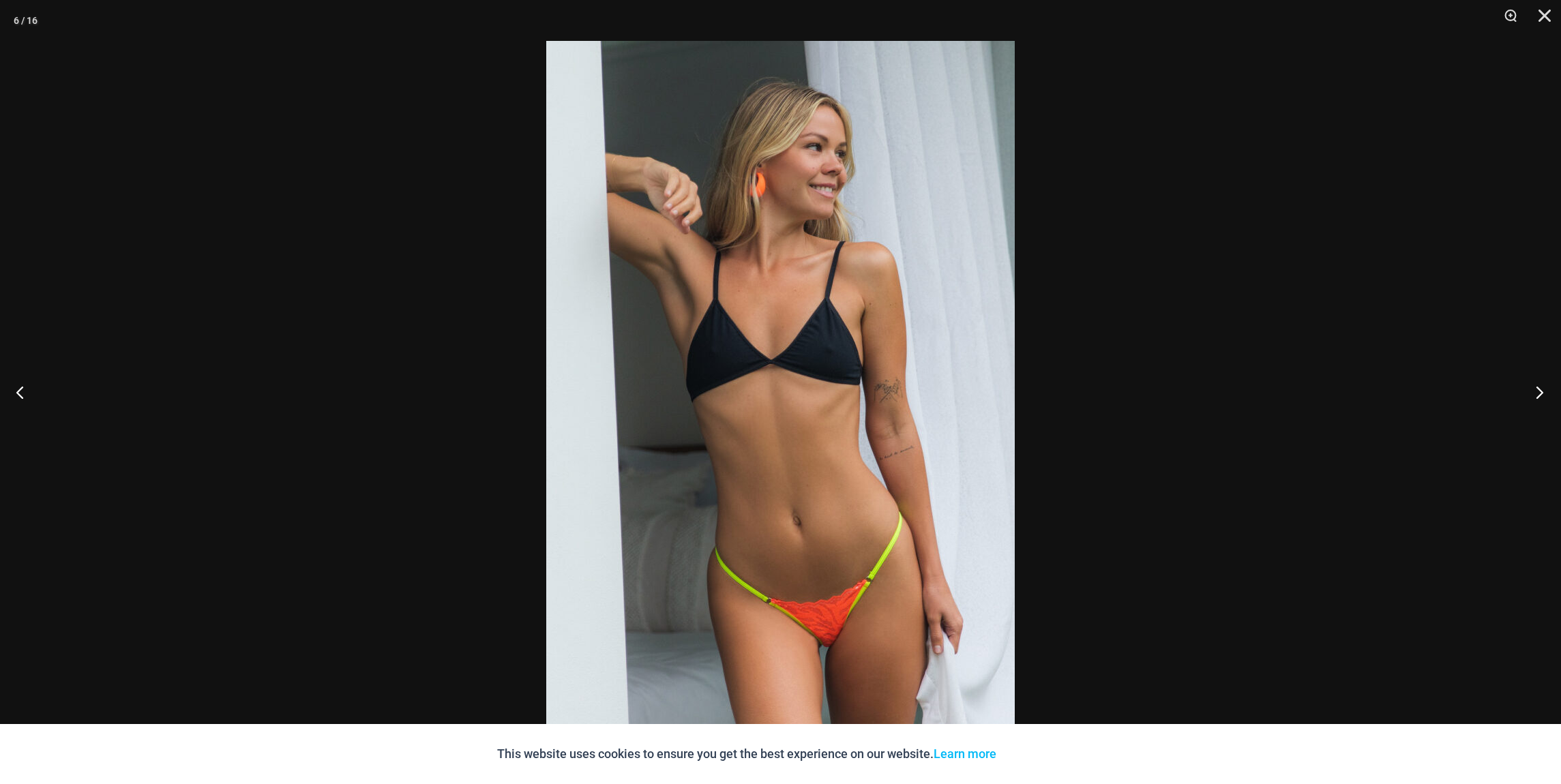
click at [1539, 389] on button "Next" at bounding box center [1535, 392] width 51 height 68
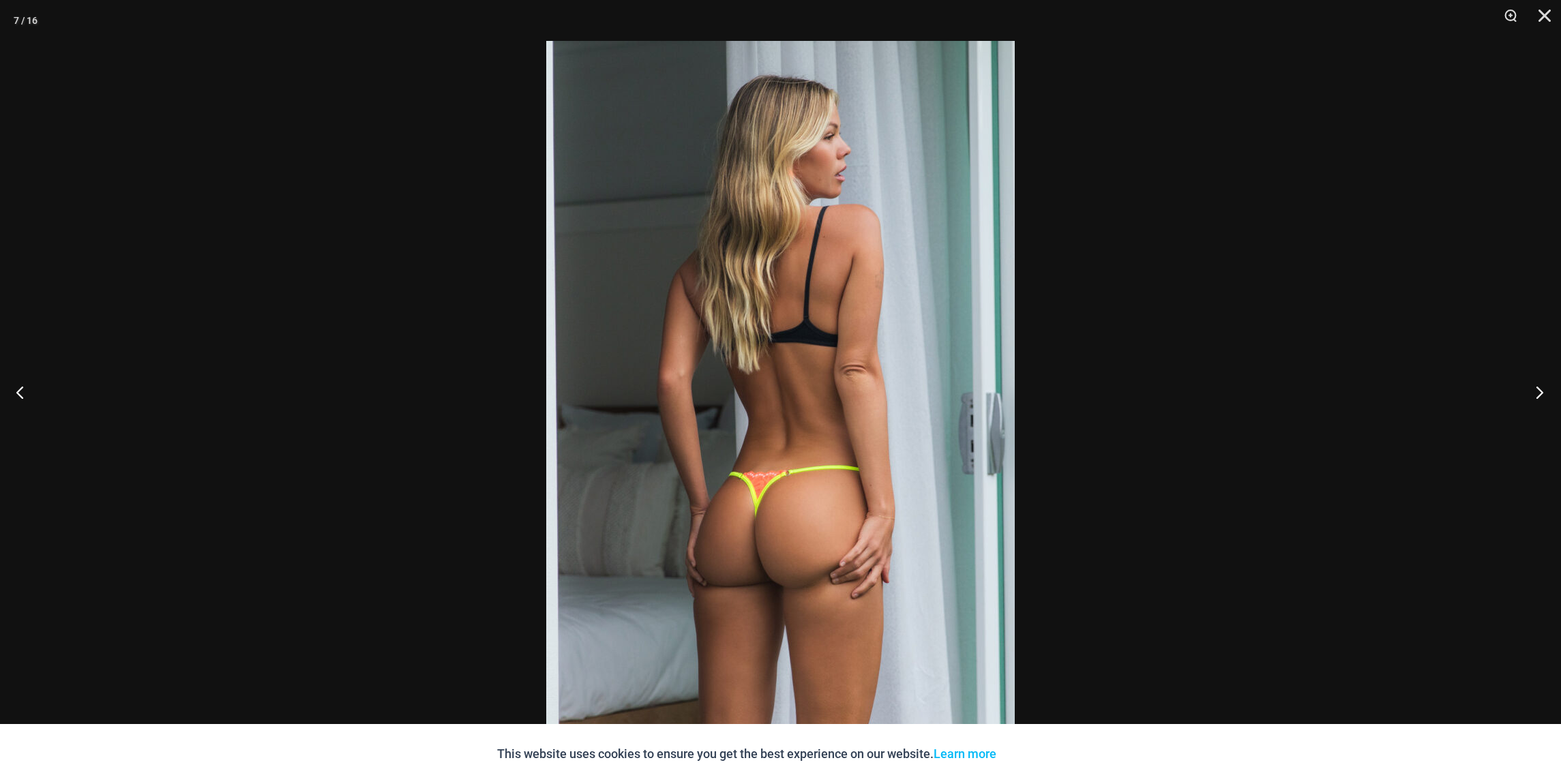
click at [1539, 389] on button "Next" at bounding box center [1535, 392] width 51 height 68
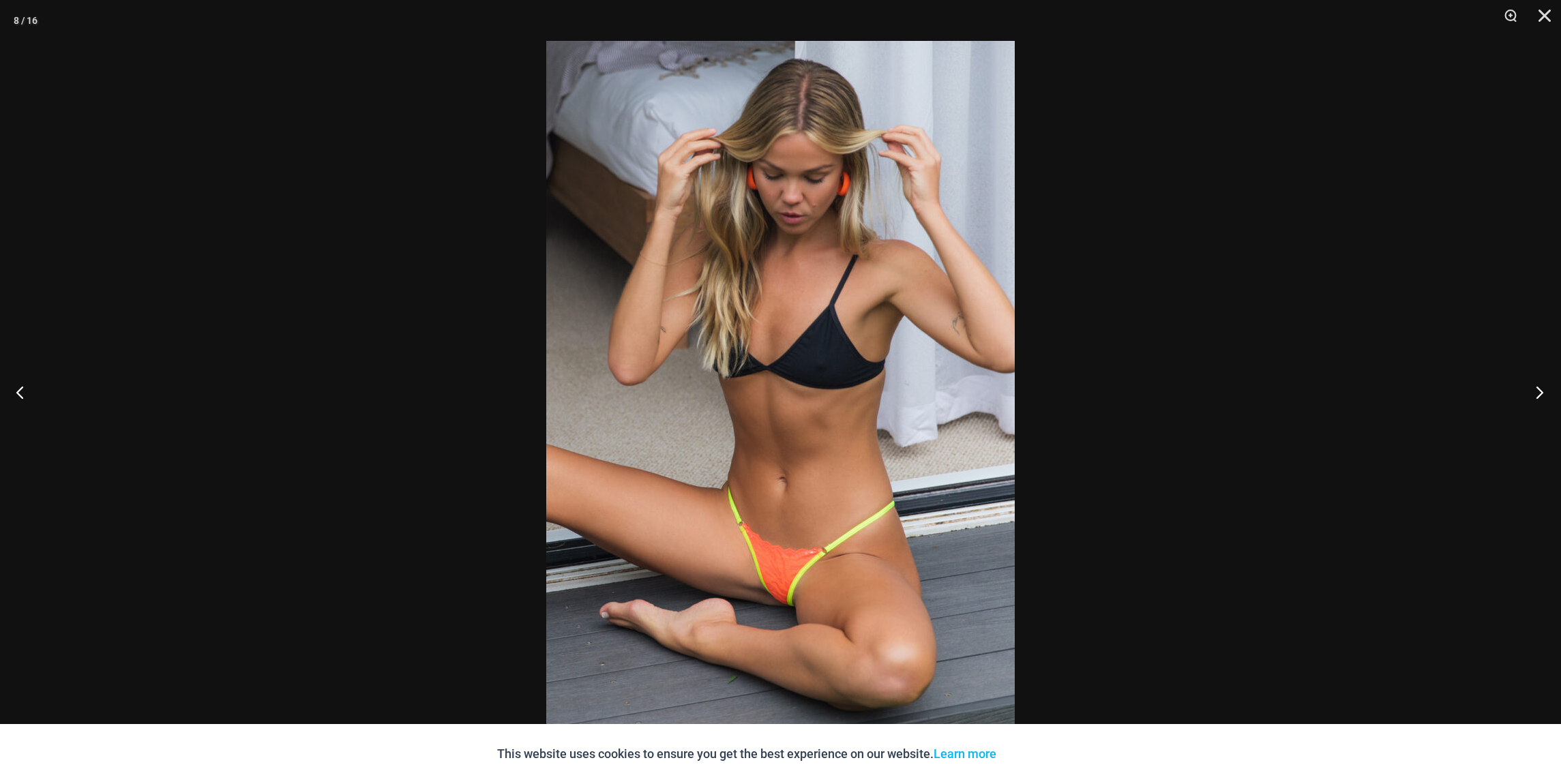
click at [1539, 389] on button "Next" at bounding box center [1535, 392] width 51 height 68
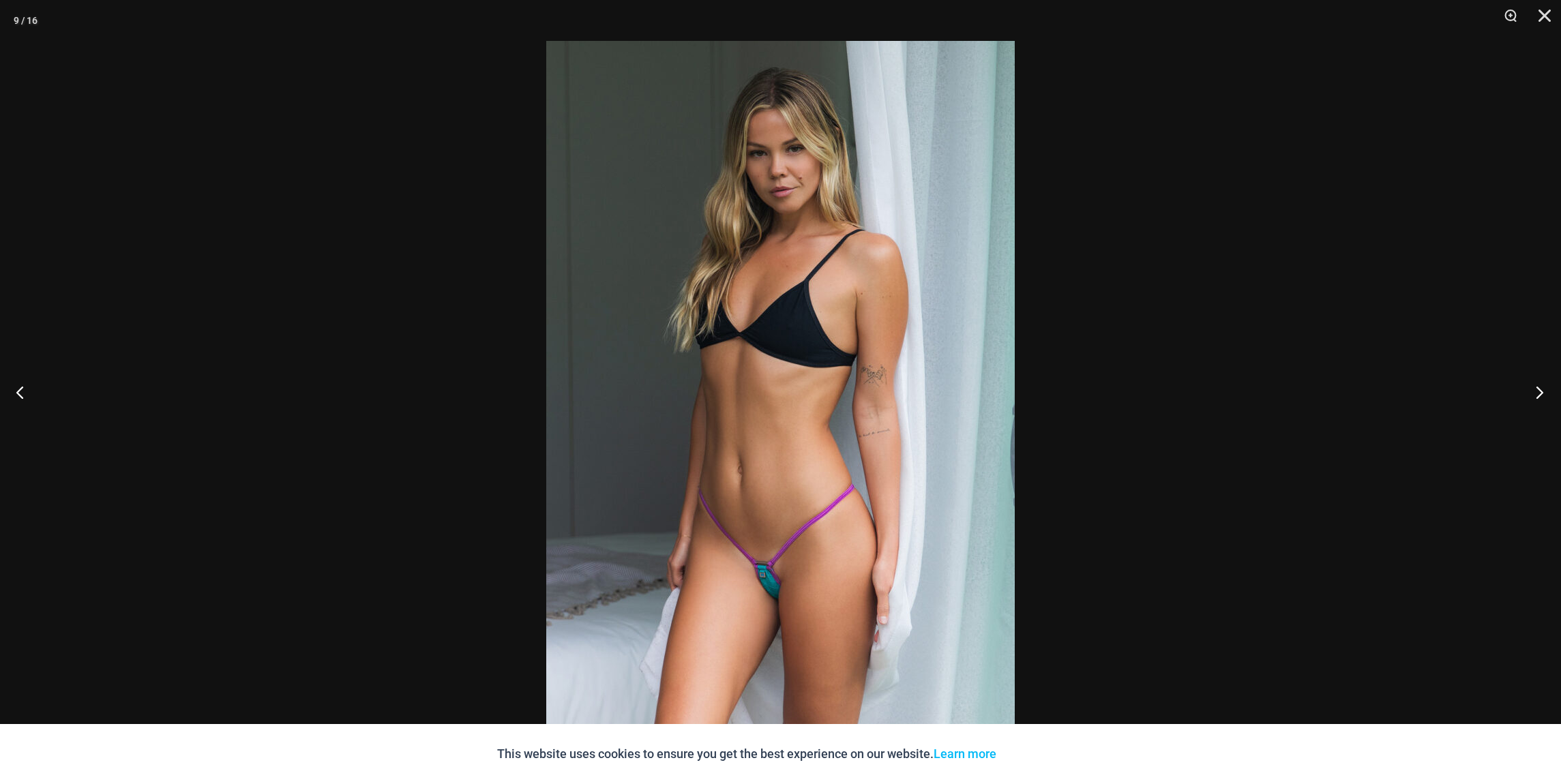
click at [1539, 389] on button "Next" at bounding box center [1535, 392] width 51 height 68
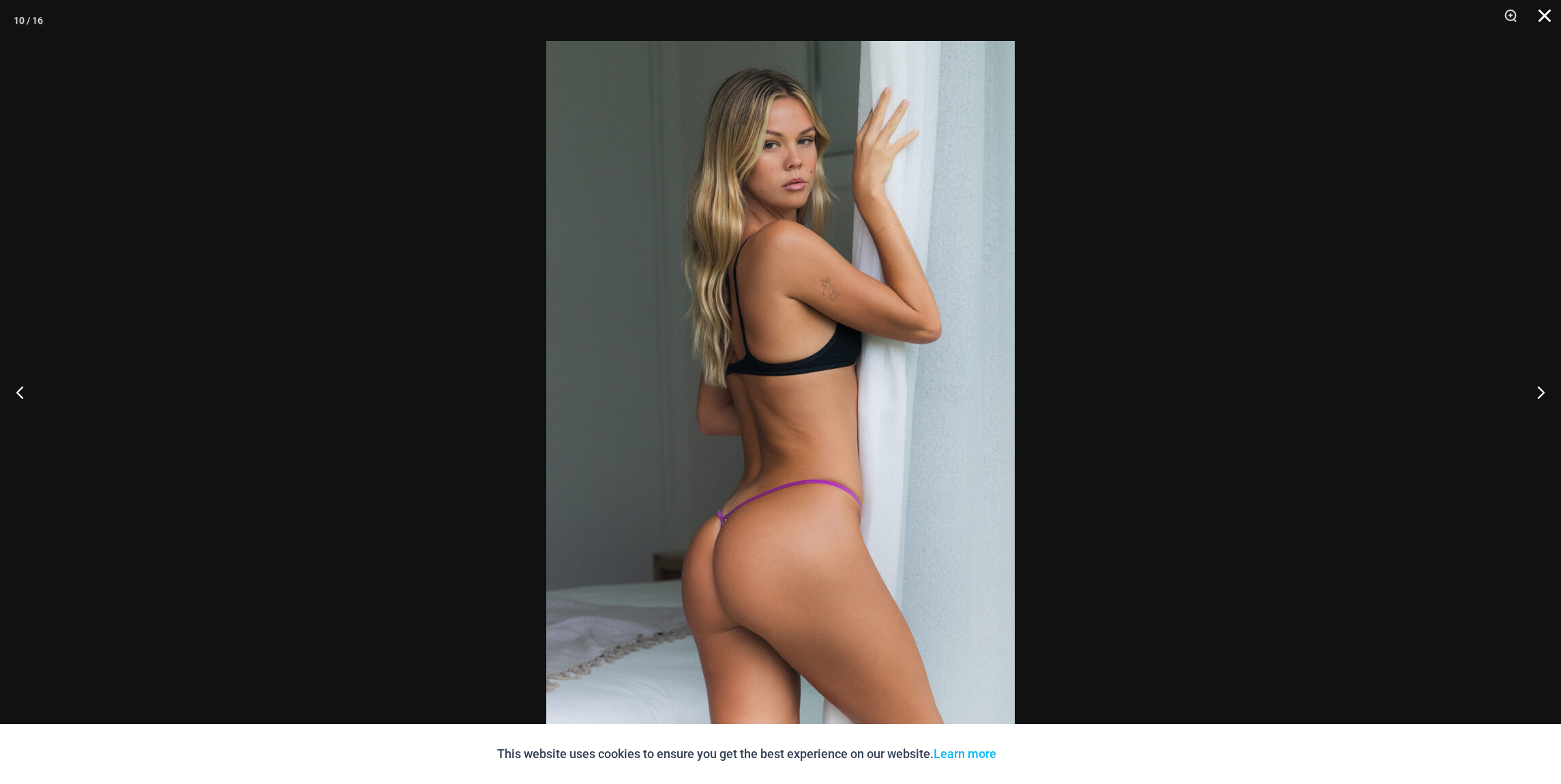
click at [1546, 12] on button "Close" at bounding box center [1539, 20] width 34 height 41
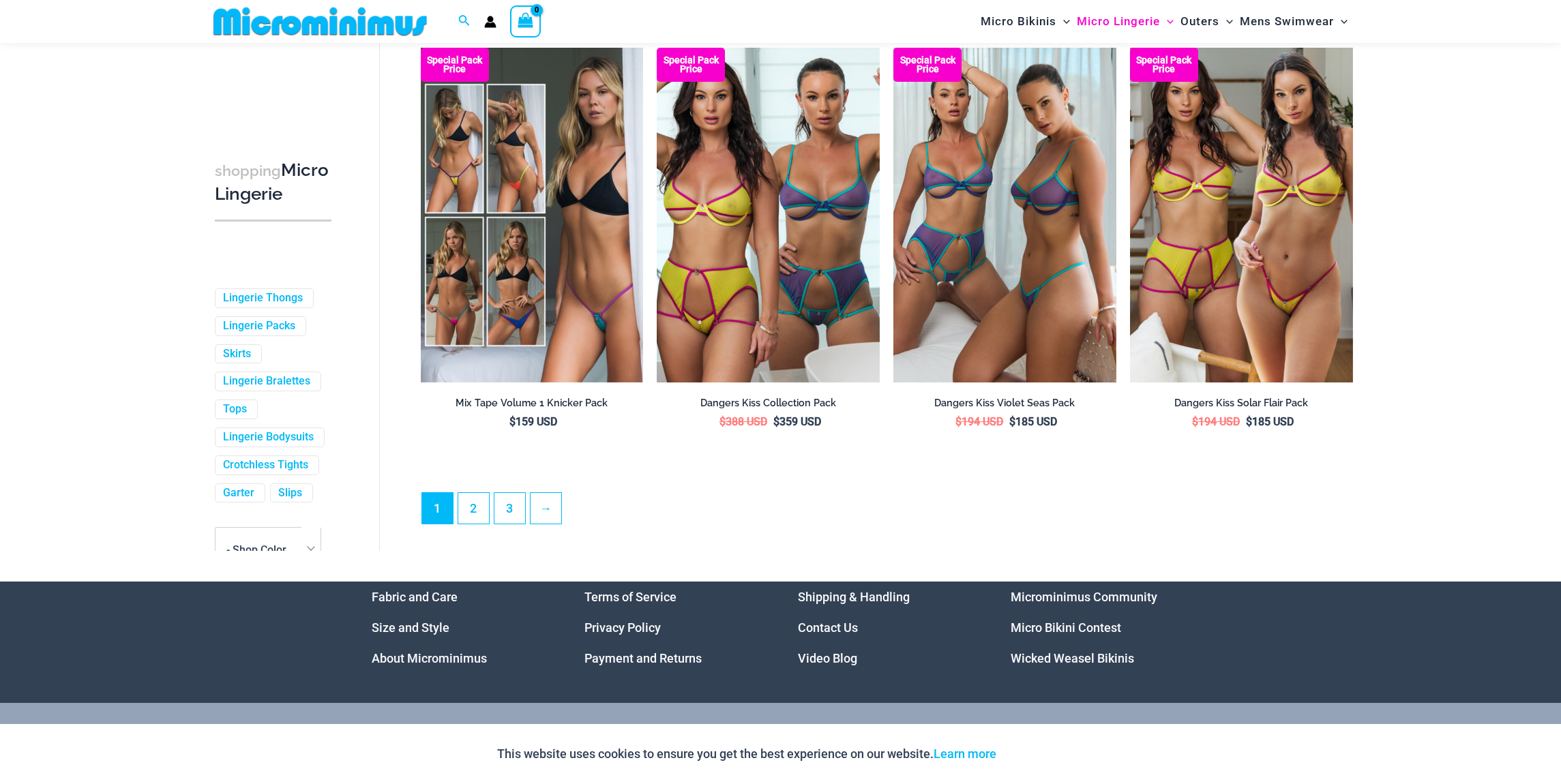
scroll to position [3483, 0]
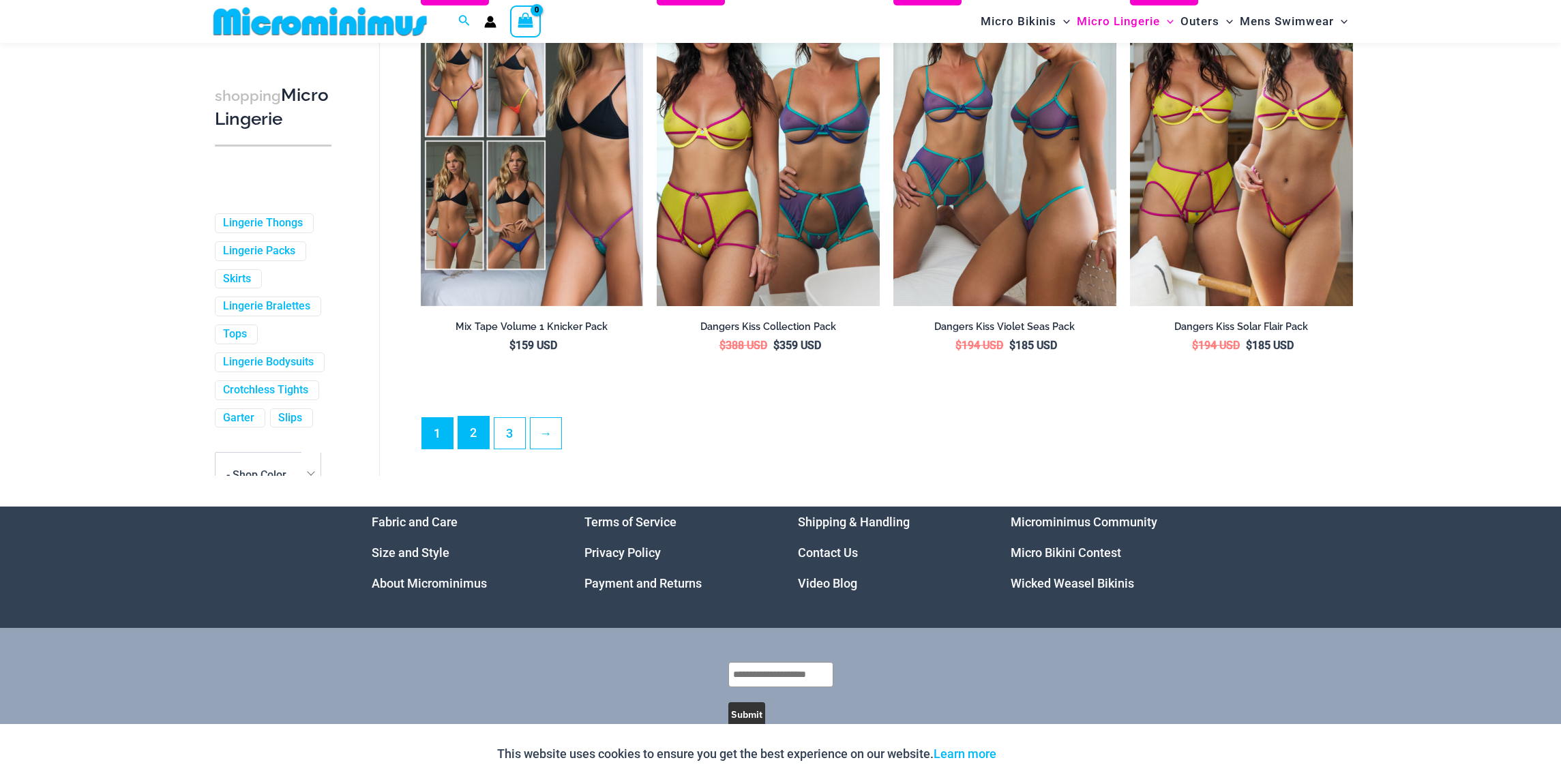
click at [476, 436] on link "2" at bounding box center [473, 432] width 31 height 32
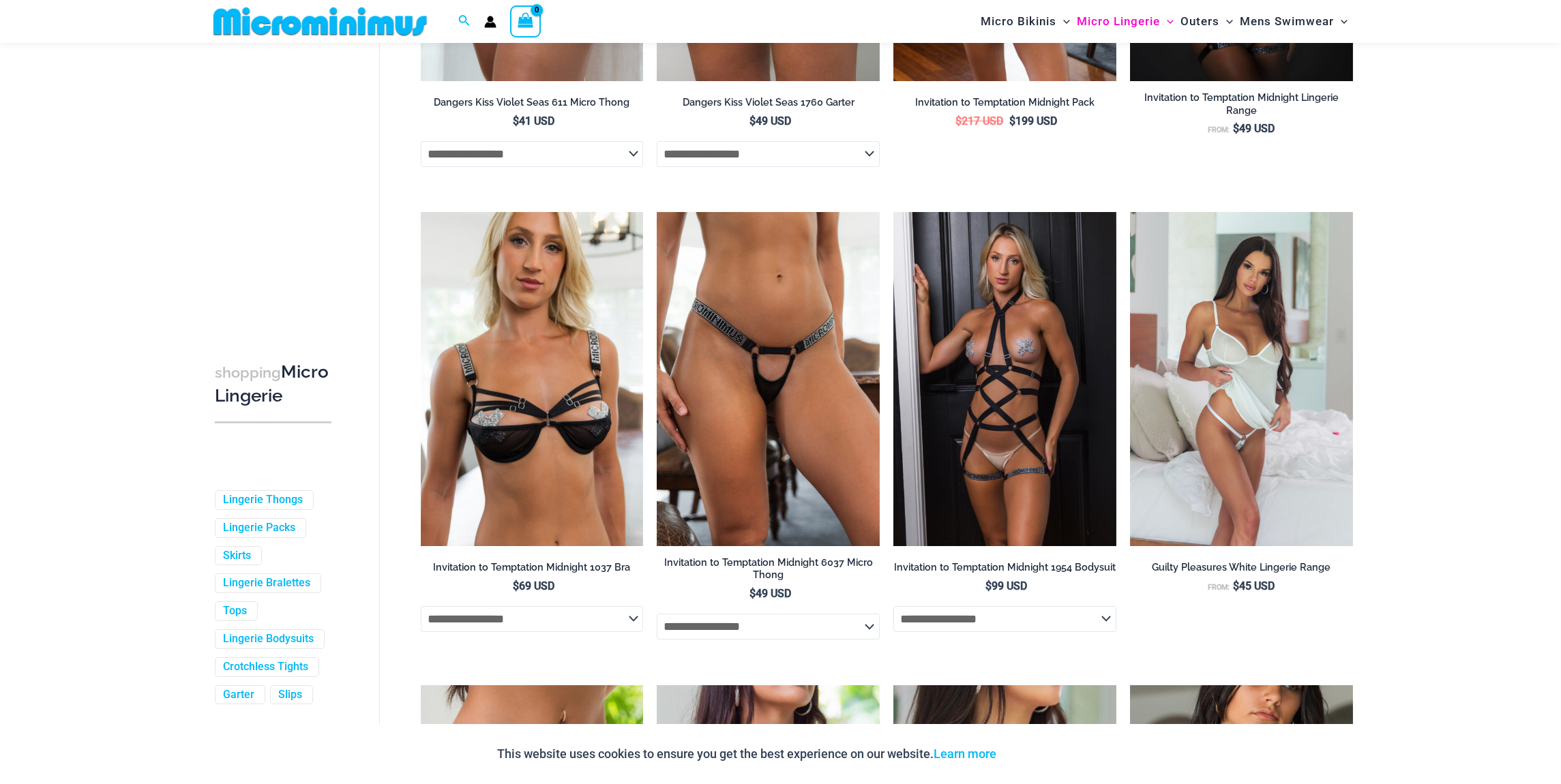
scroll to position [1386, 0]
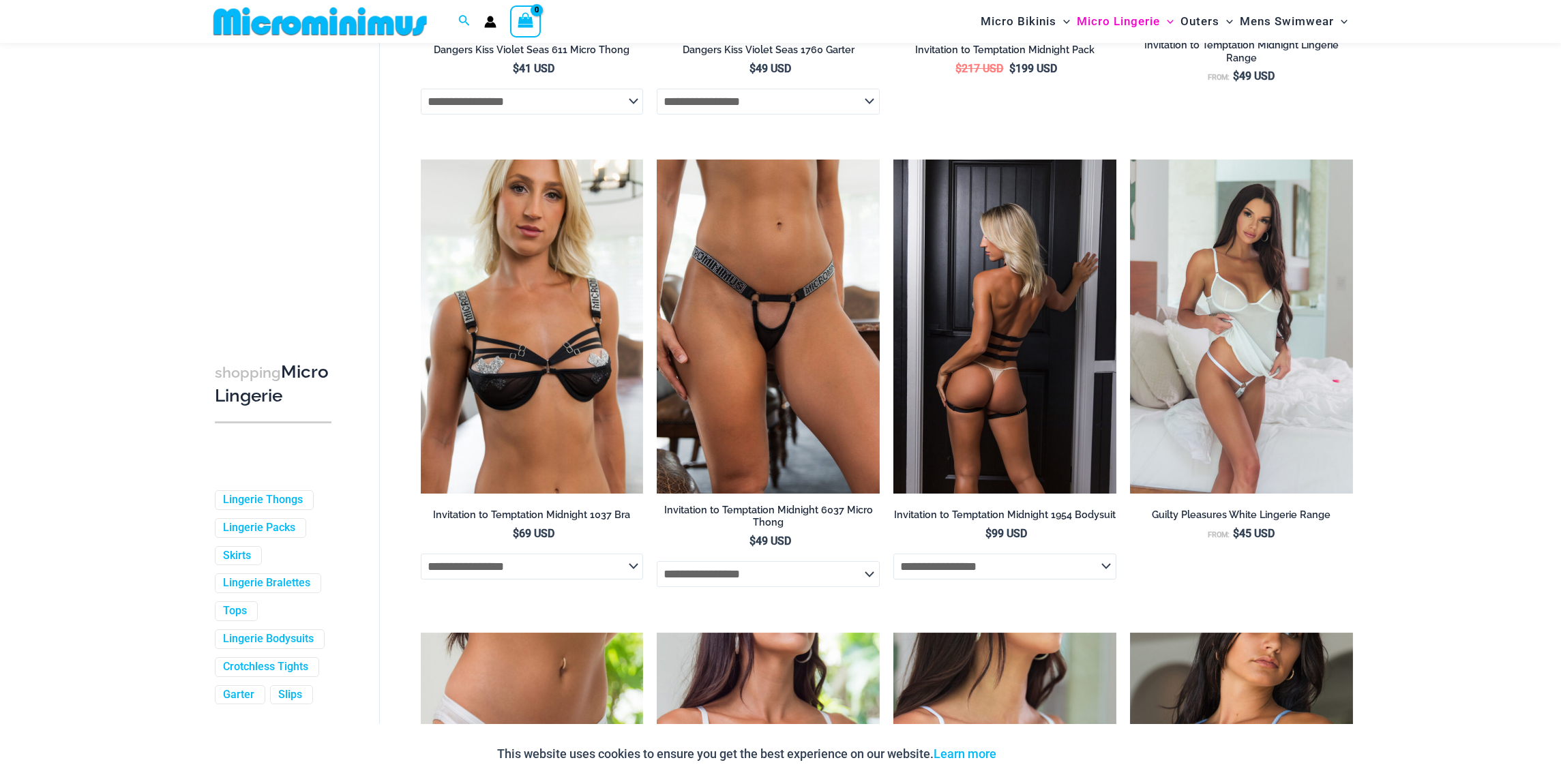
click at [988, 338] on img at bounding box center [1004, 326] width 223 height 334
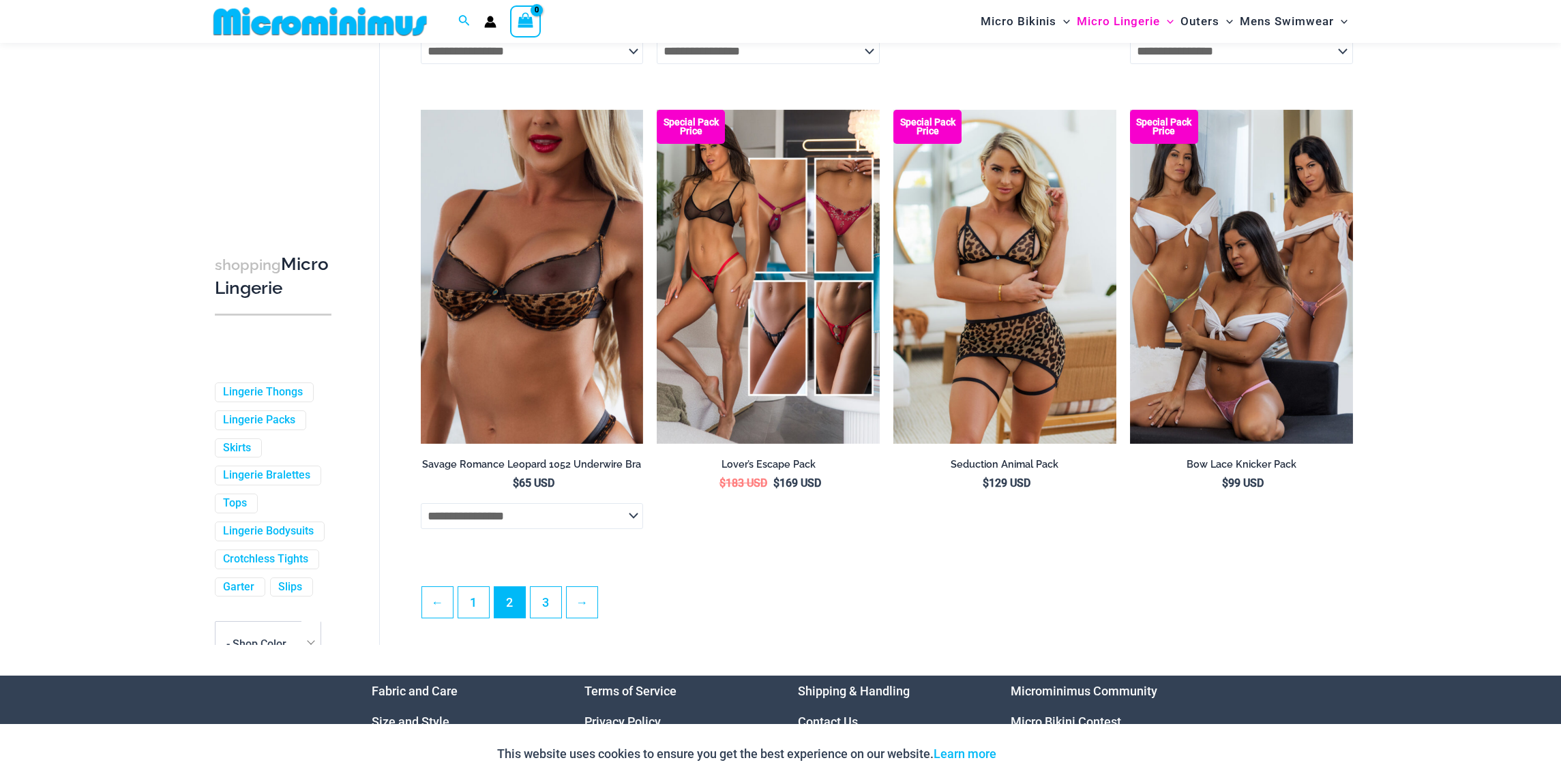
scroll to position [3307, 0]
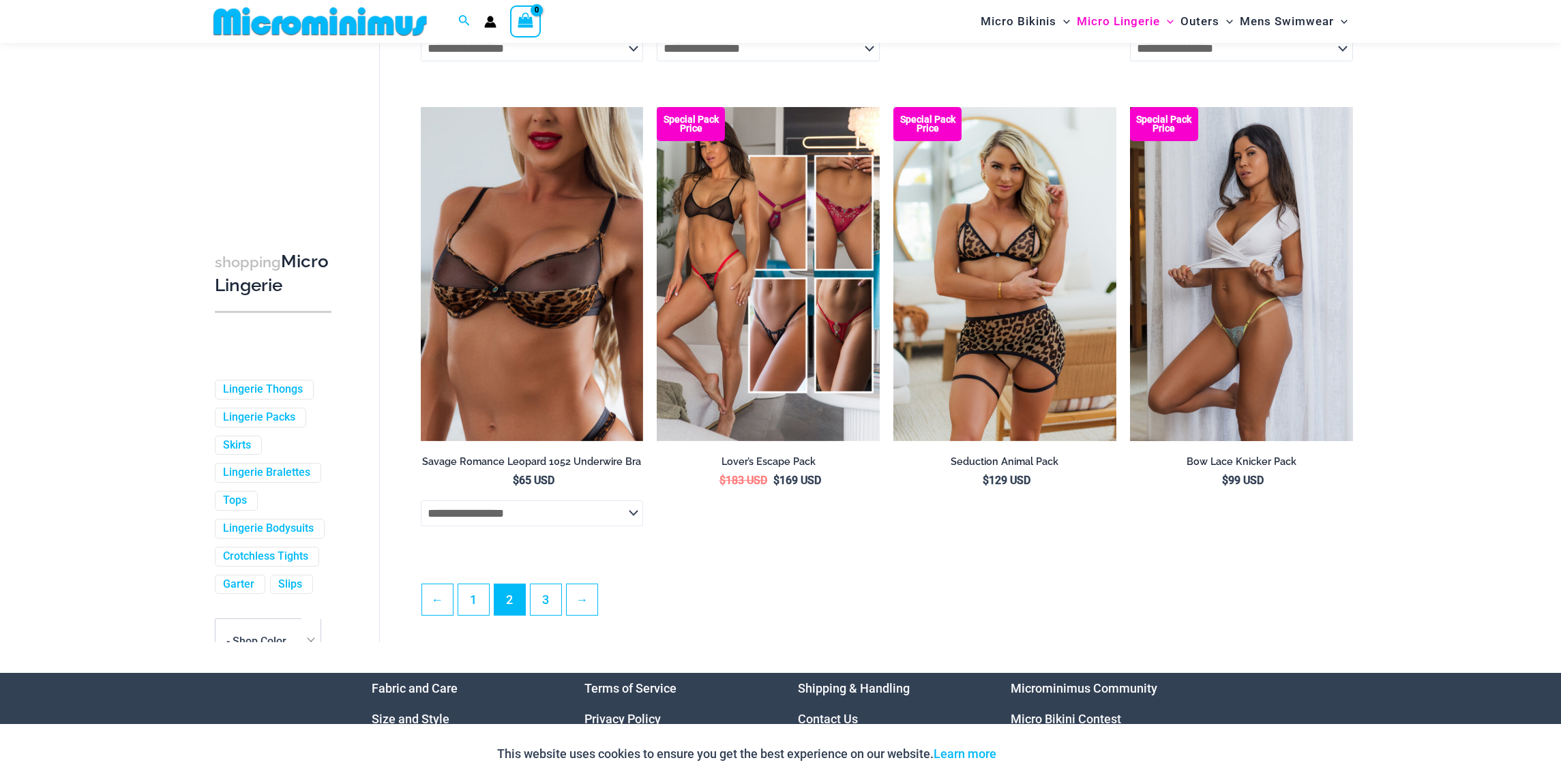
click at [1294, 258] on img at bounding box center [1241, 275] width 223 height 334
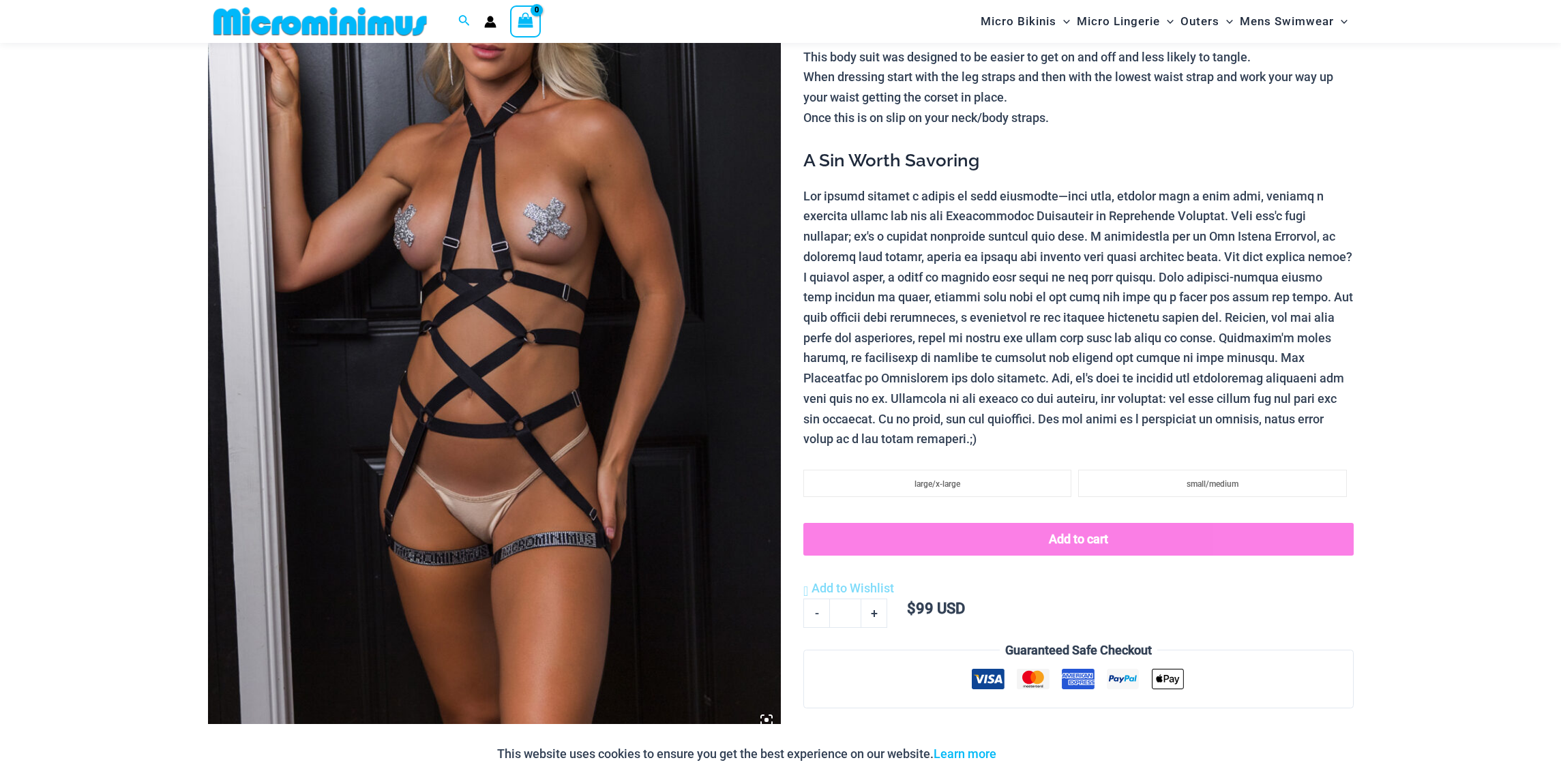
scroll to position [353, 0]
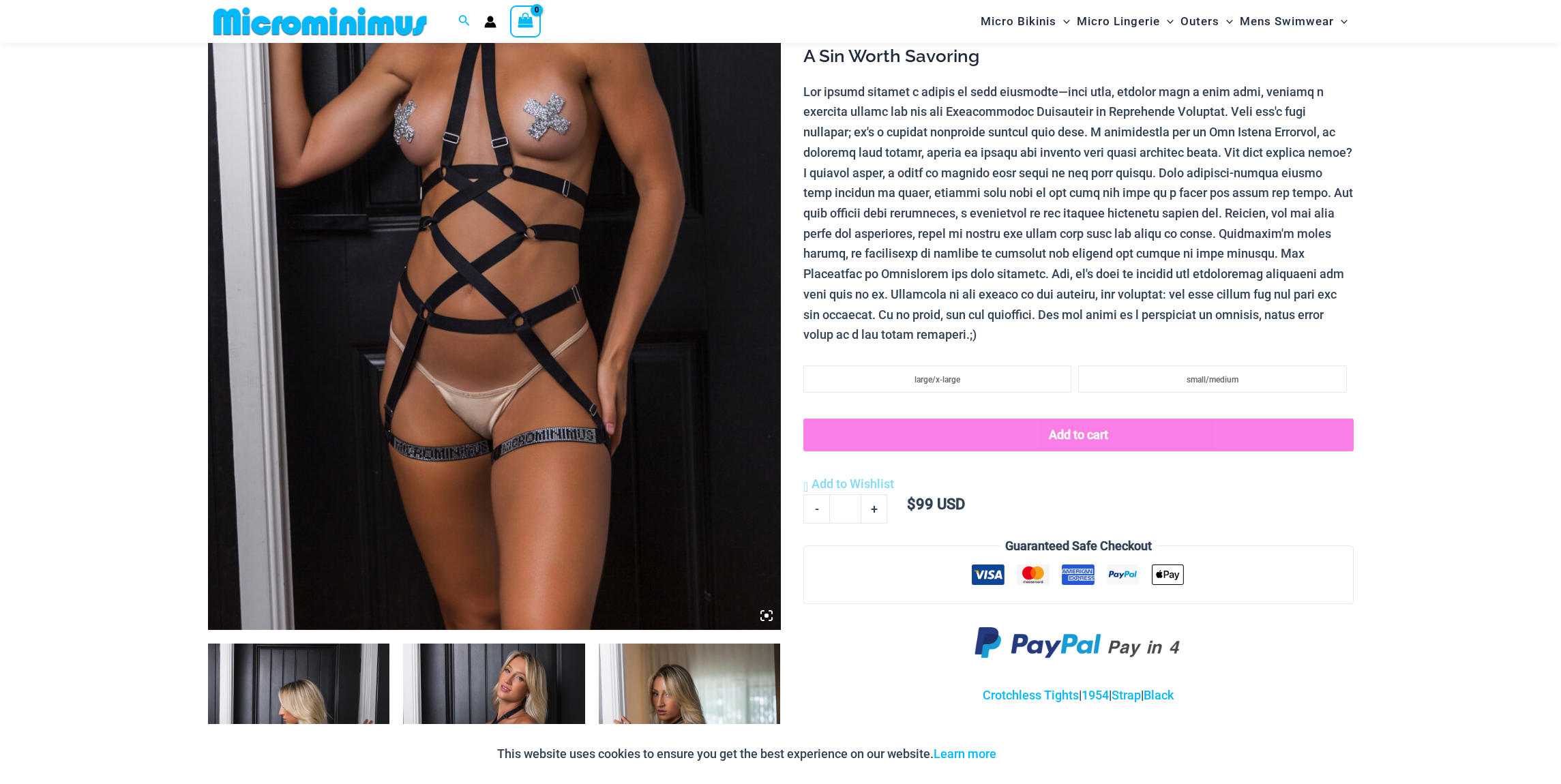
click at [765, 616] on icon at bounding box center [767, 616] width 4 height 4
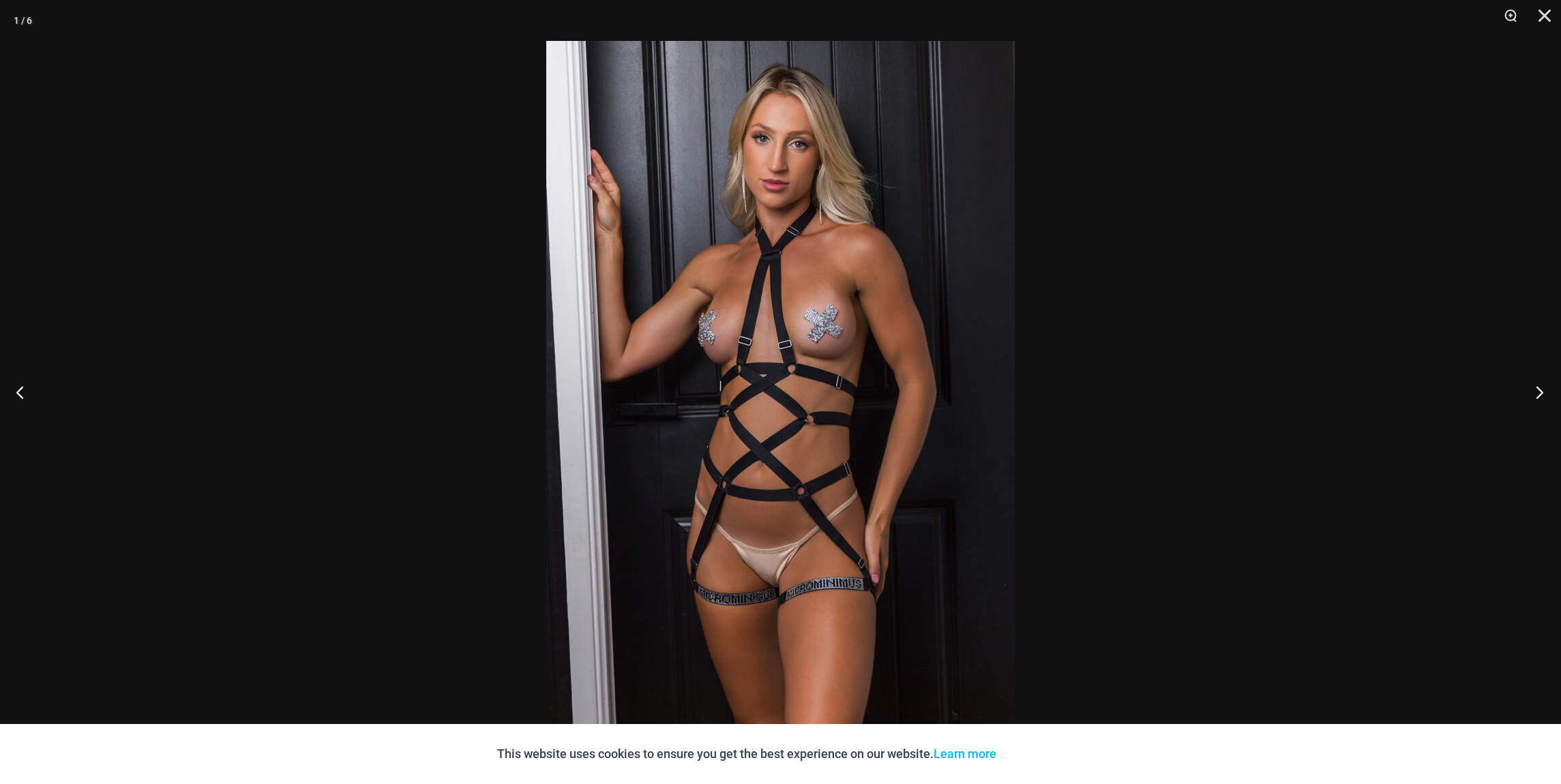
click at [1541, 388] on button "Next" at bounding box center [1535, 392] width 51 height 68
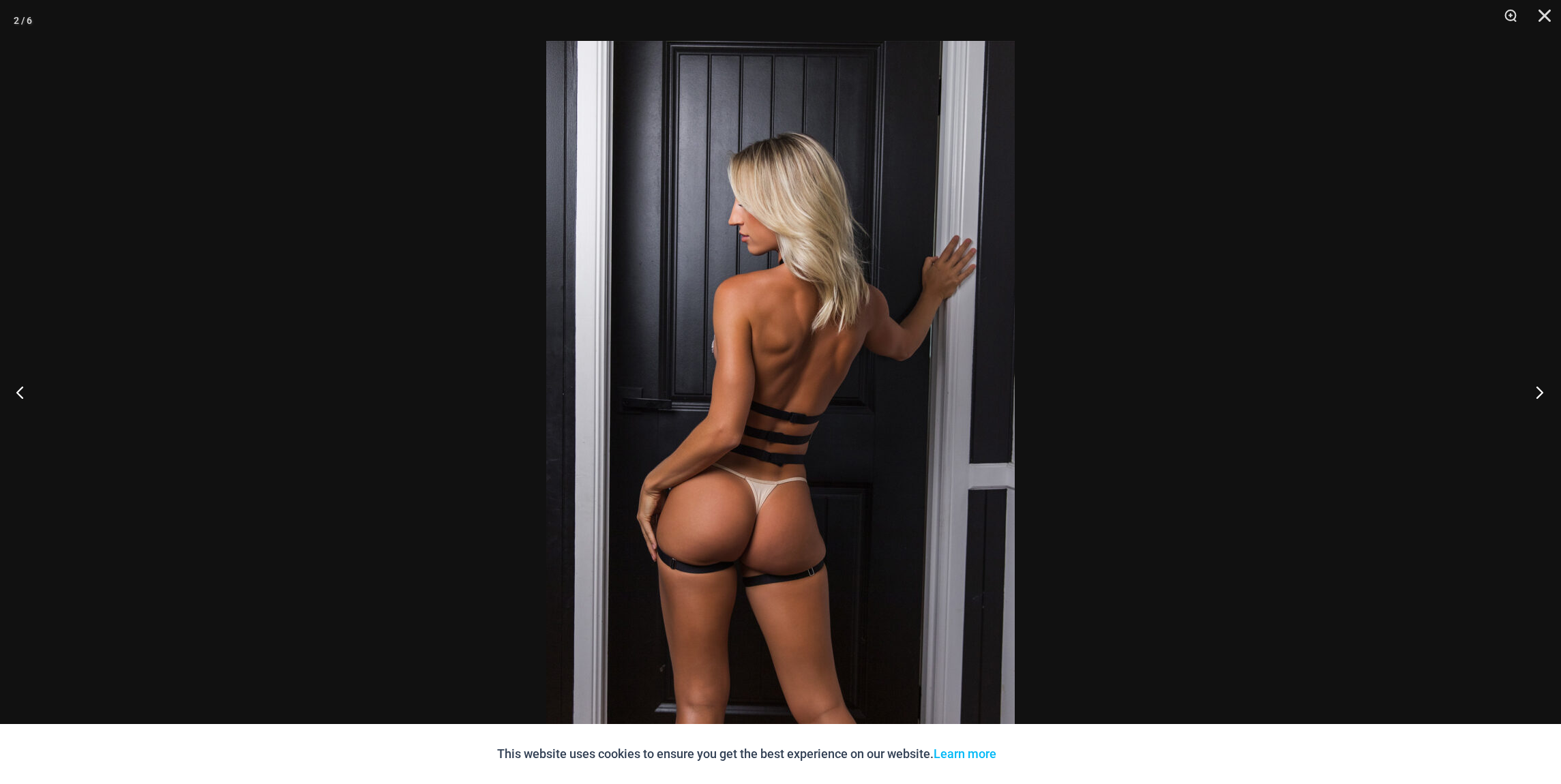
click at [1541, 388] on button "Next" at bounding box center [1535, 392] width 51 height 68
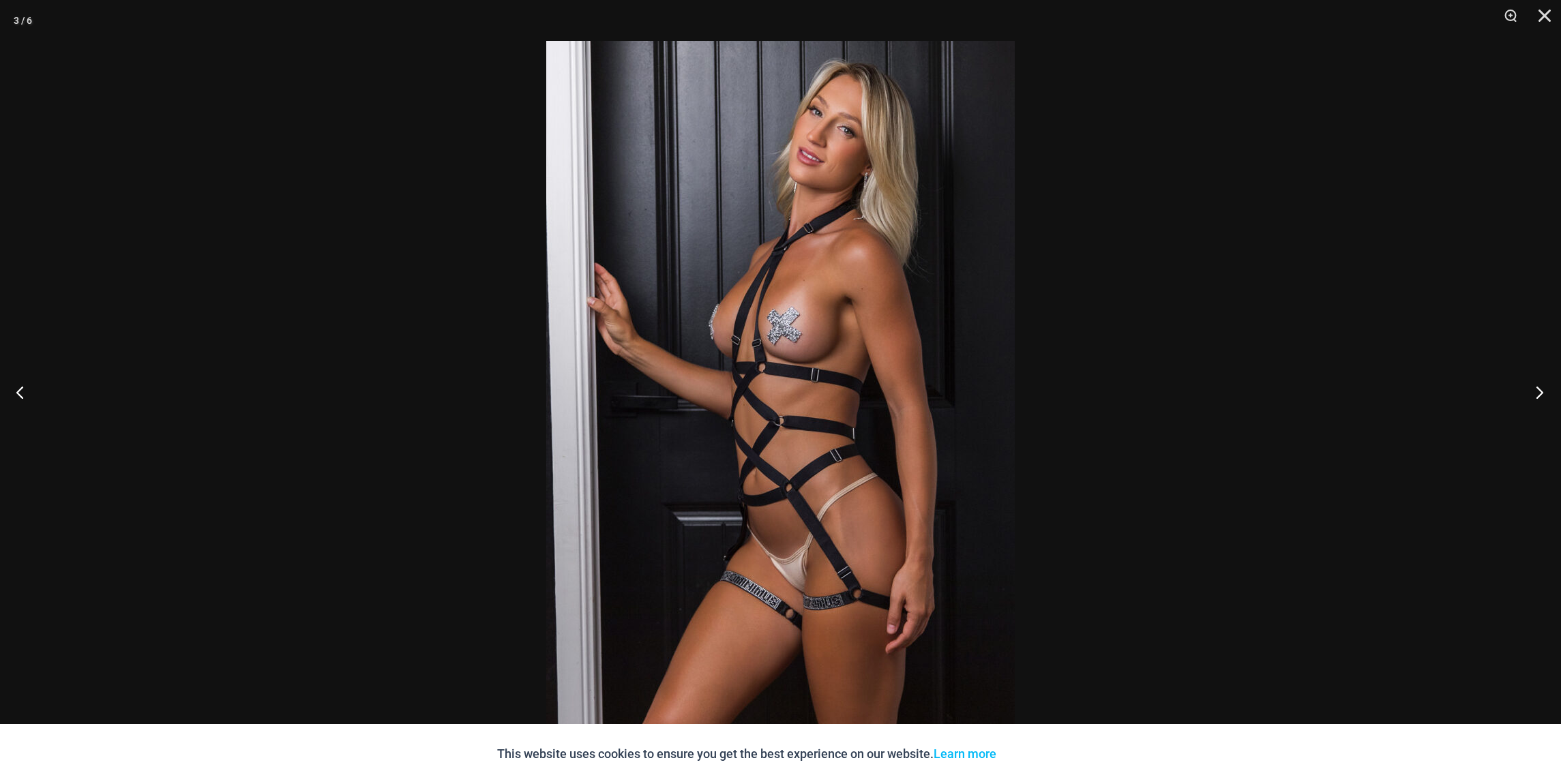
click at [1541, 388] on button "Next" at bounding box center [1535, 392] width 51 height 68
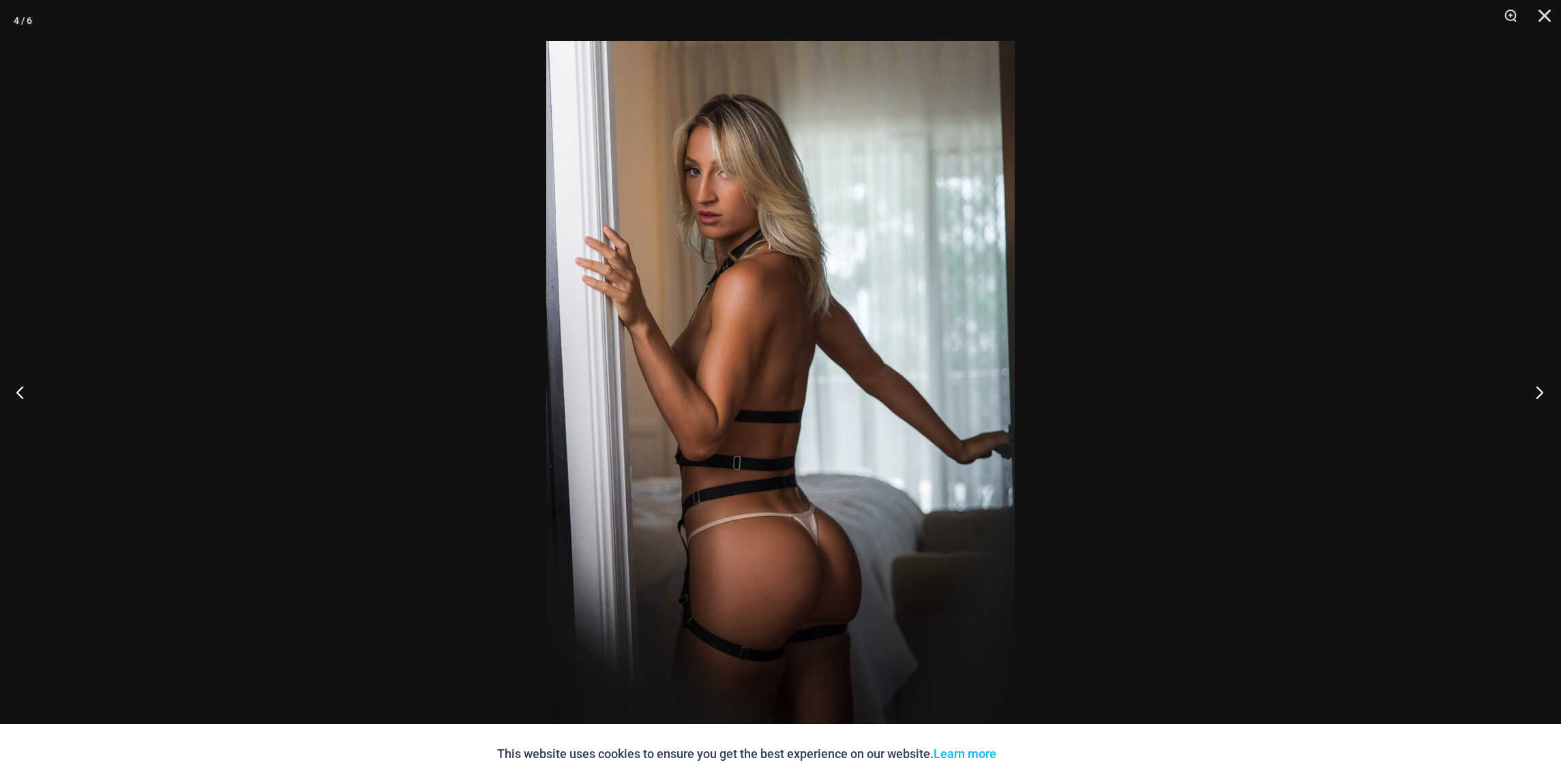
click at [1541, 388] on button "Next" at bounding box center [1535, 392] width 51 height 68
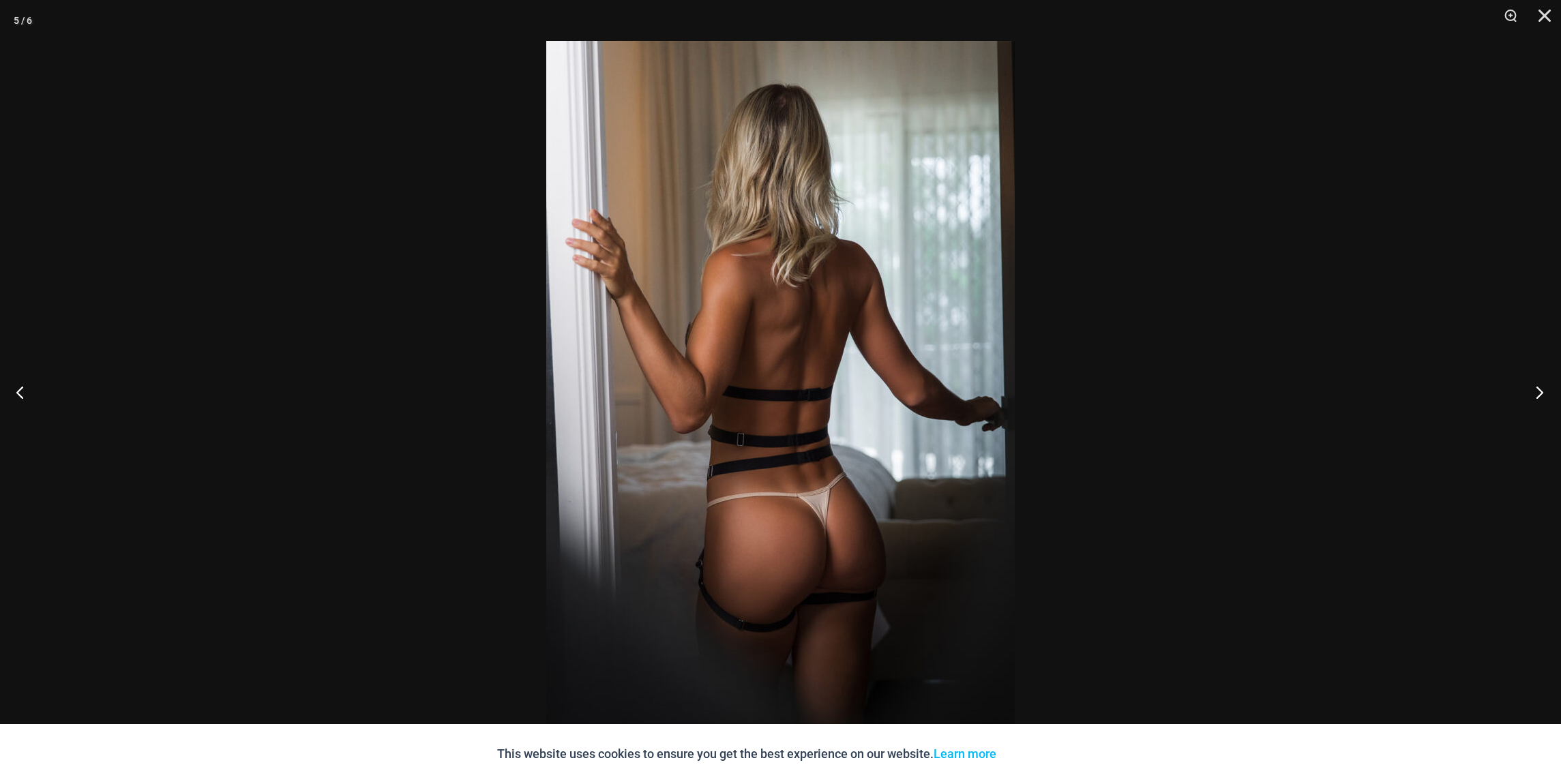
click at [1541, 388] on button "Next" at bounding box center [1535, 392] width 51 height 68
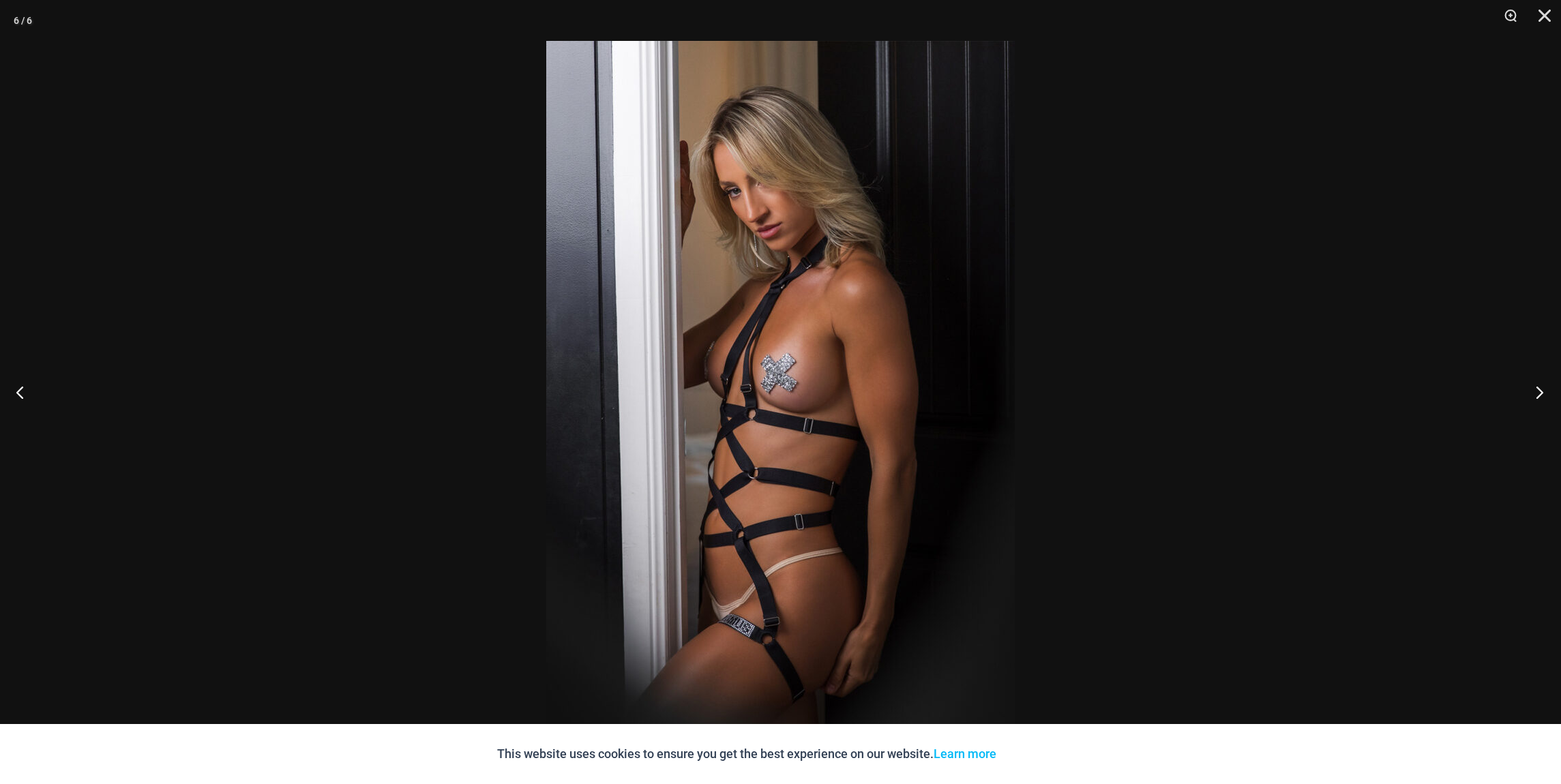
click at [1541, 388] on button "Next" at bounding box center [1535, 392] width 51 height 68
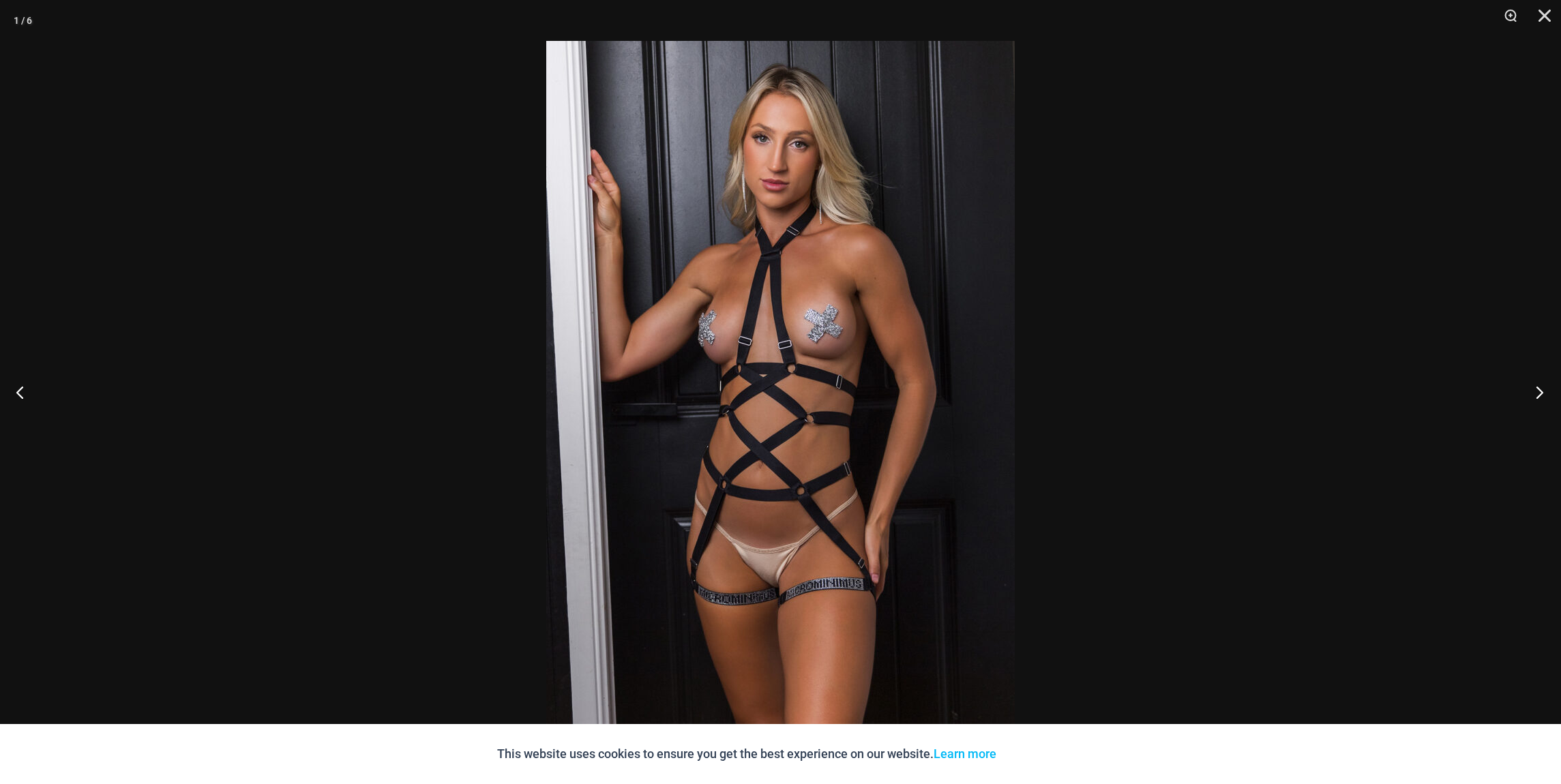
click at [1541, 388] on button "Next" at bounding box center [1535, 392] width 51 height 68
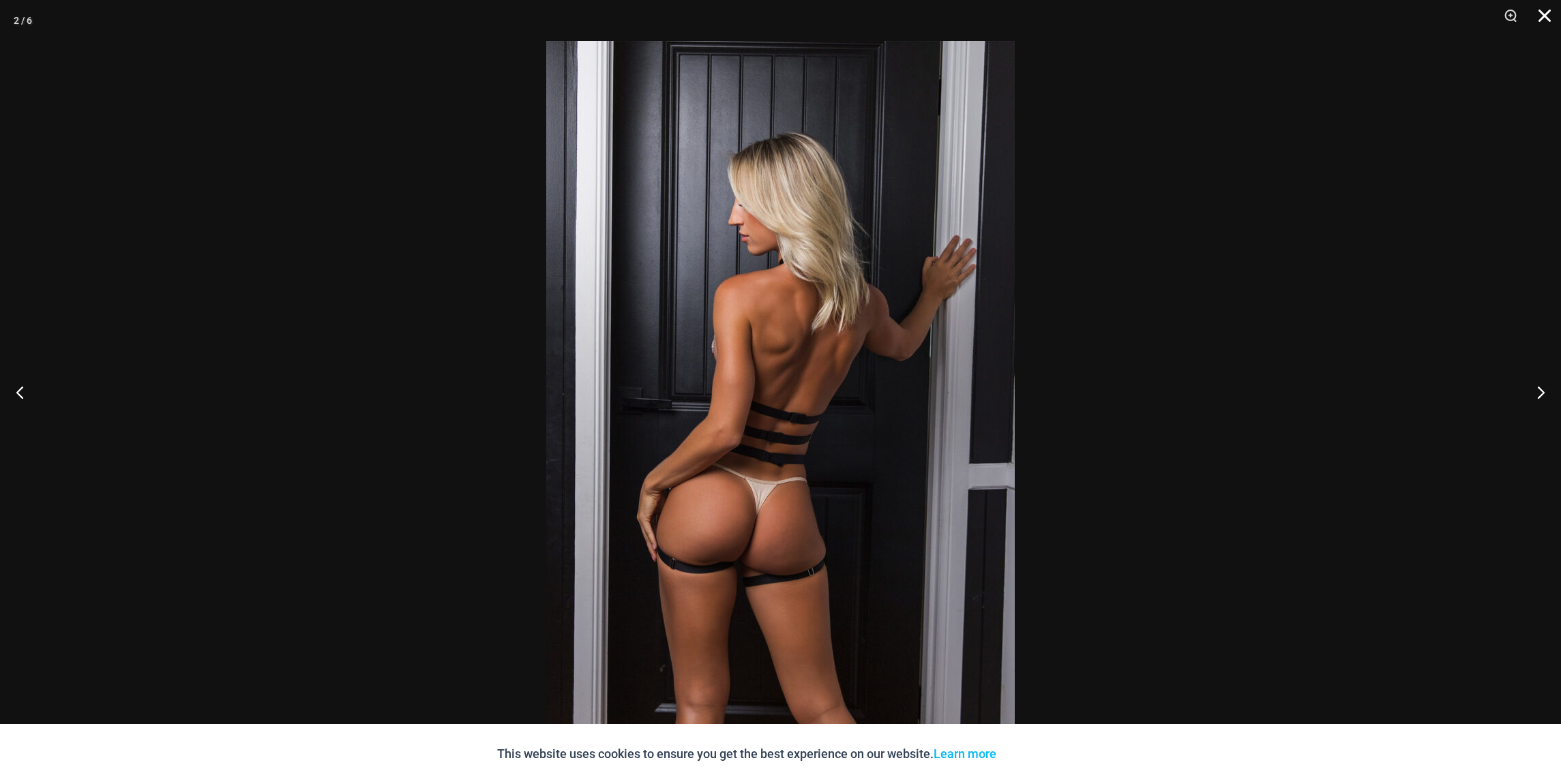
click at [1547, 7] on button "Close" at bounding box center [1539, 20] width 34 height 41
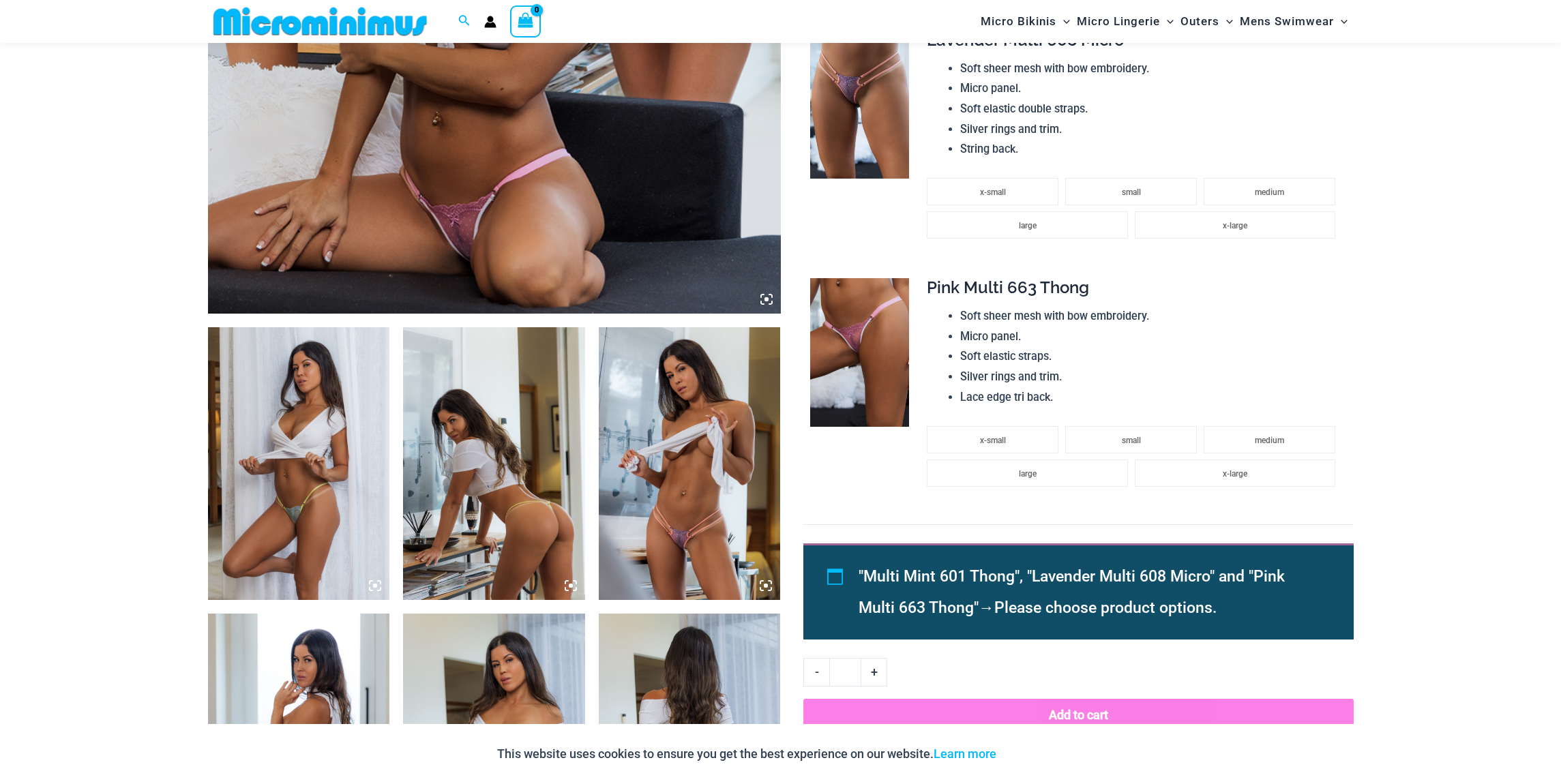
scroll to position [757, 0]
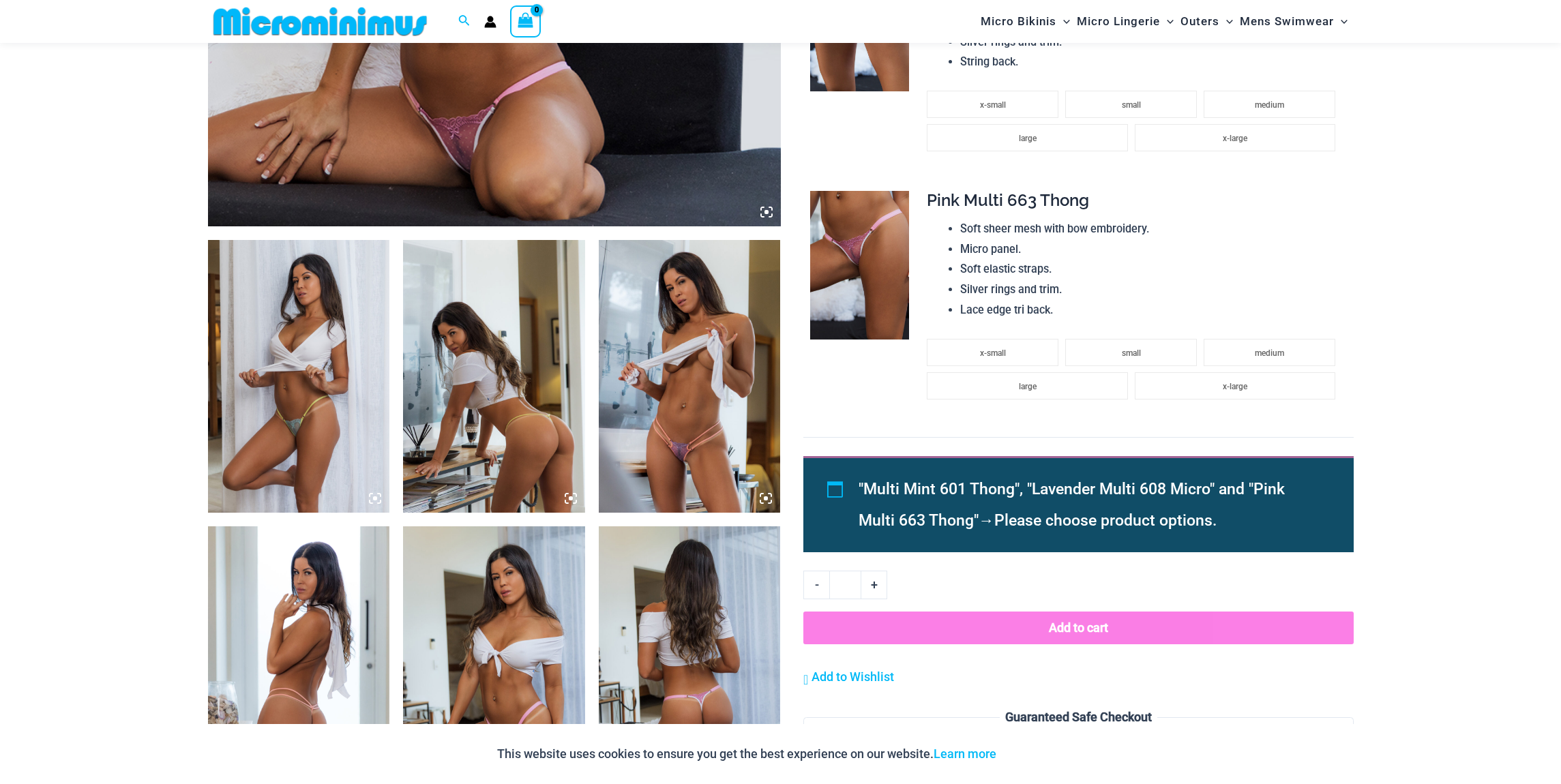
click at [375, 496] on icon at bounding box center [375, 498] width 12 height 12
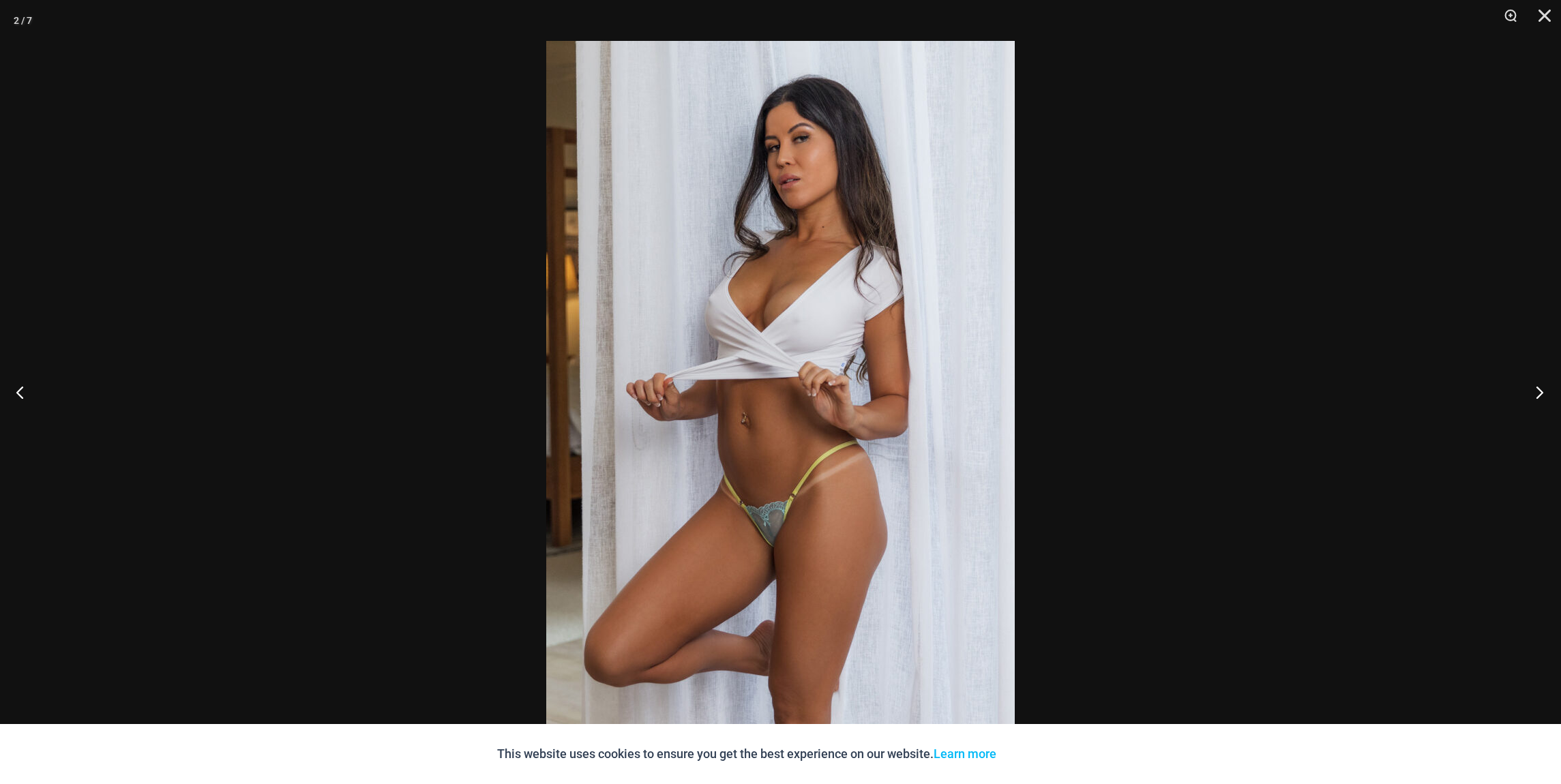
click at [1541, 392] on button "Next" at bounding box center [1535, 392] width 51 height 68
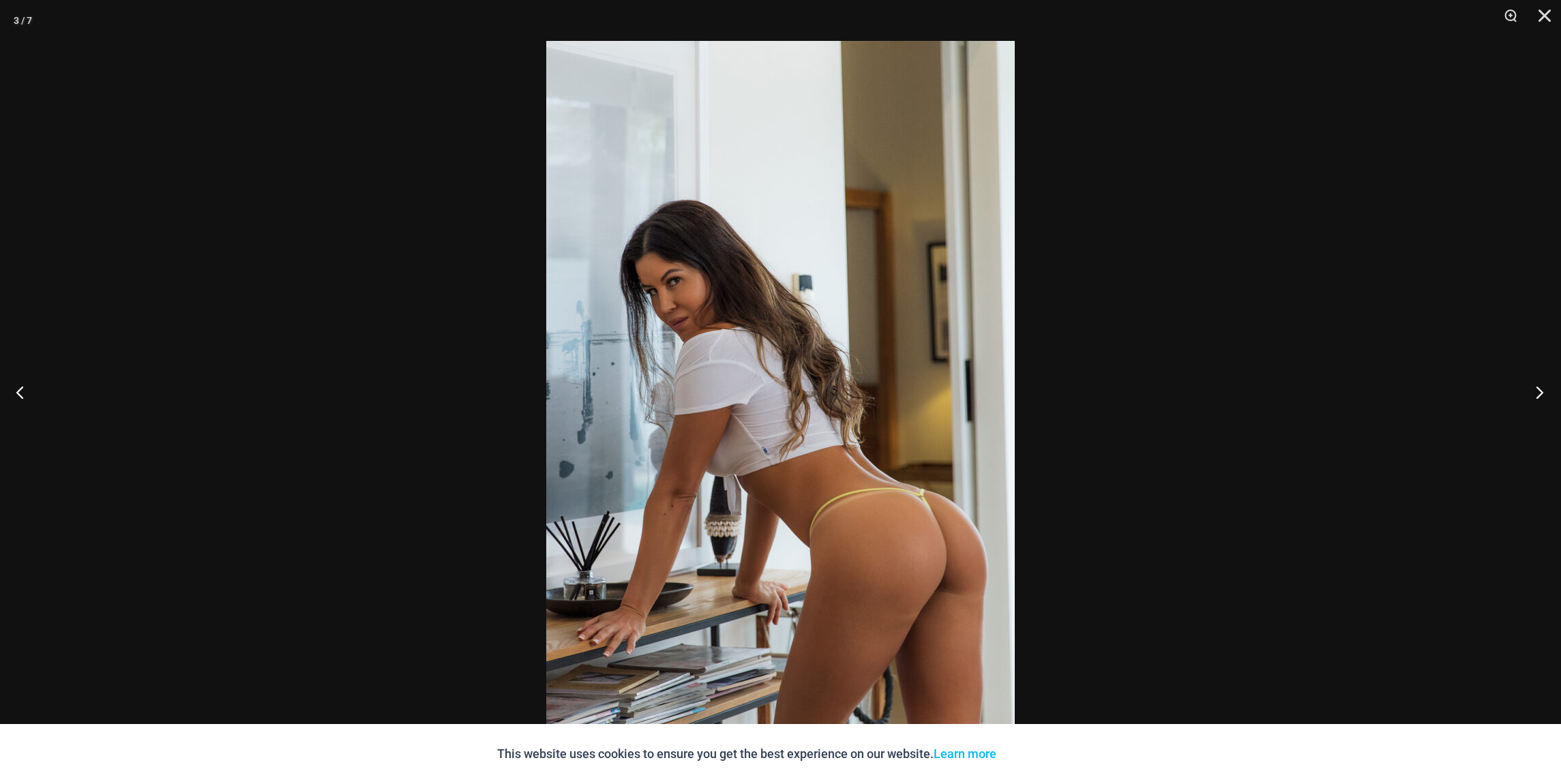
click at [1541, 392] on button "Next" at bounding box center [1535, 392] width 51 height 68
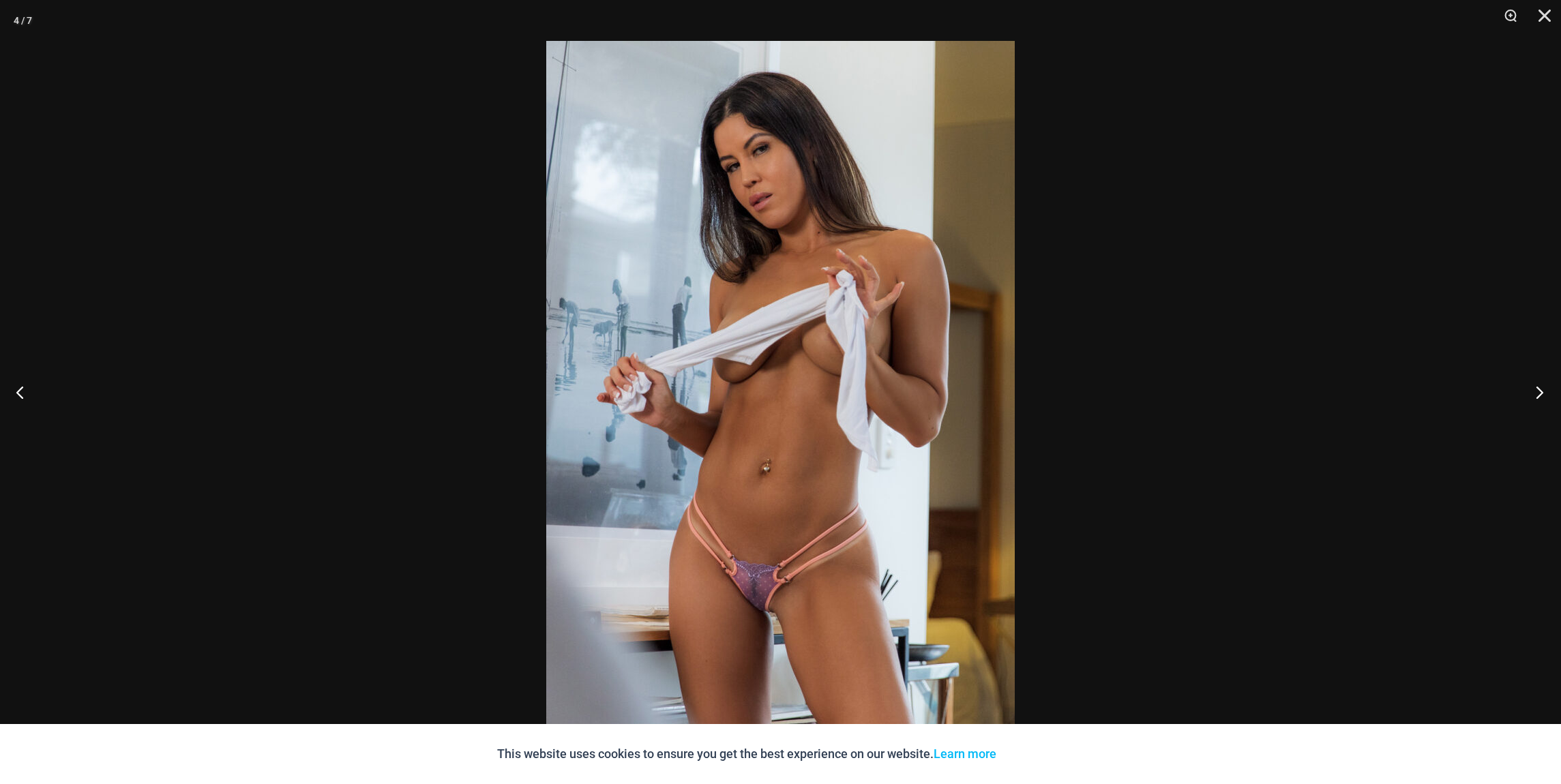
click at [1541, 392] on button "Next" at bounding box center [1535, 392] width 51 height 68
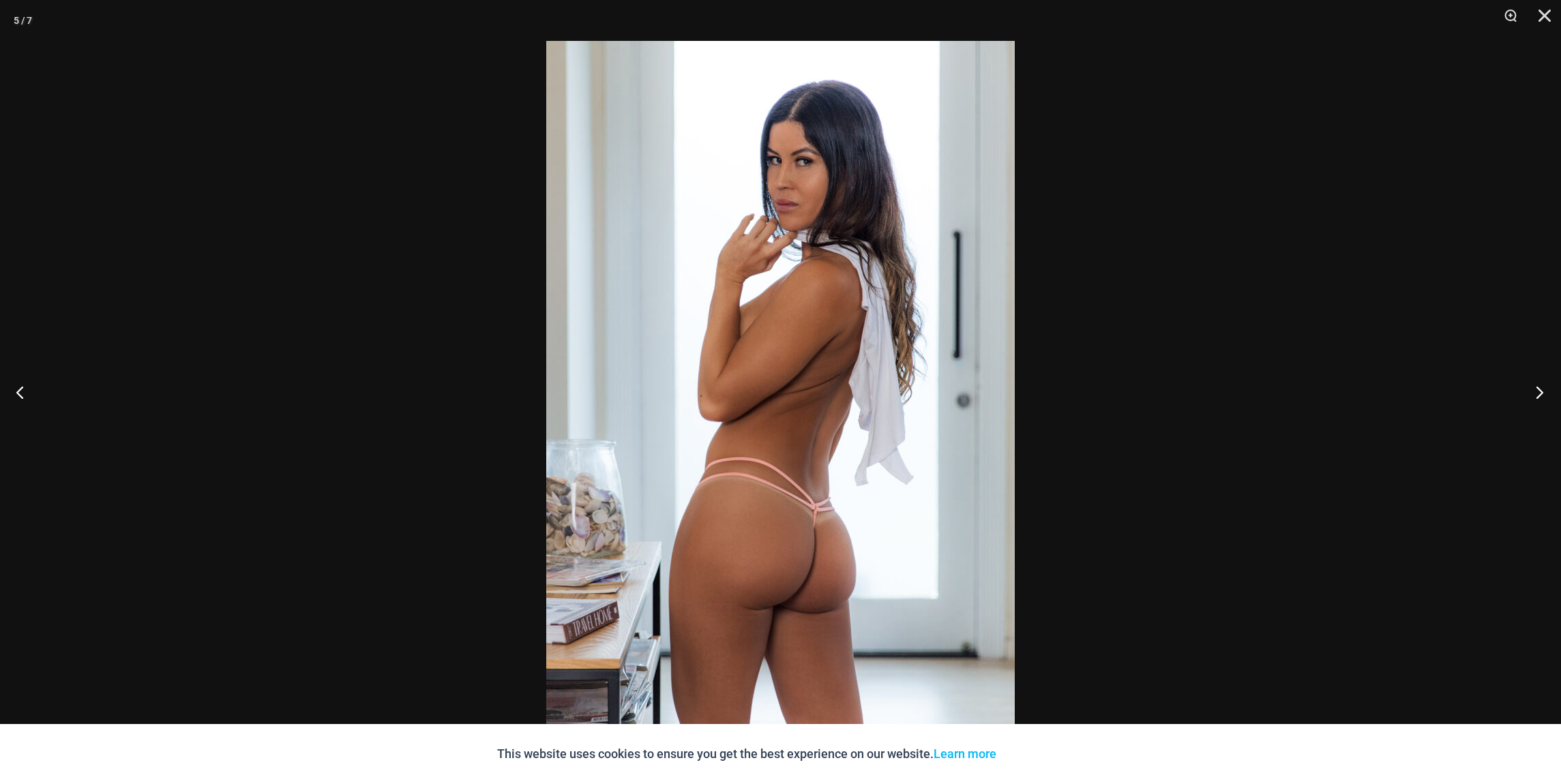
click at [1541, 392] on button "Next" at bounding box center [1535, 392] width 51 height 68
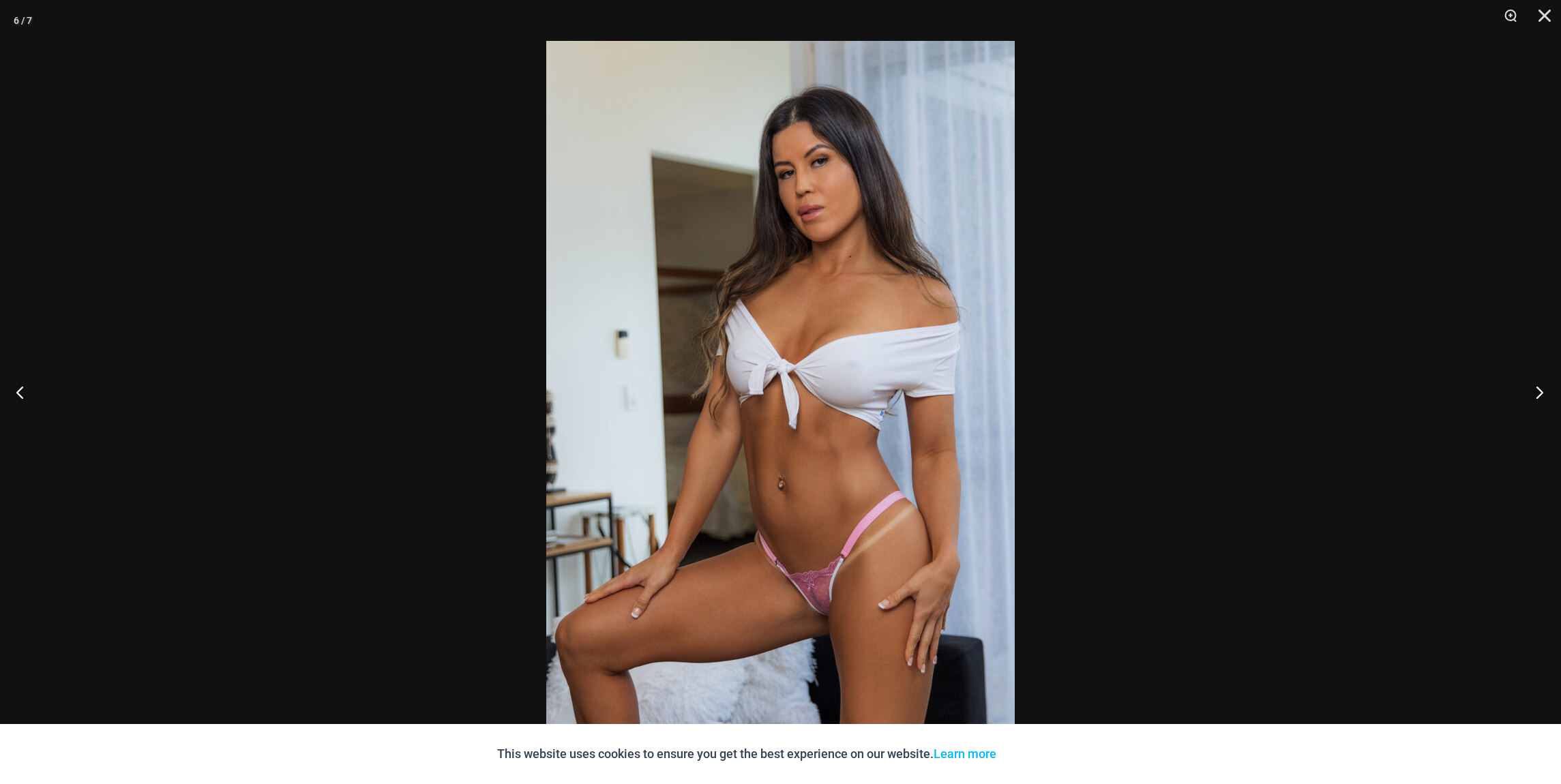
click at [1541, 392] on button "Next" at bounding box center [1535, 392] width 51 height 68
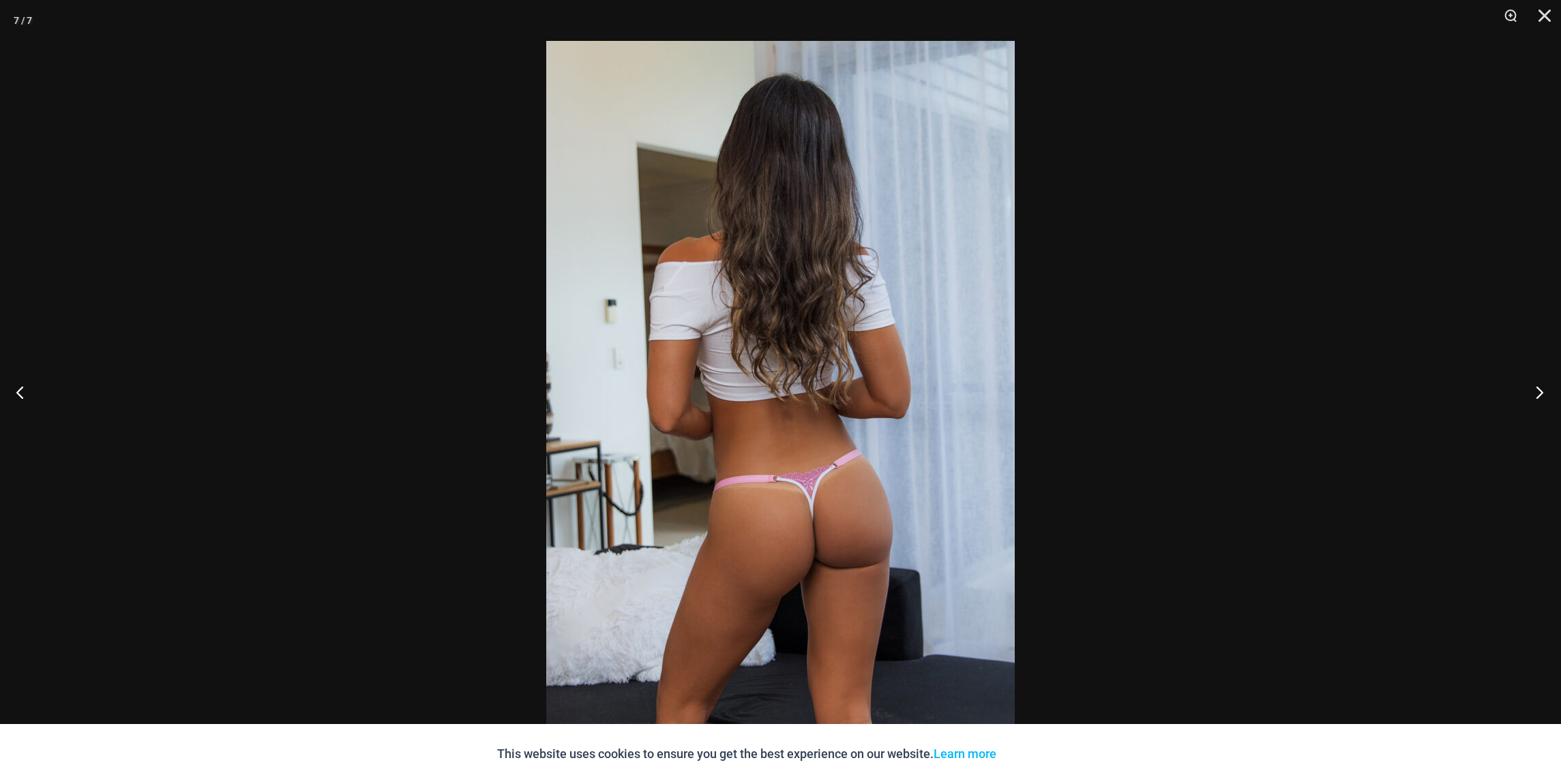
click at [1541, 392] on button "Next" at bounding box center [1535, 392] width 51 height 68
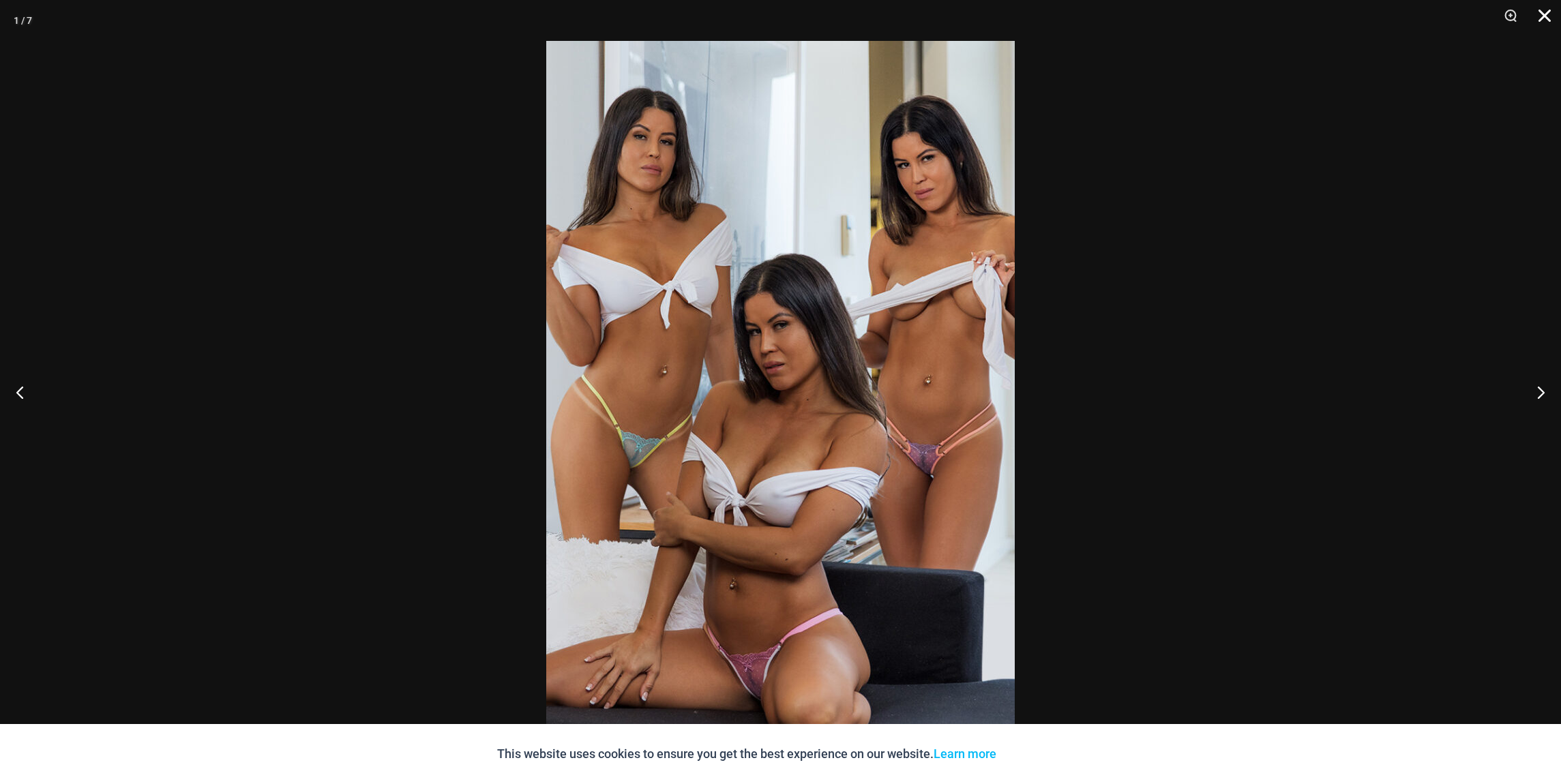
click at [1538, 16] on button "Close" at bounding box center [1539, 20] width 34 height 41
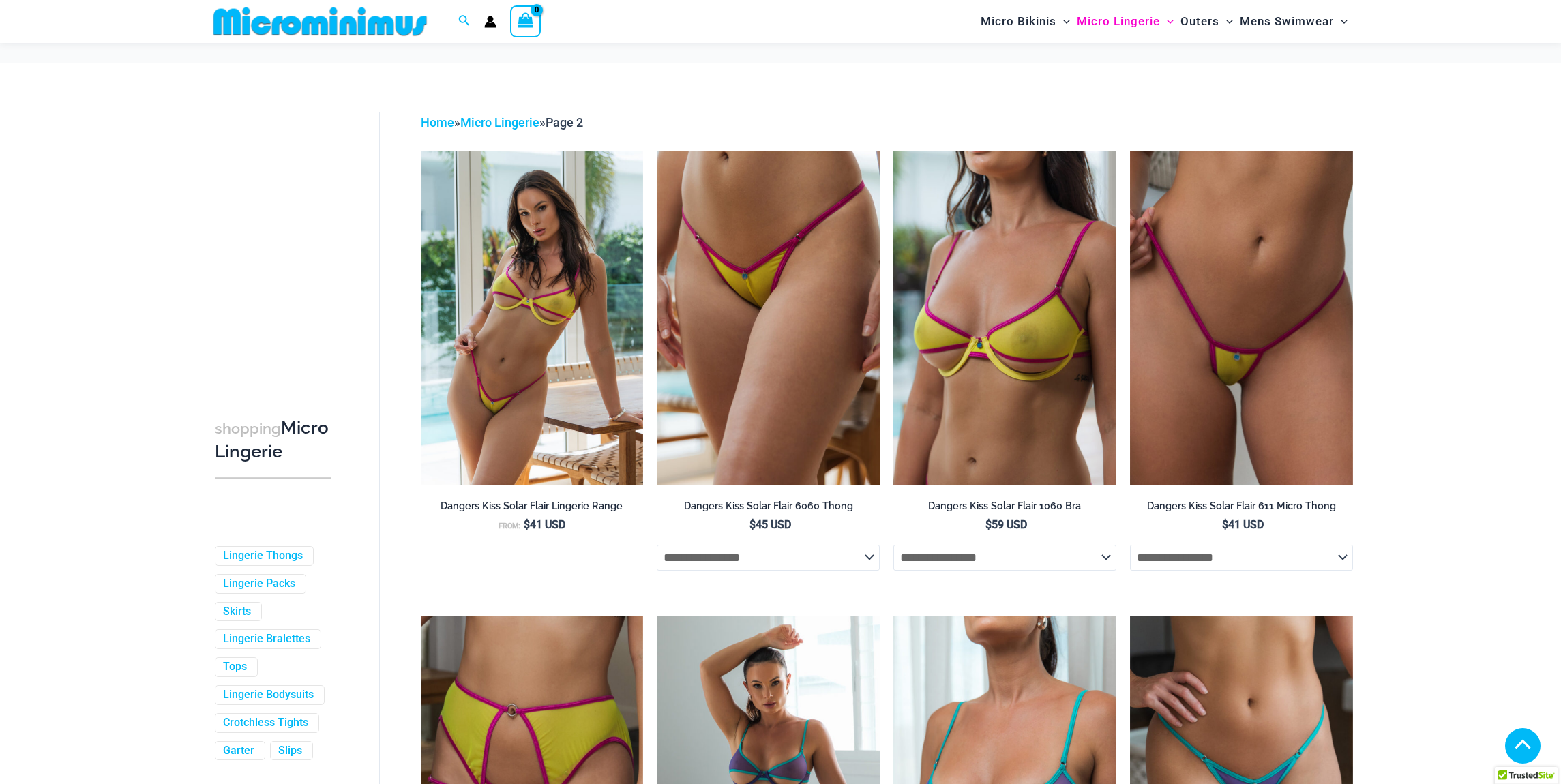
scroll to position [3446, 0]
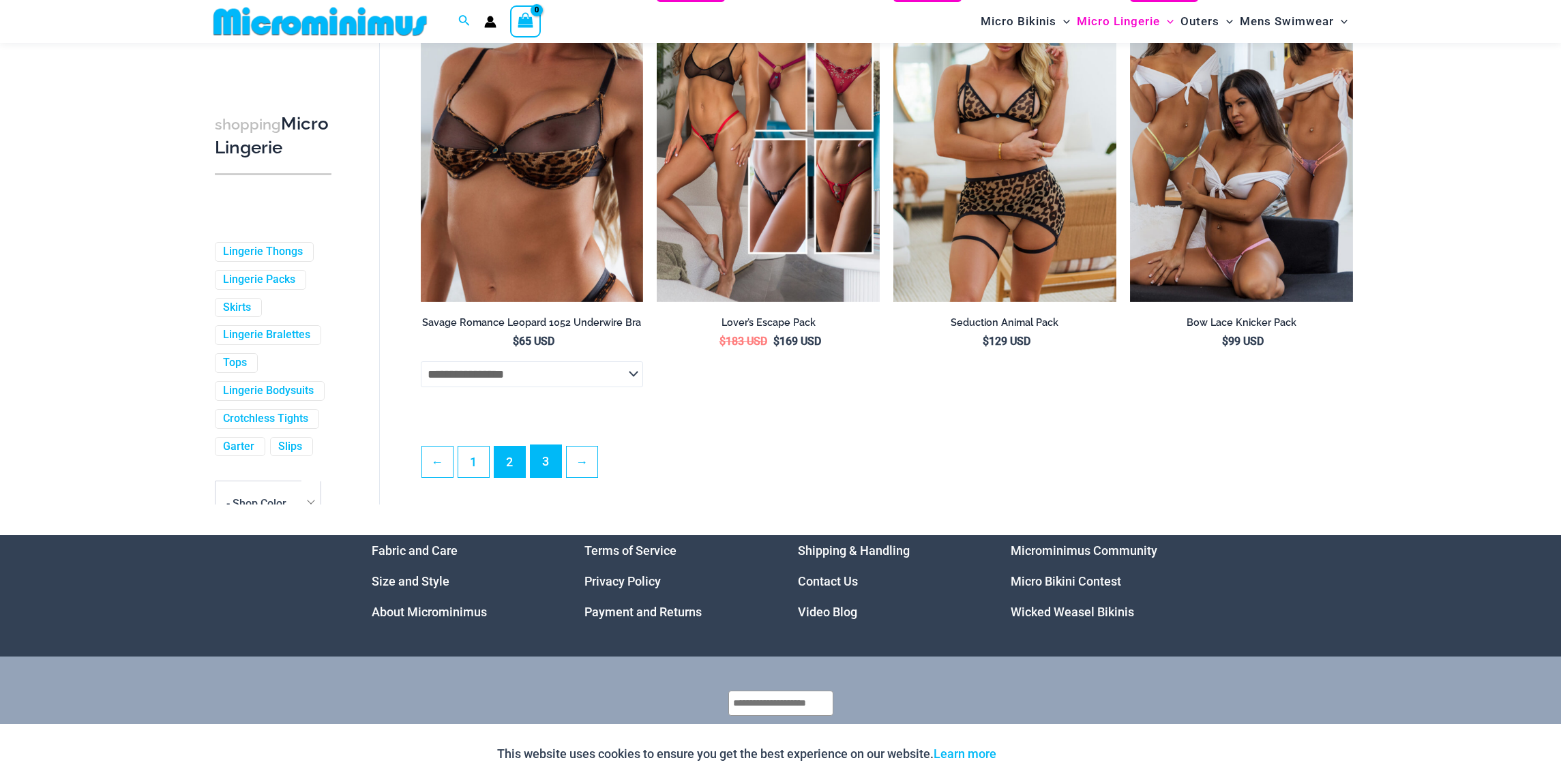
click at [543, 468] on link "3" at bounding box center [546, 461] width 31 height 32
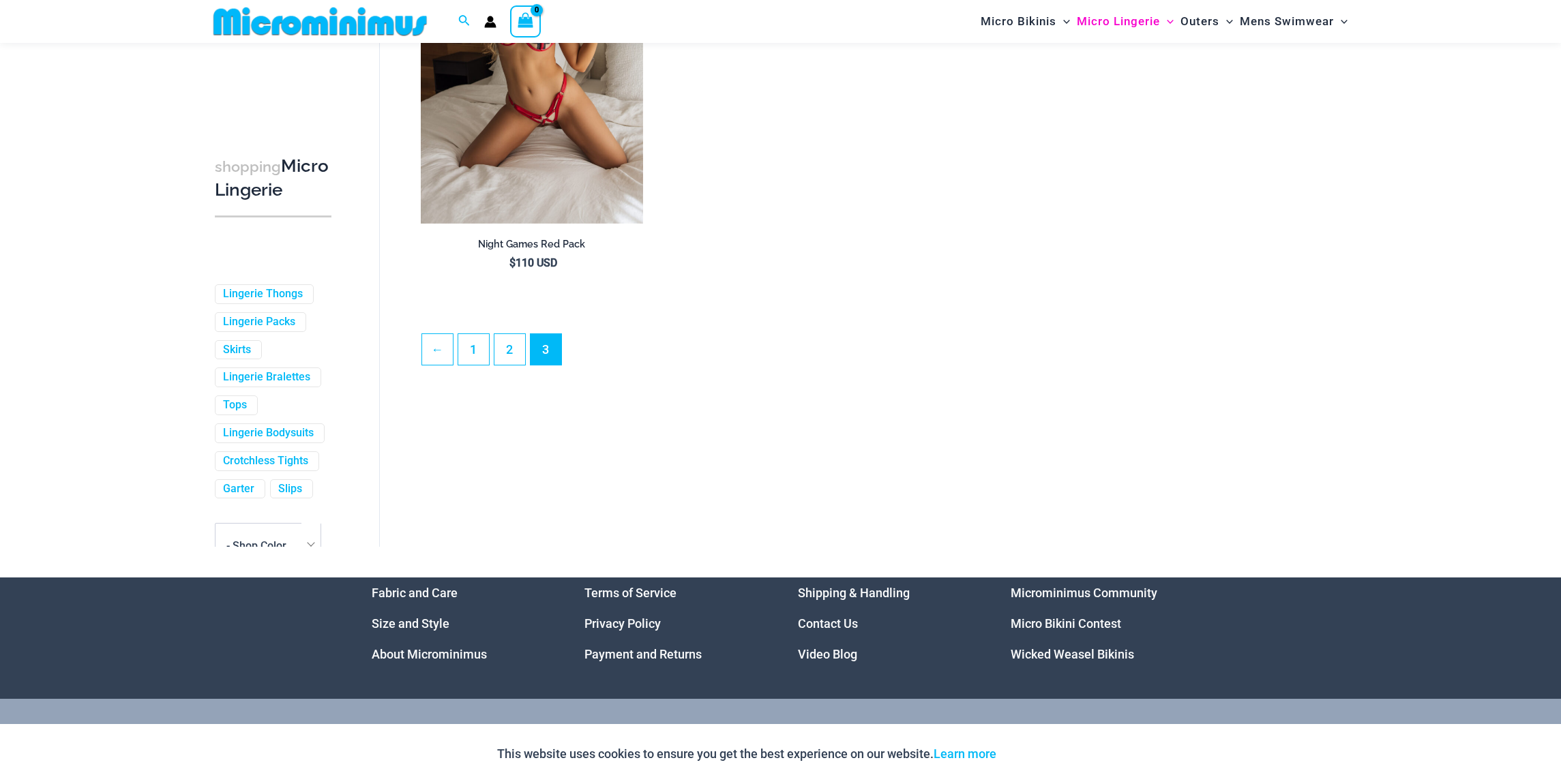
scroll to position [366, 0]
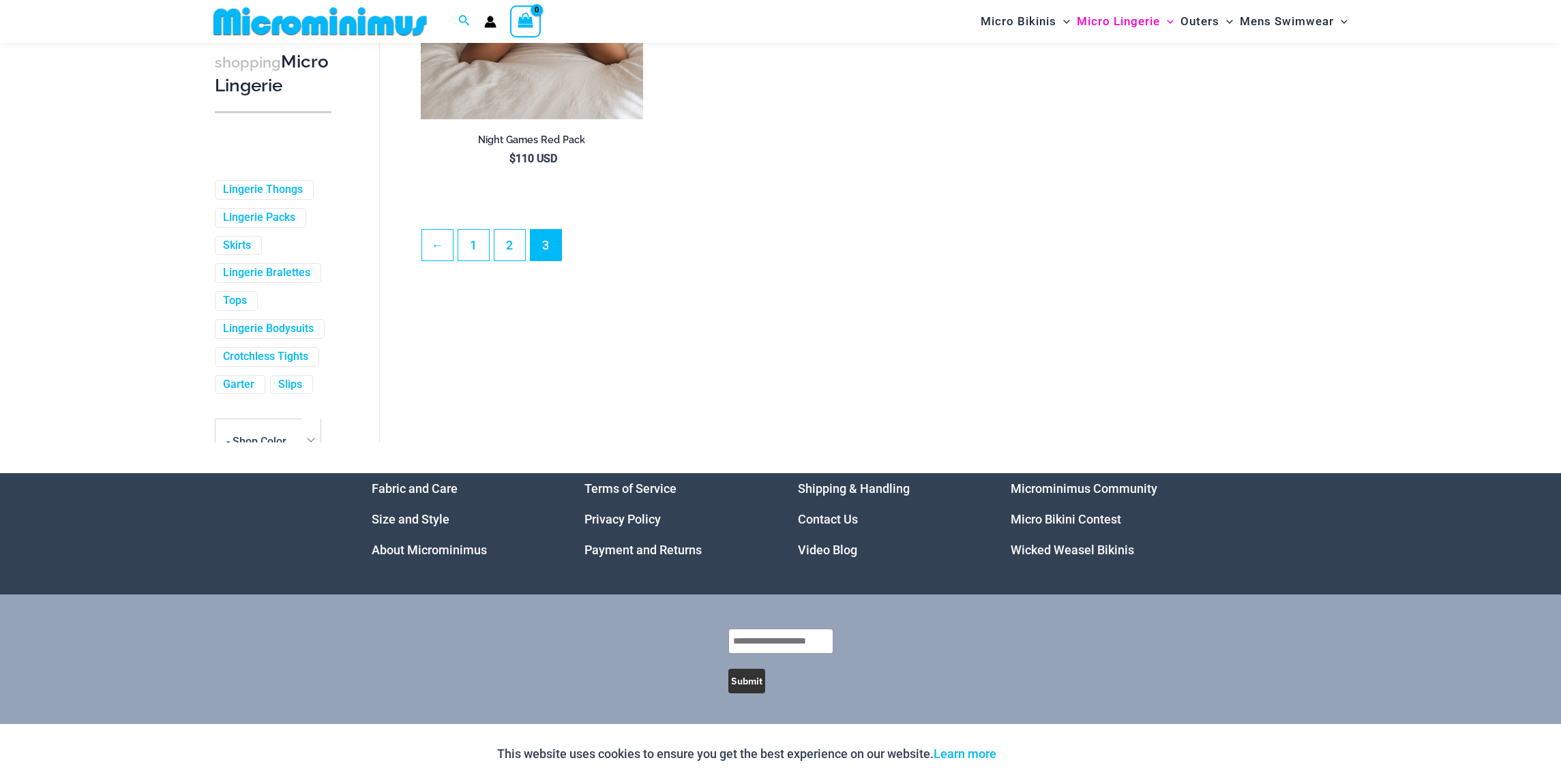
click at [1064, 518] on link "Micro Bikini Contest" at bounding box center [1065, 520] width 110 height 14
